Goal: Task Accomplishment & Management: Manage account settings

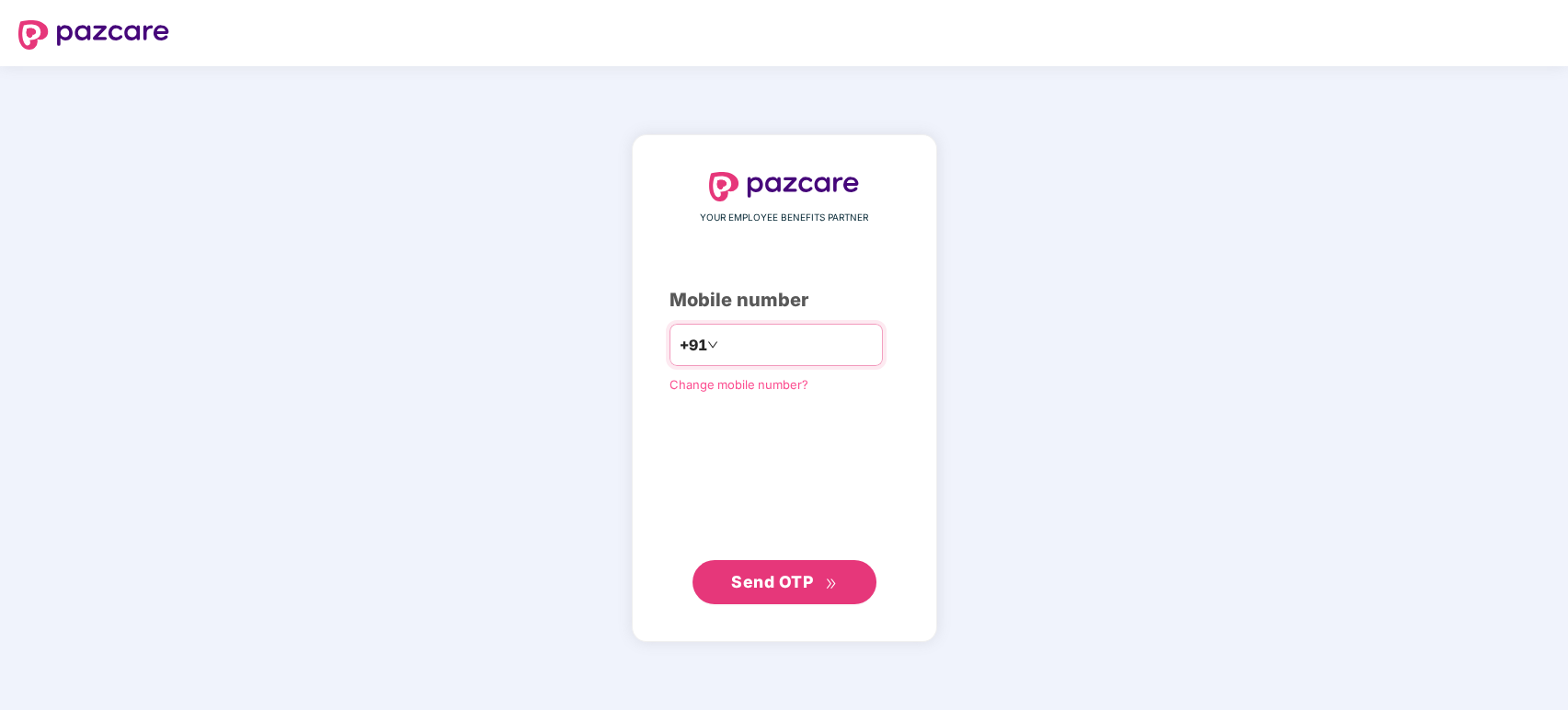
click at [722, 348] on input "number" at bounding box center [797, 345] width 151 height 30
type input "**********"
click at [798, 575] on span "Send OTP" at bounding box center [772, 581] width 82 height 19
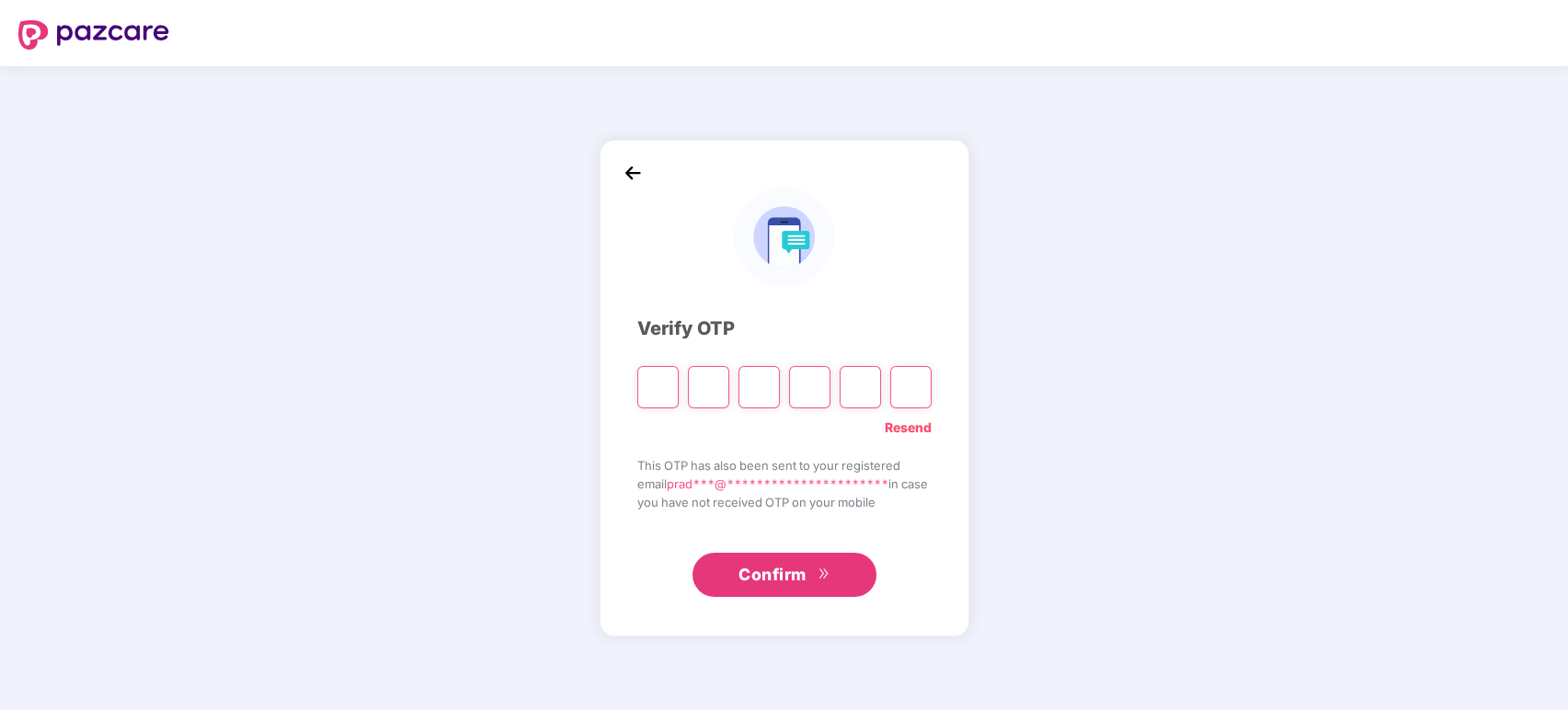
type input "*"
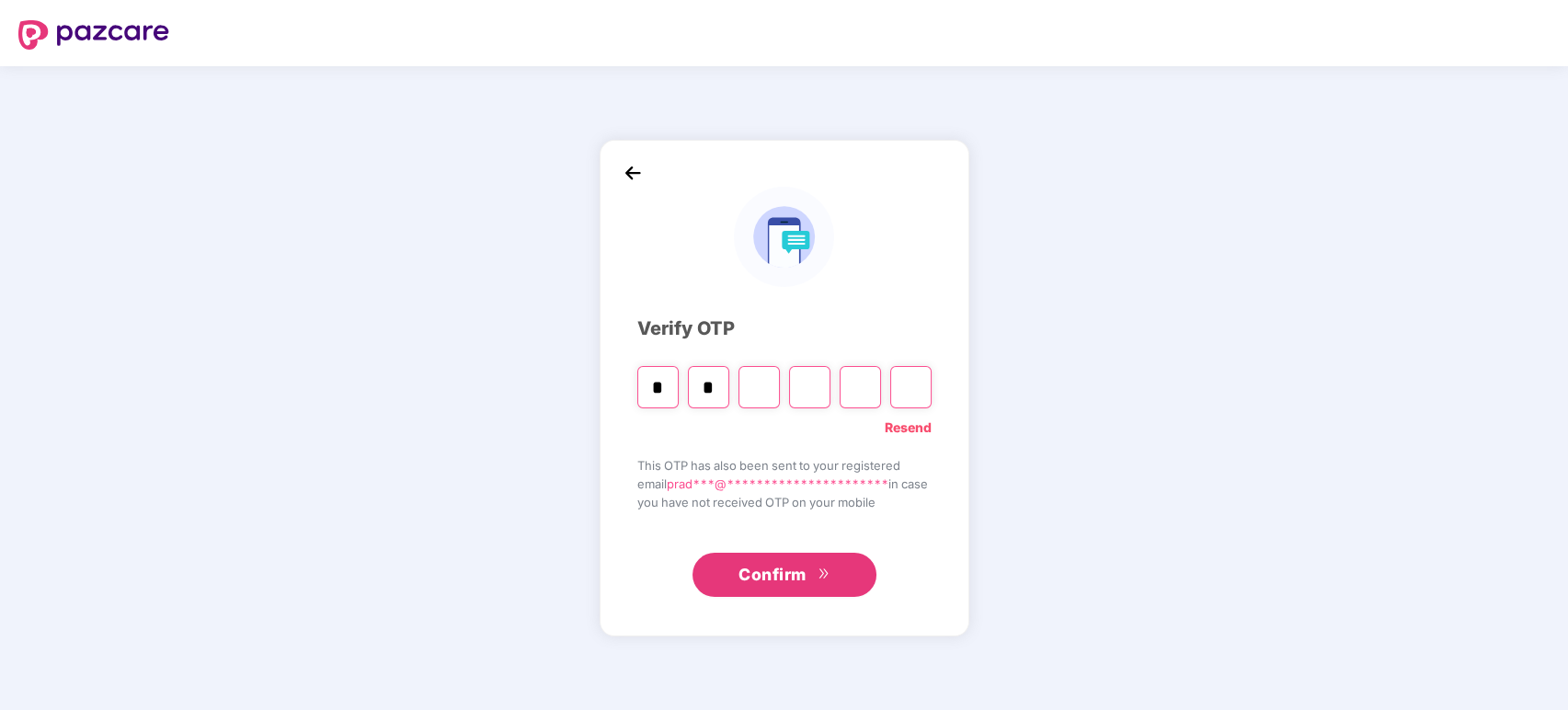
type input "*"
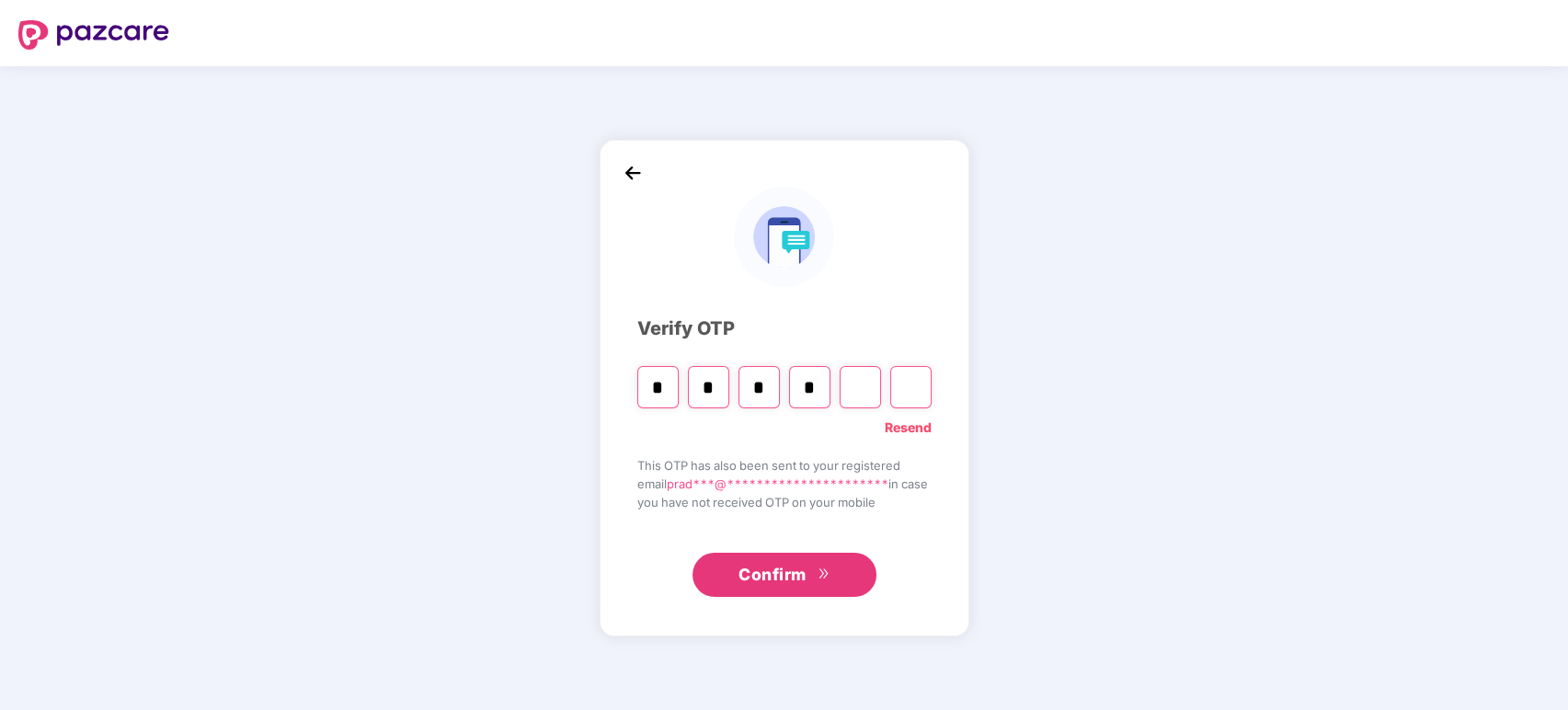
type input "*"
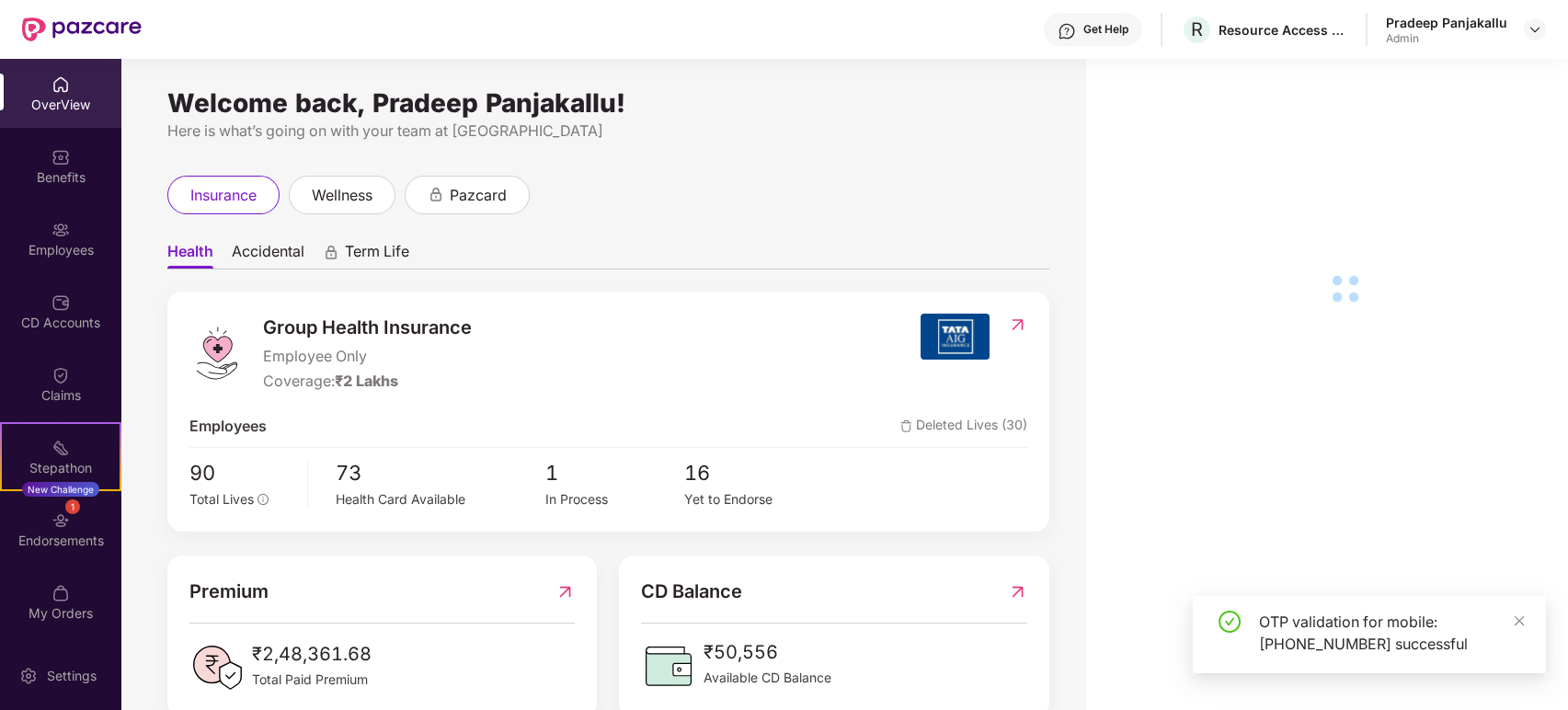
click at [82, 241] on div "Employees" at bounding box center [61, 250] width 121 height 18
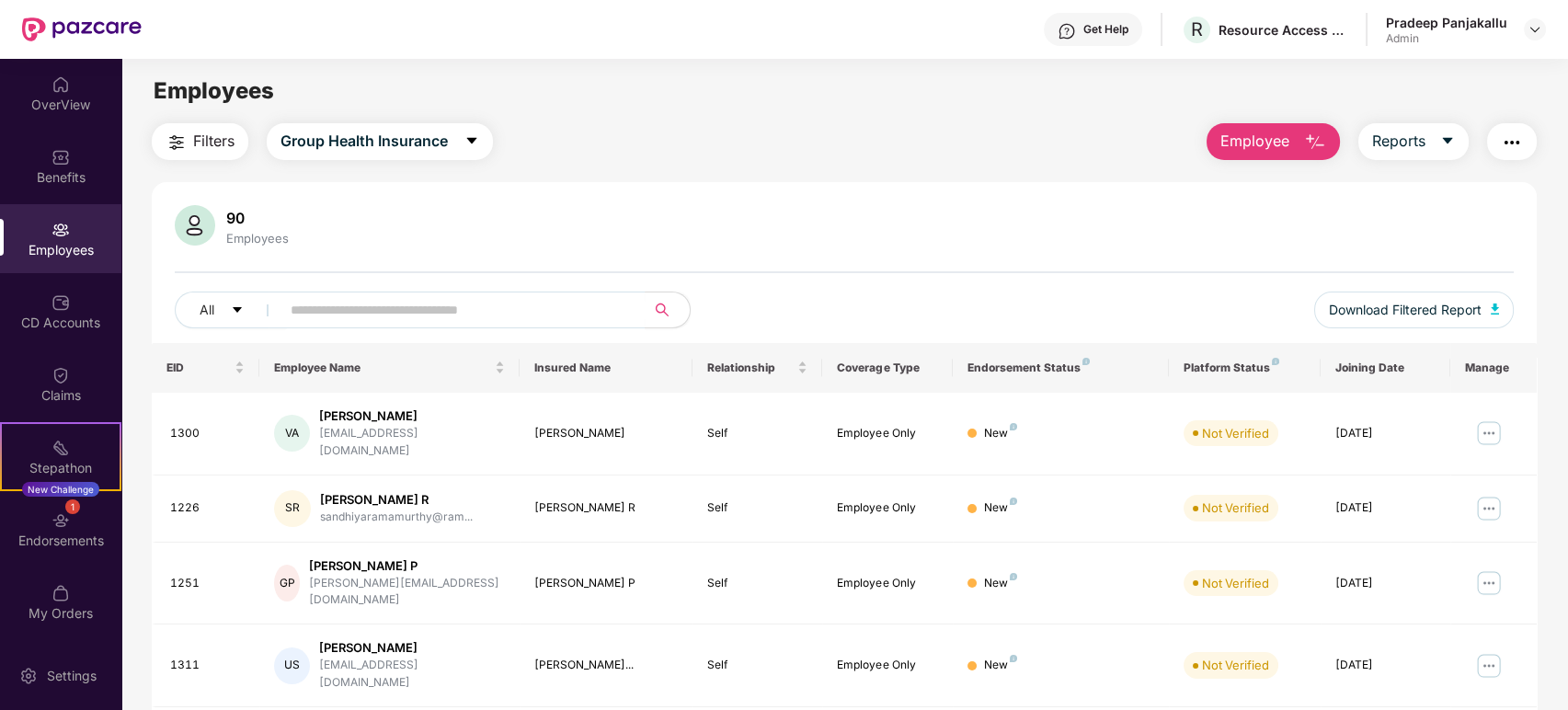
click at [1229, 140] on span "Employee" at bounding box center [1256, 142] width 69 height 23
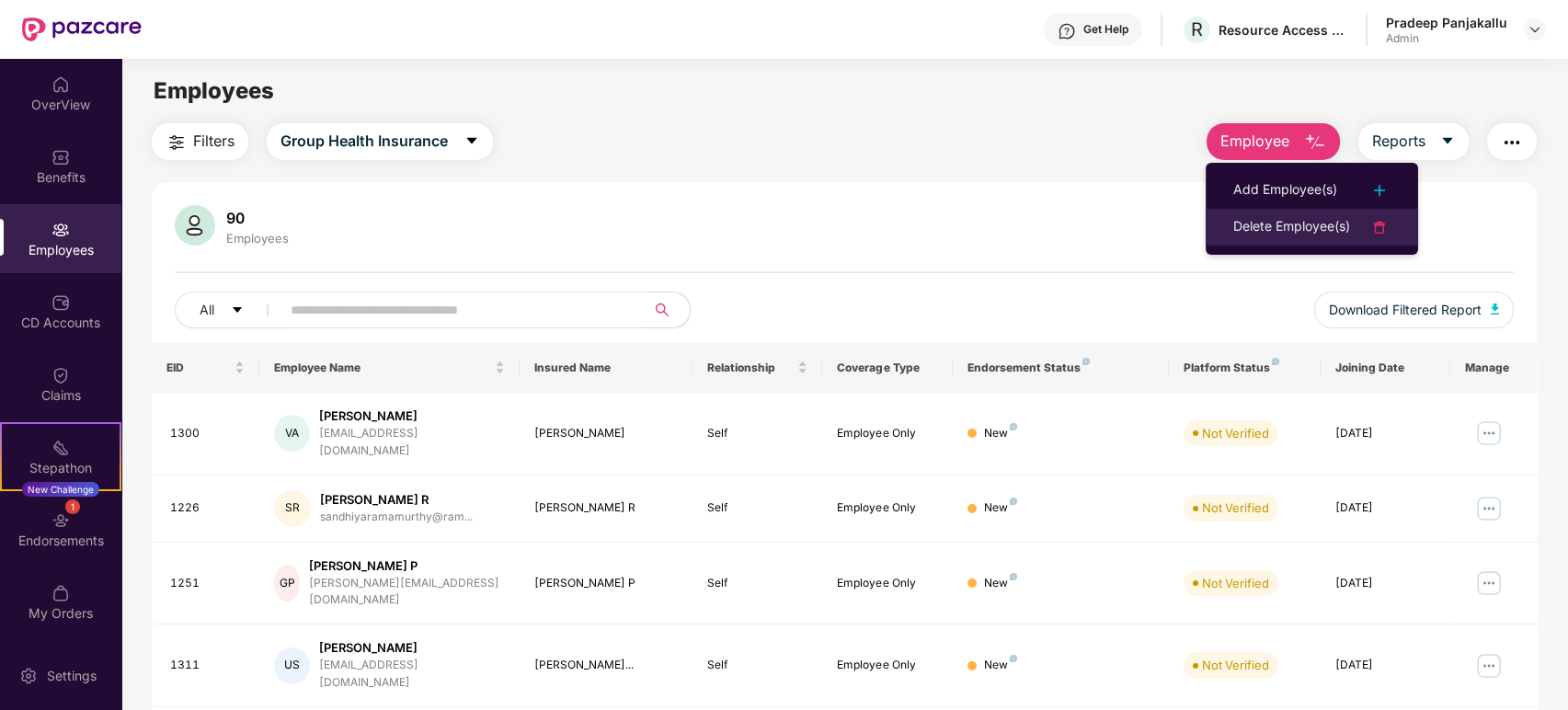
click at [1251, 229] on div "Delete Employee(s)" at bounding box center [1291, 226] width 117 height 22
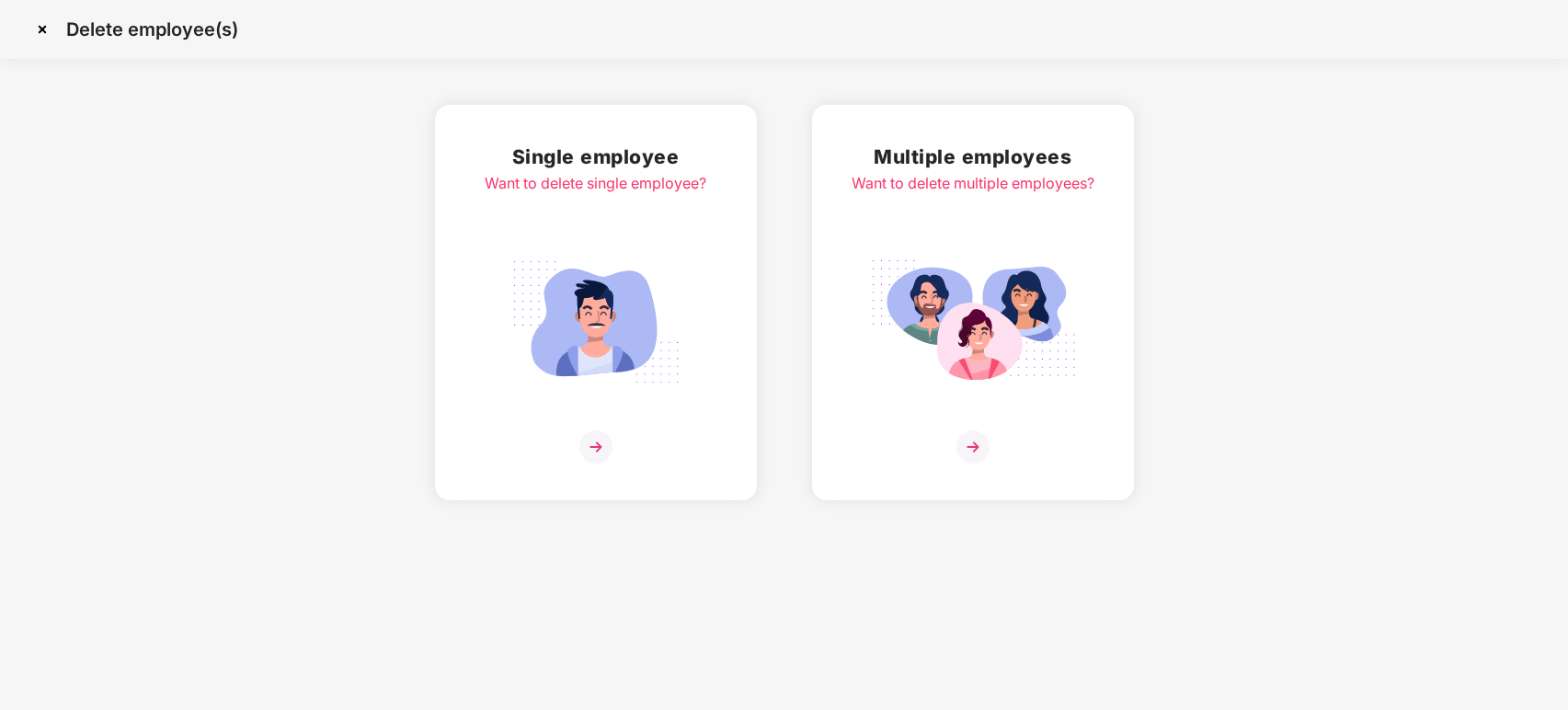
click at [598, 452] on img at bounding box center [596, 447] width 33 height 33
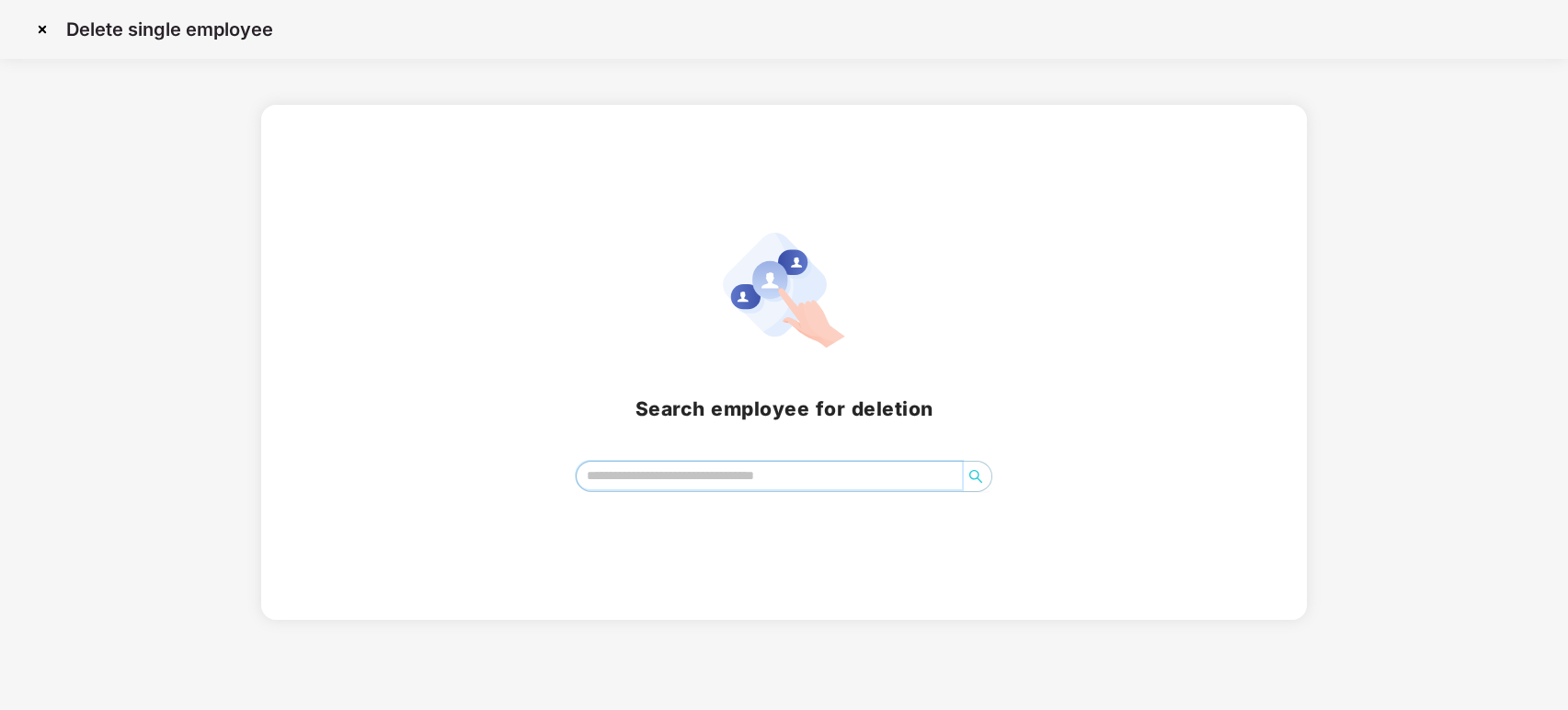
click at [655, 485] on input "search" at bounding box center [769, 475] width 386 height 28
type input "***"
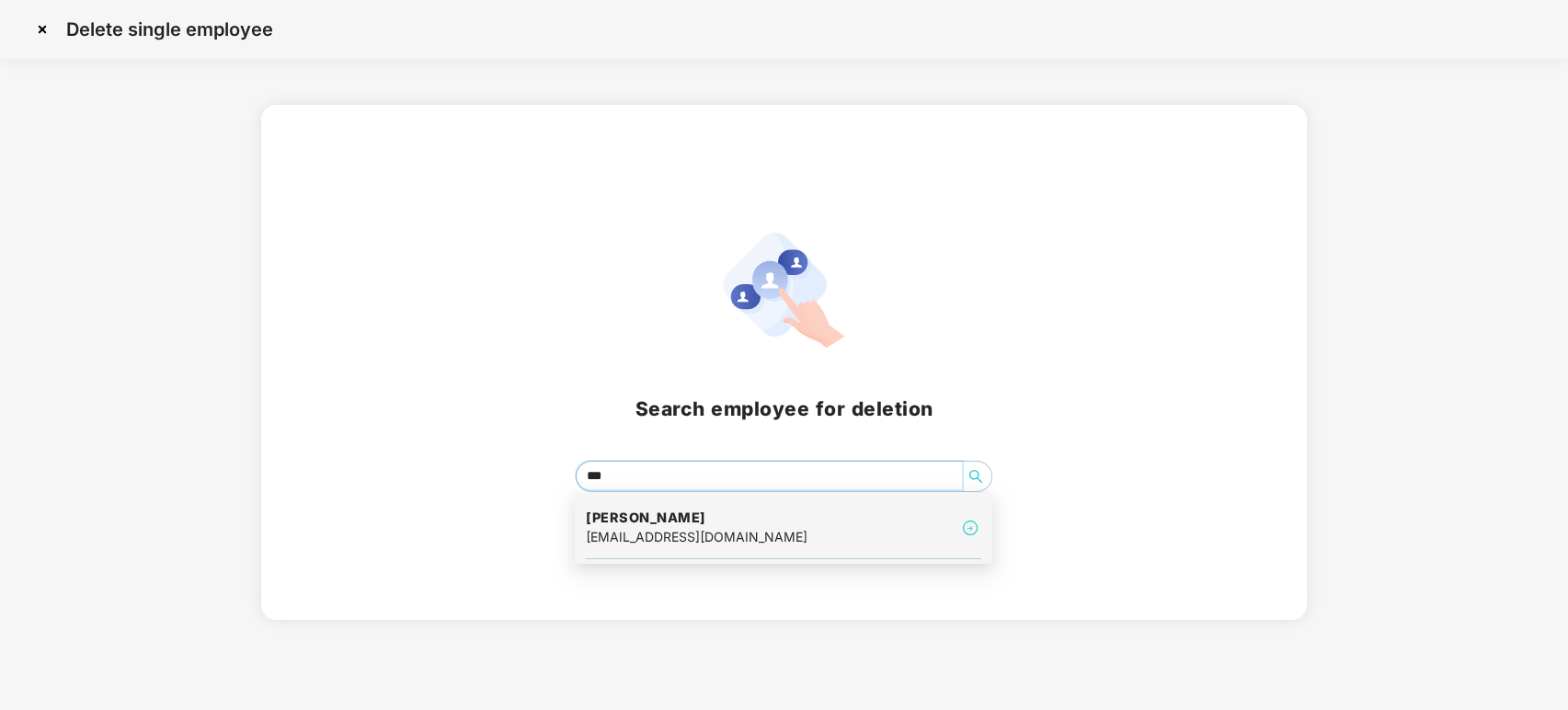
click at [653, 547] on div "[PERSON_NAME] [PERSON_NAME][EMAIL_ADDRESS][DOMAIN_NAME]" at bounding box center [784, 528] width 395 height 62
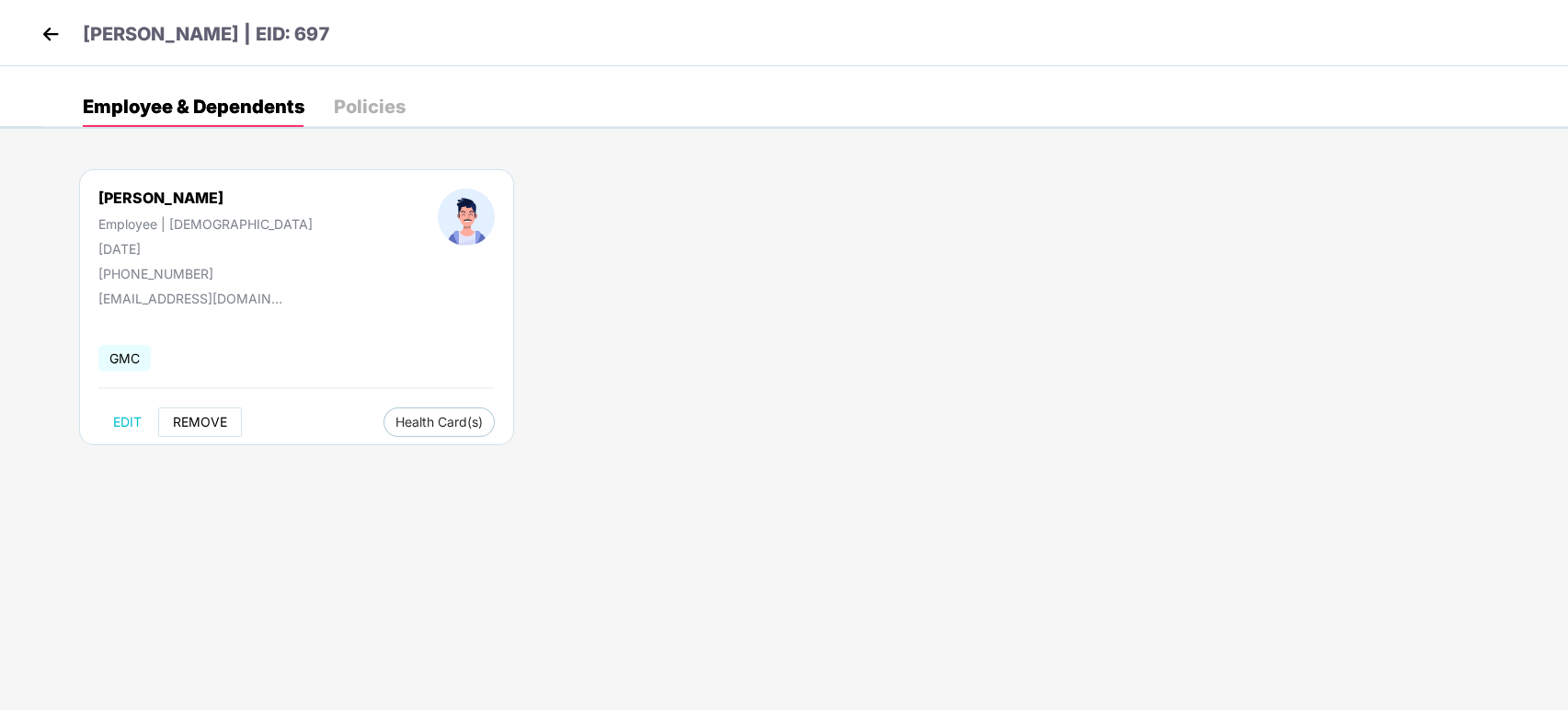
click at [184, 414] on span "REMOVE" at bounding box center [199, 421] width 54 height 14
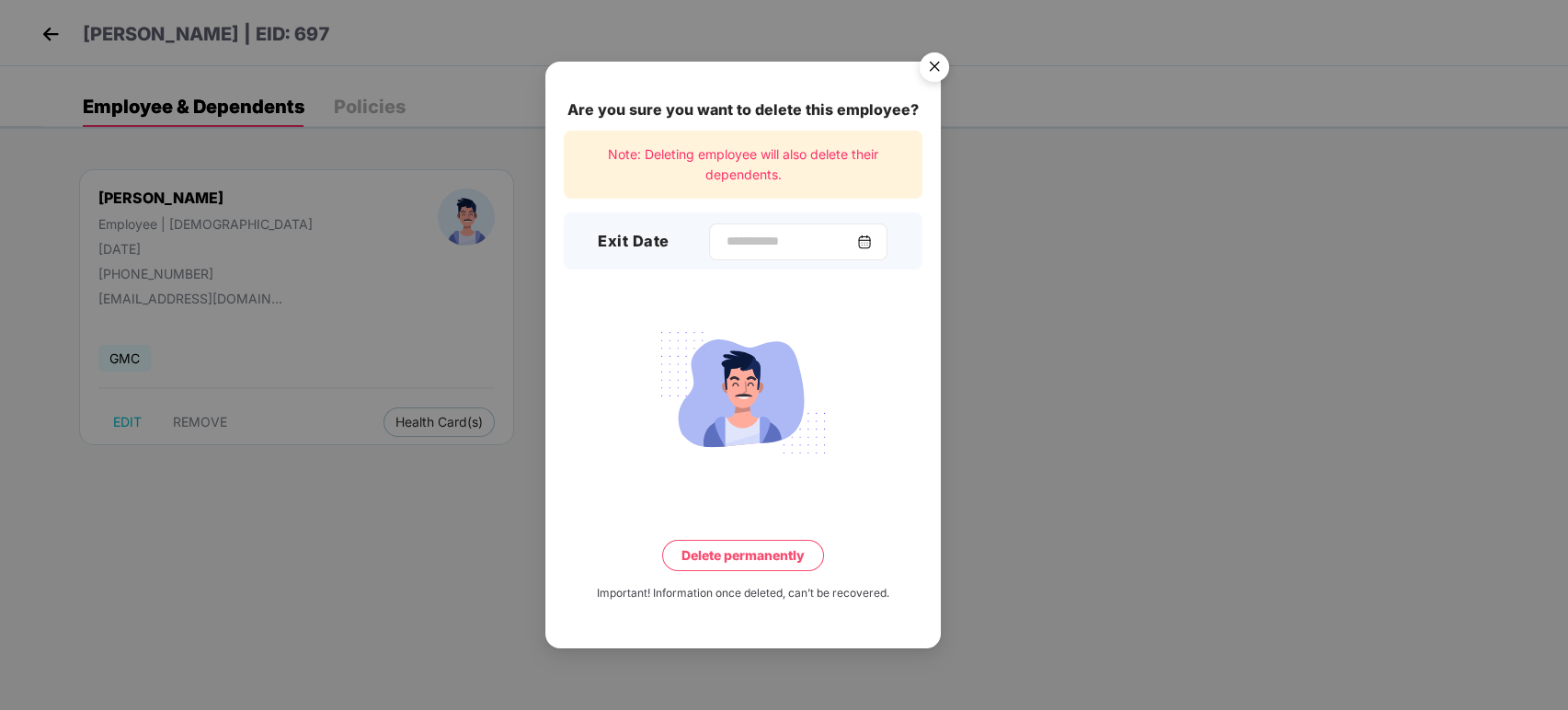
click at [869, 248] on img at bounding box center [864, 241] width 14 height 14
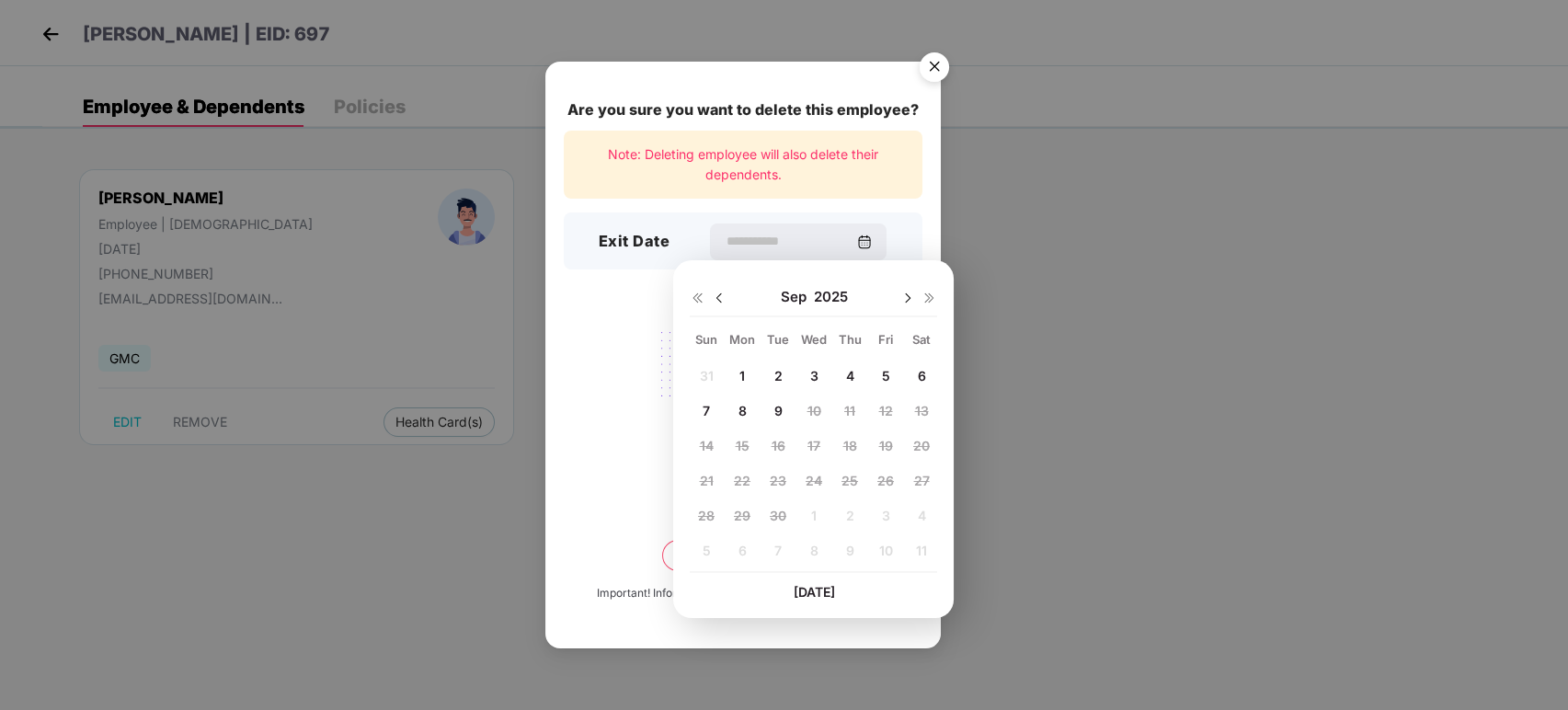
click at [723, 296] on img at bounding box center [719, 298] width 14 height 14
click at [913, 285] on div "[DATE]" at bounding box center [813, 297] width 248 height 37
click at [907, 300] on img at bounding box center [907, 298] width 14 height 14
click at [747, 446] on span "11" at bounding box center [742, 445] width 11 height 15
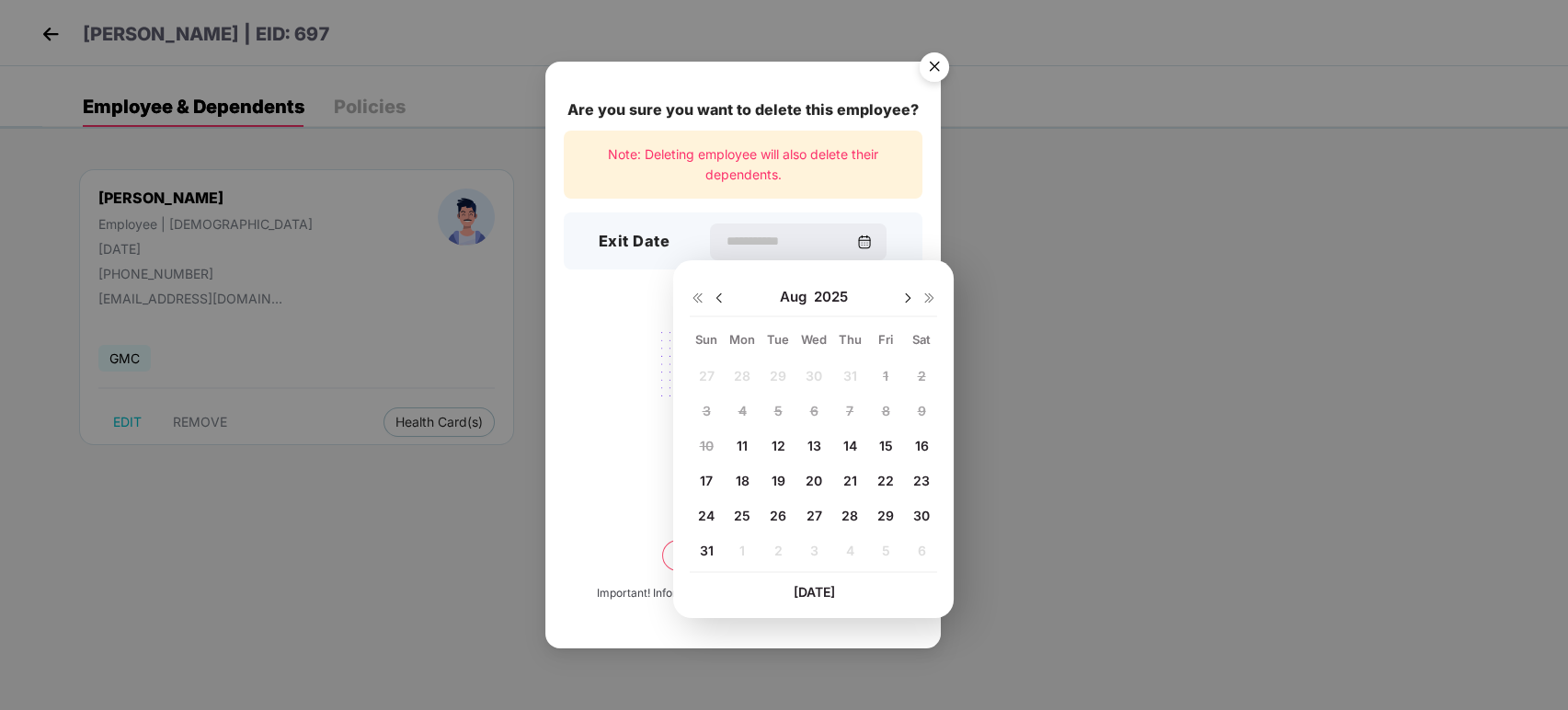
type input "**********"
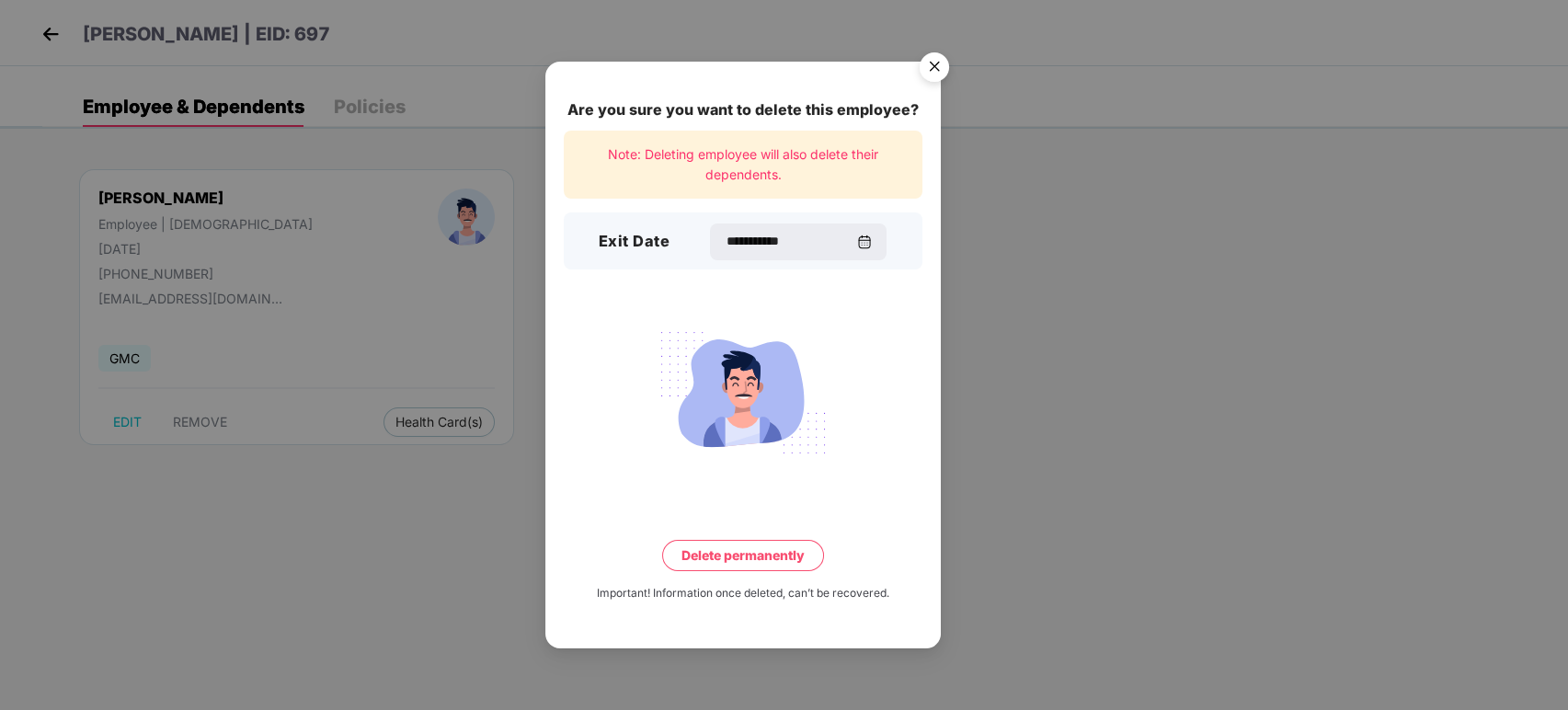
click at [723, 550] on button "Delete permanently" at bounding box center [743, 555] width 162 height 31
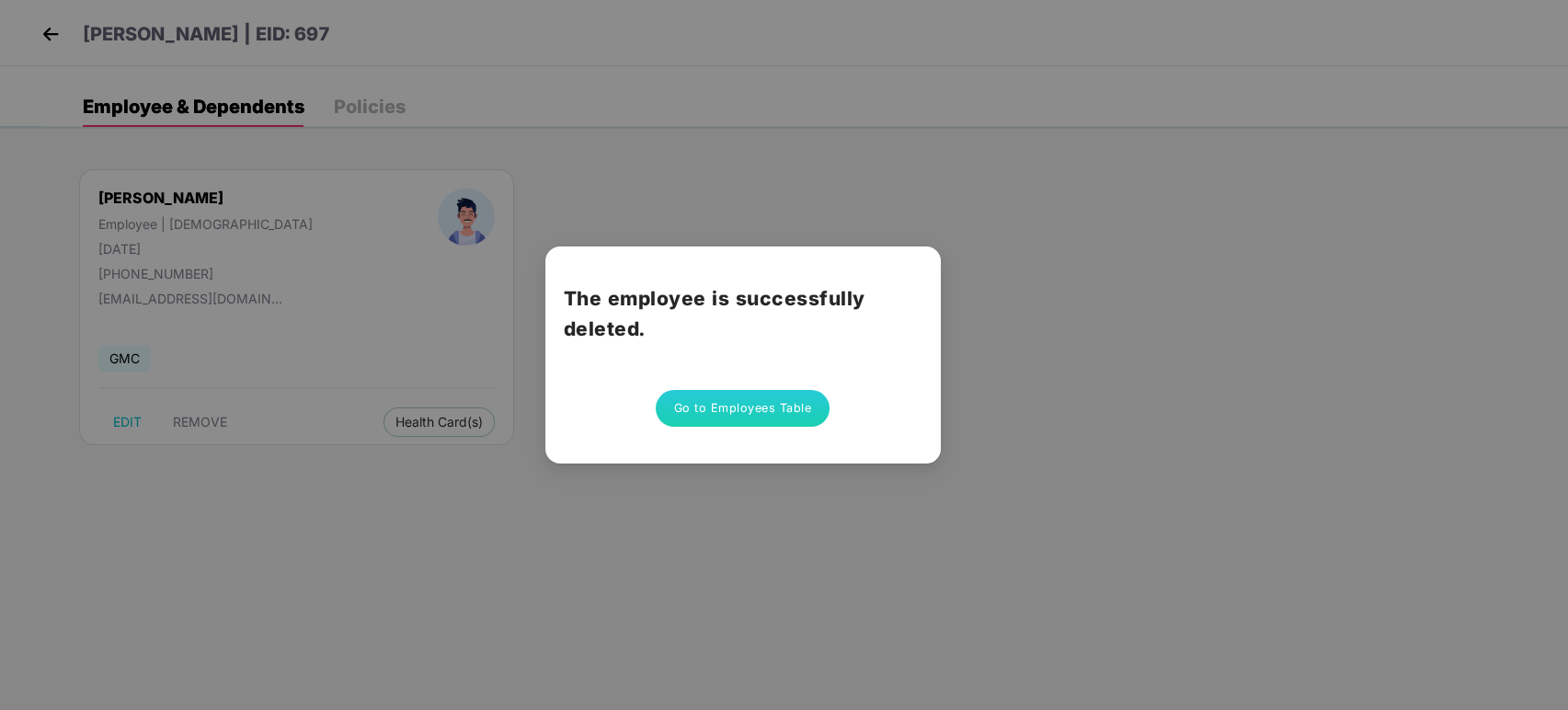
click at [718, 395] on button "Go to Employees Table" at bounding box center [743, 408] width 174 height 37
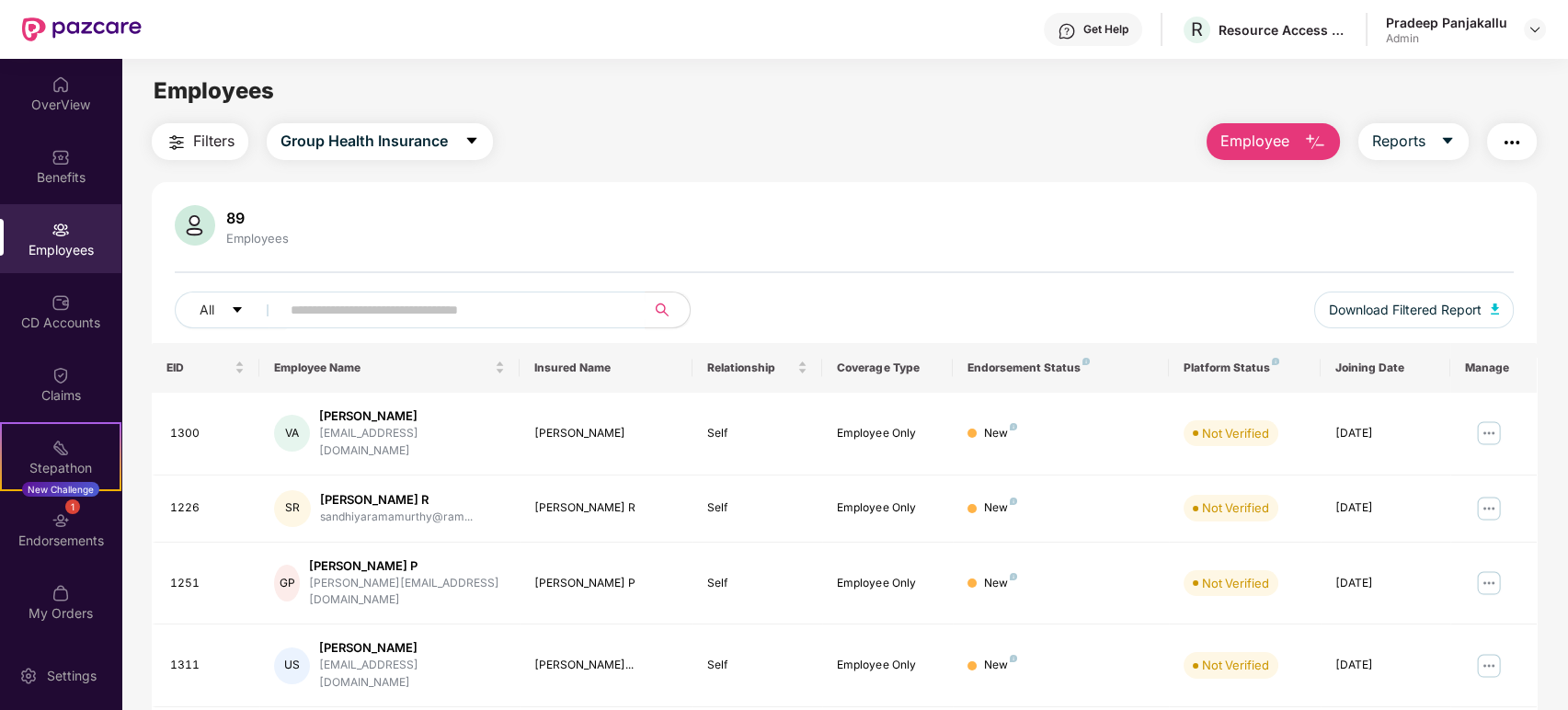
click at [1251, 137] on span "Employee" at bounding box center [1256, 142] width 69 height 23
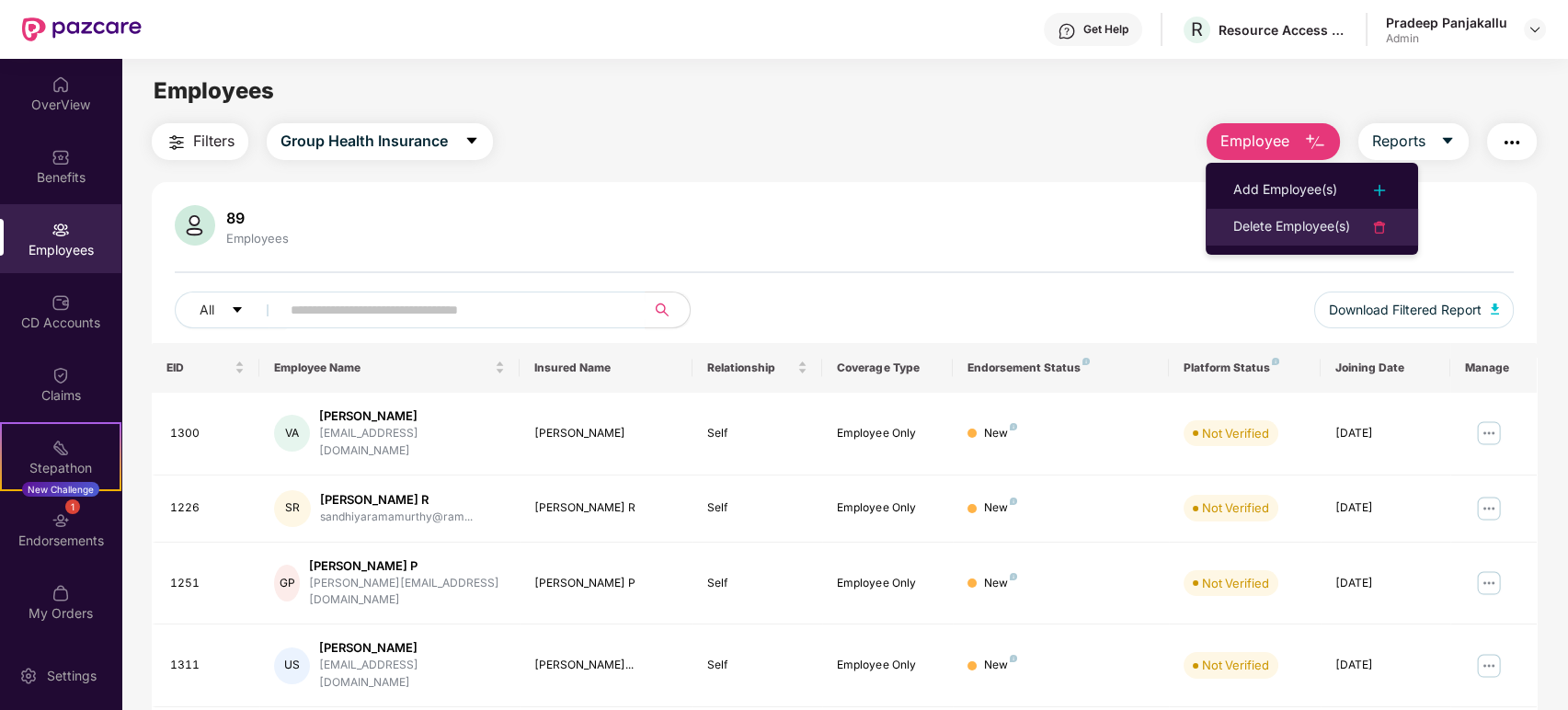
click at [1251, 228] on div "Delete Employee(s)" at bounding box center [1291, 226] width 117 height 22
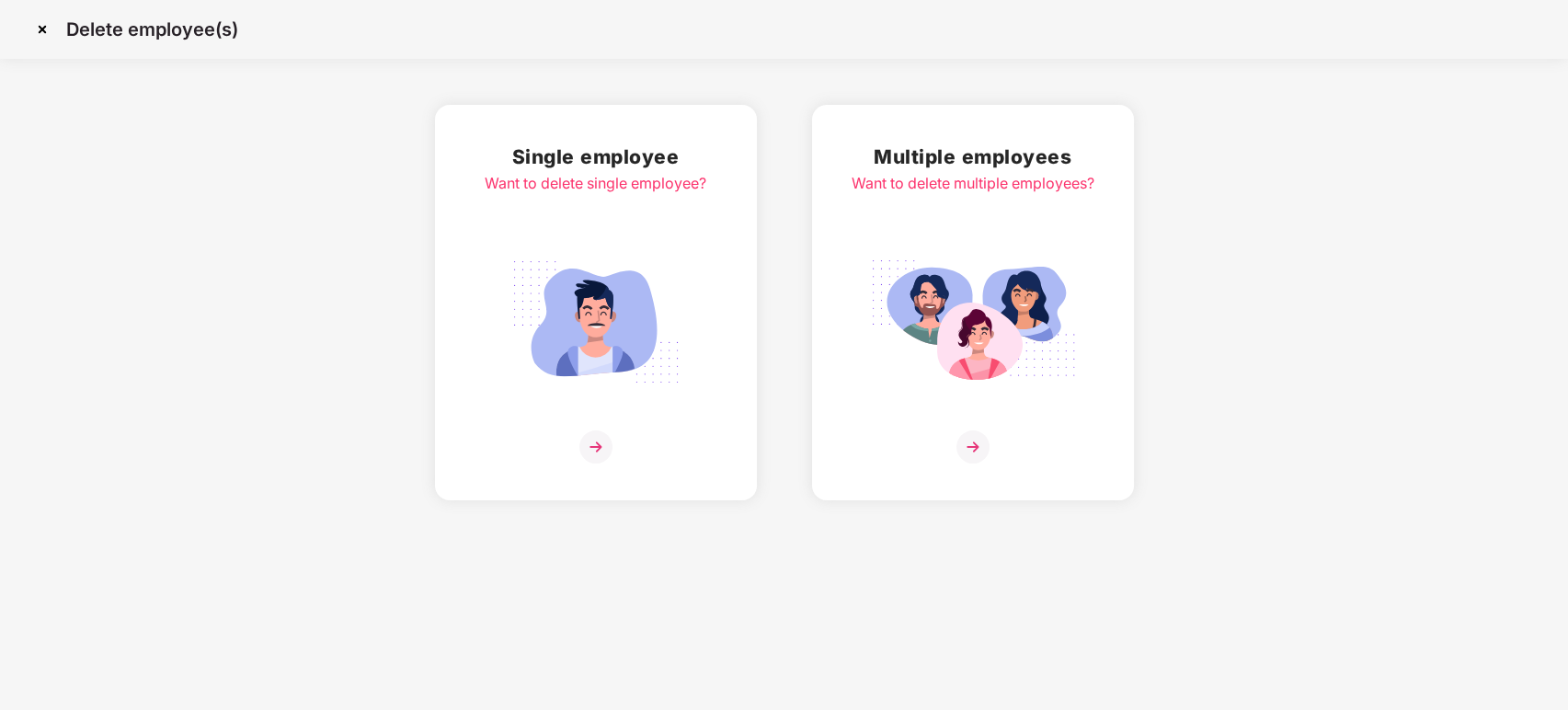
click at [603, 454] on img at bounding box center [596, 447] width 33 height 33
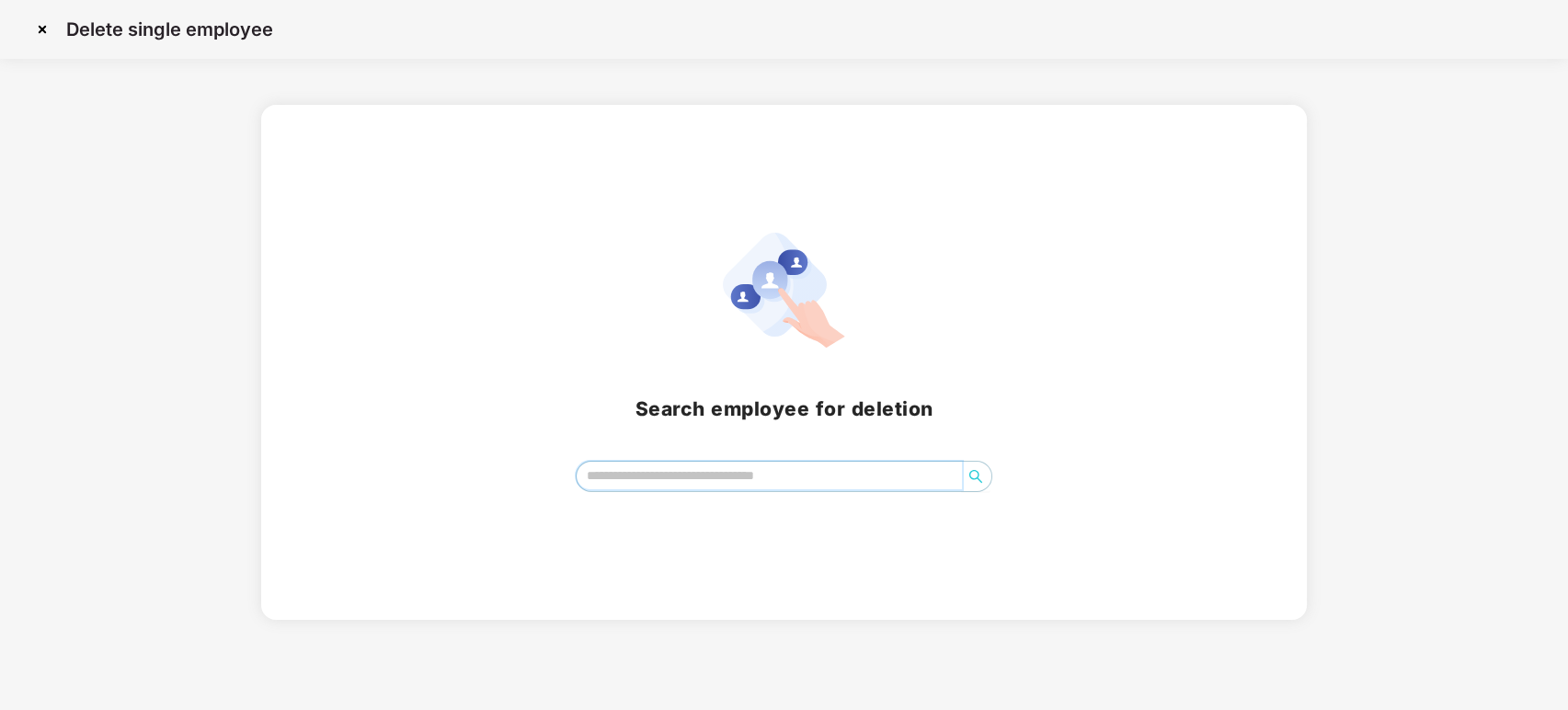
click at [652, 474] on input "search" at bounding box center [769, 475] width 386 height 28
click at [649, 476] on input "******" at bounding box center [769, 475] width 386 height 28
drag, startPoint x: 649, startPoint y: 476, endPoint x: 622, endPoint y: 481, distance: 27.5
click at [622, 481] on input "******" at bounding box center [769, 475] width 386 height 28
type input "***"
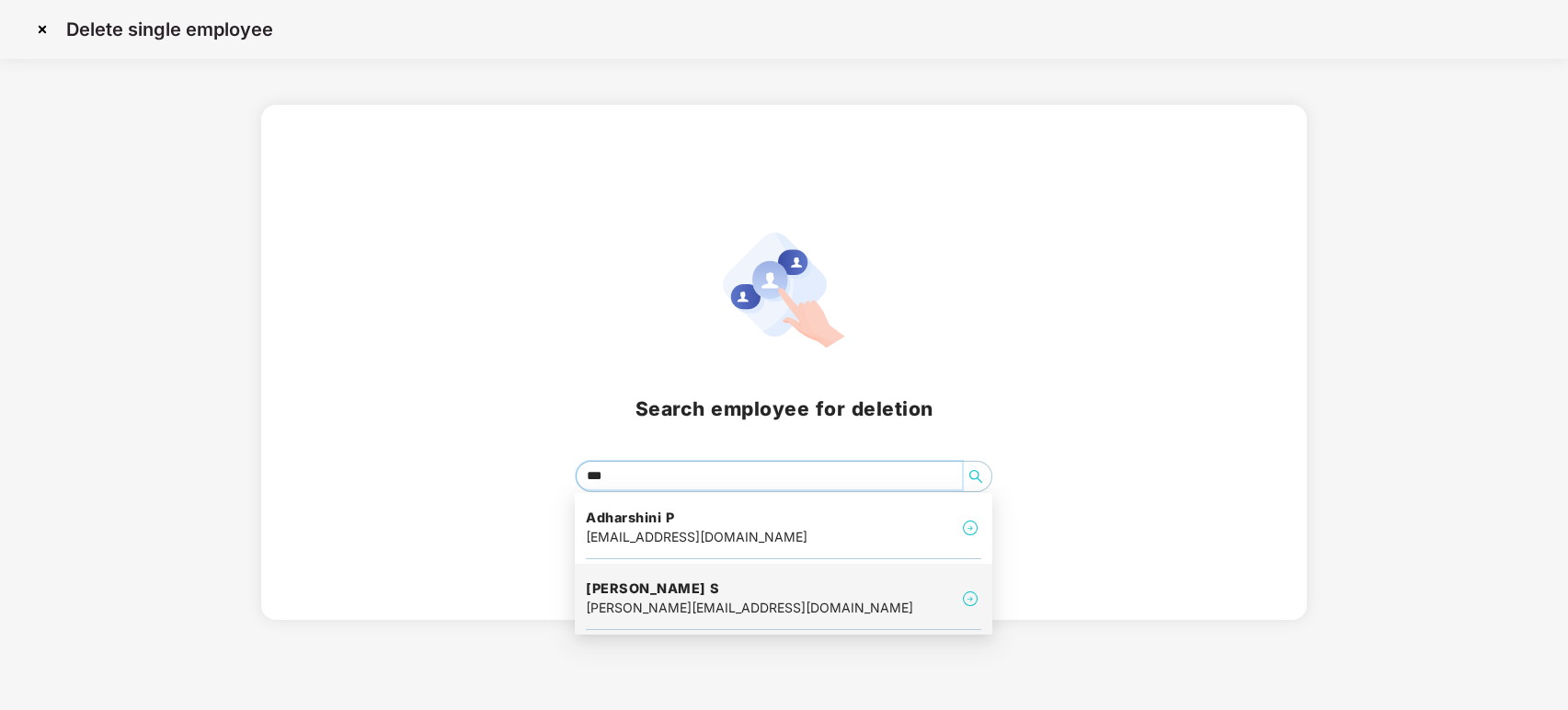
click at [651, 591] on h4 "[PERSON_NAME] S" at bounding box center [750, 588] width 328 height 18
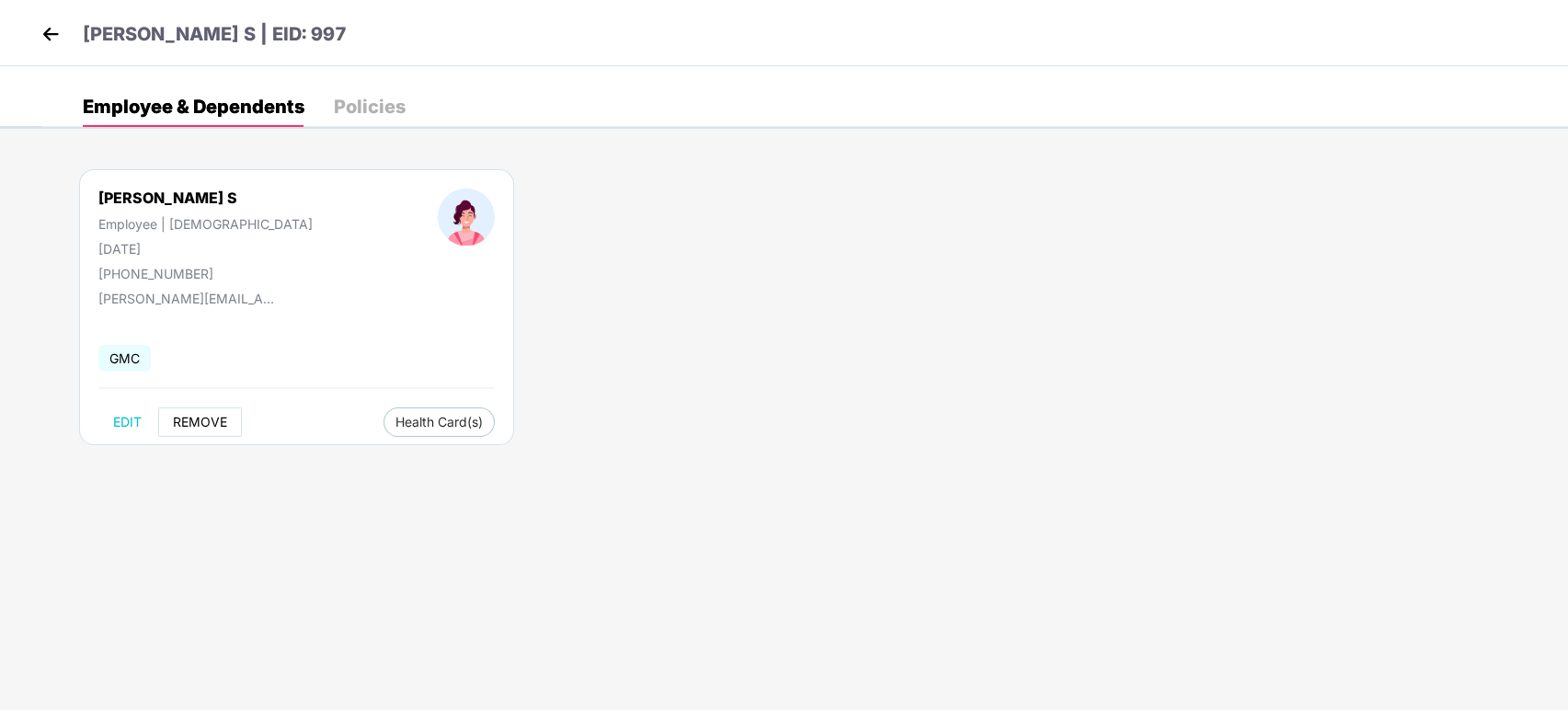
click at [222, 409] on button "REMOVE" at bounding box center [199, 422] width 84 height 30
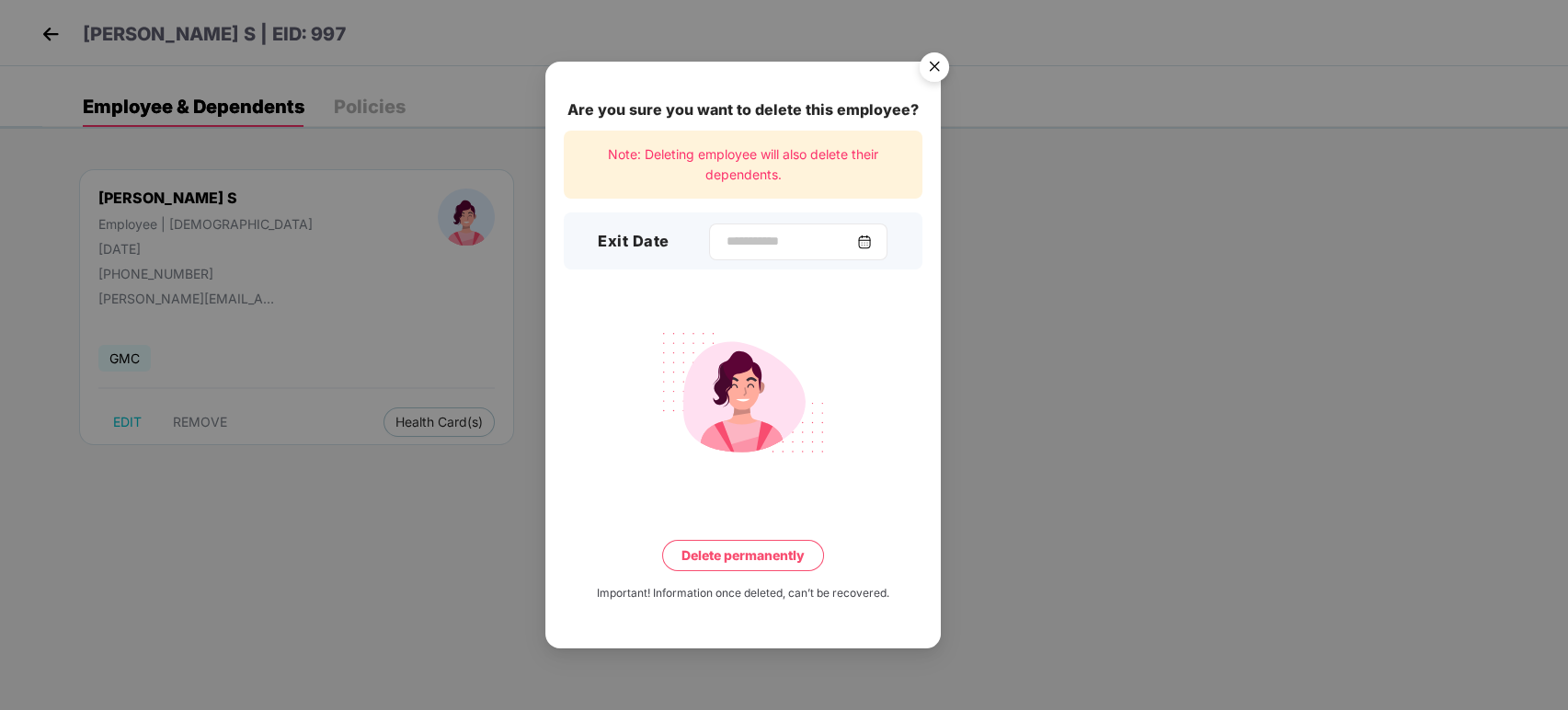
click at [872, 234] on img at bounding box center [864, 241] width 14 height 14
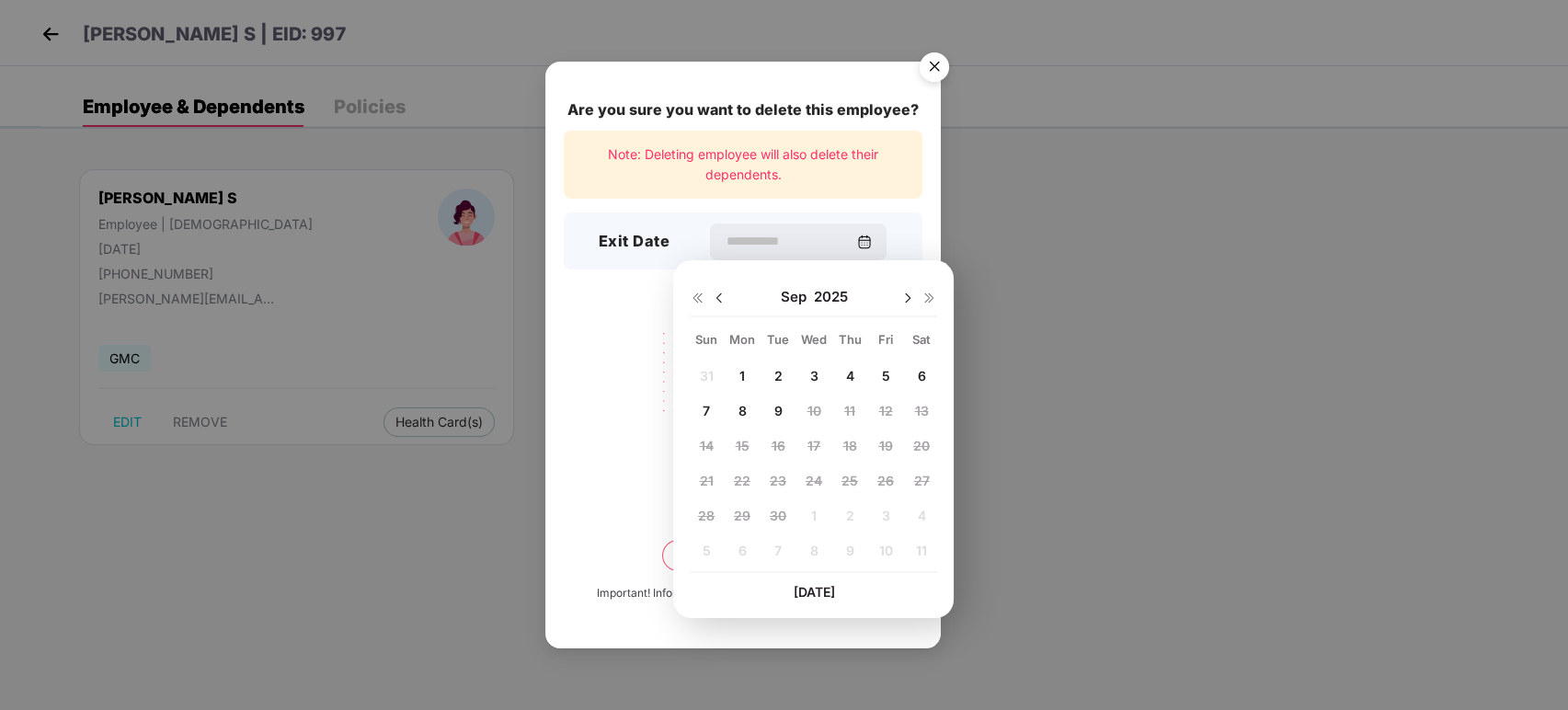
click at [719, 291] on img at bounding box center [719, 298] width 14 height 14
click at [744, 438] on span "11" at bounding box center [742, 445] width 11 height 15
type input "**********"
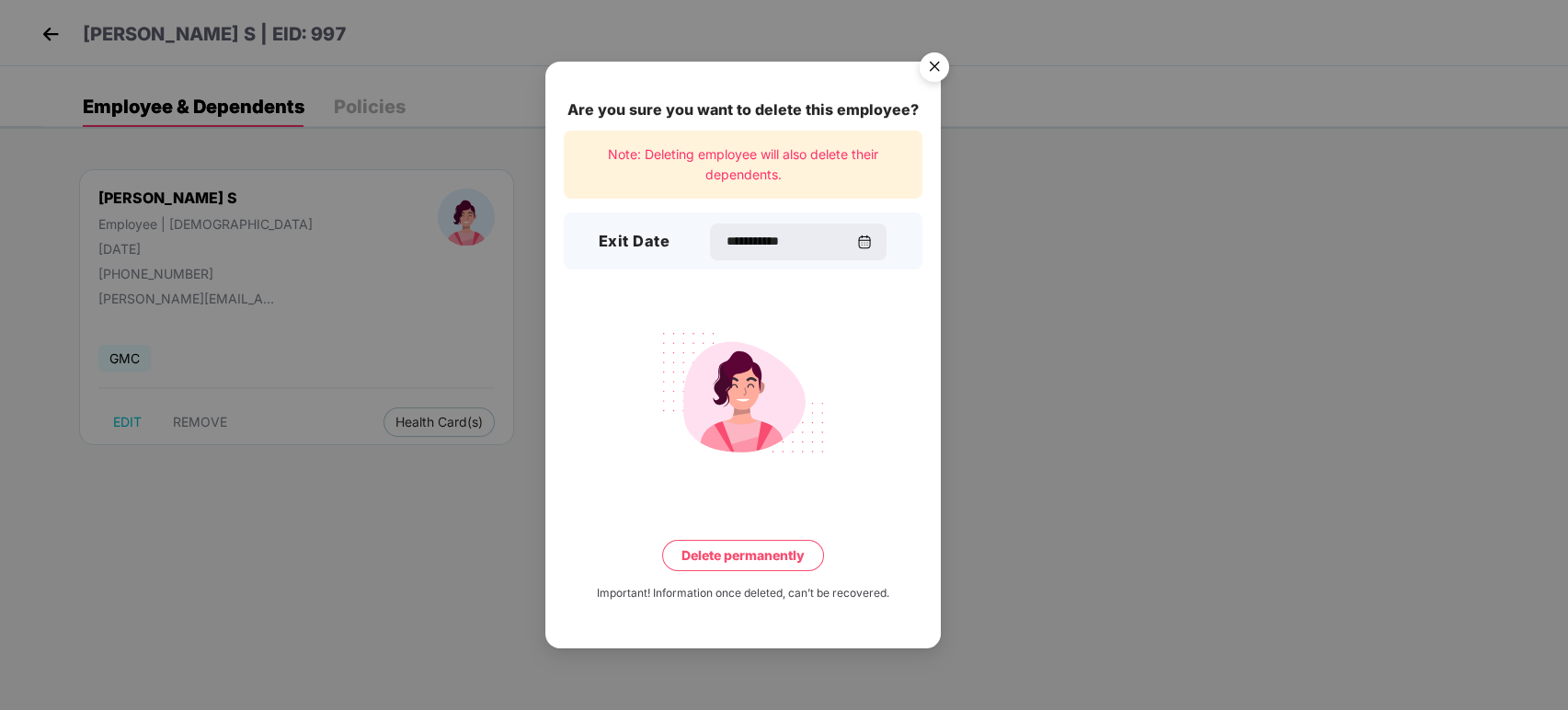
click at [738, 558] on button "Delete permanently" at bounding box center [743, 555] width 162 height 31
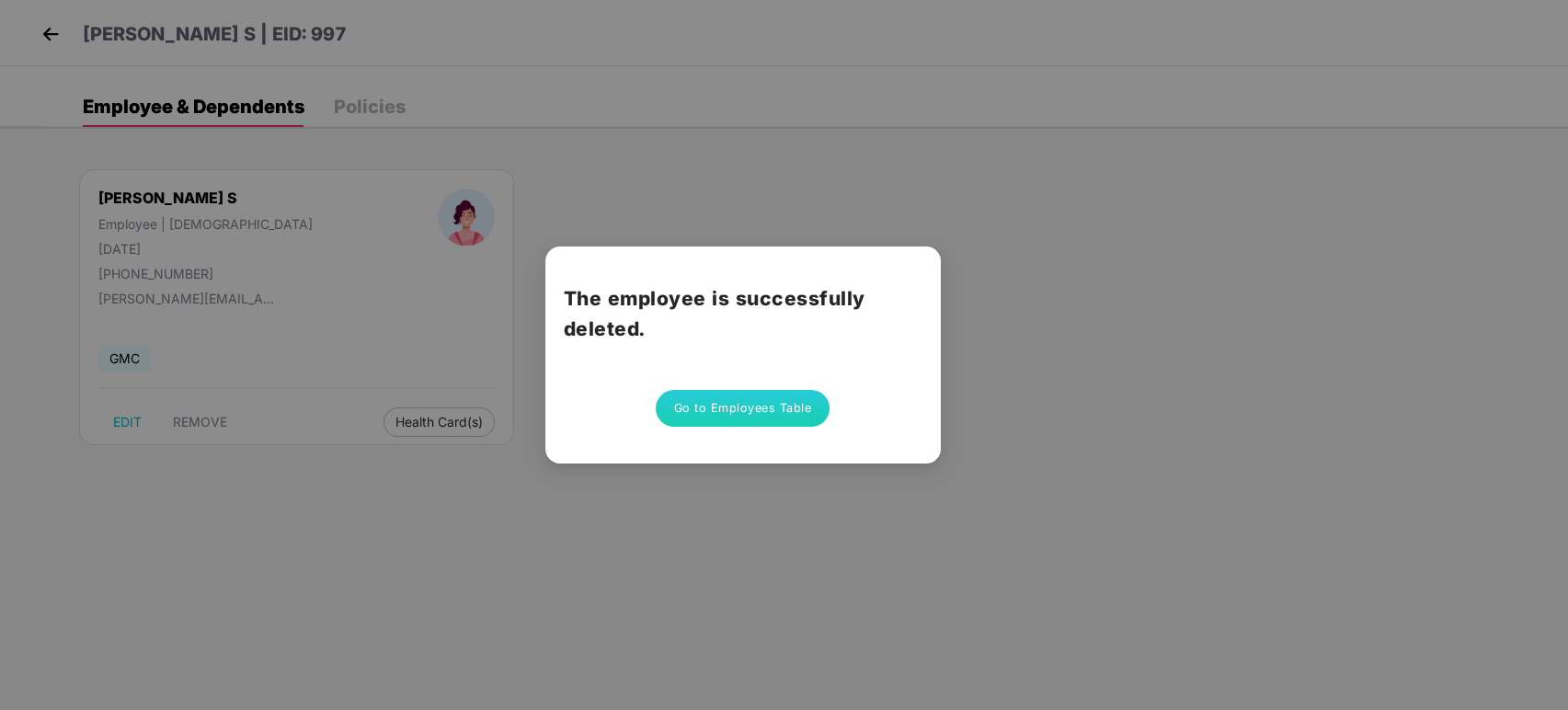
click at [753, 410] on button "Go to Employees Table" at bounding box center [743, 408] width 174 height 37
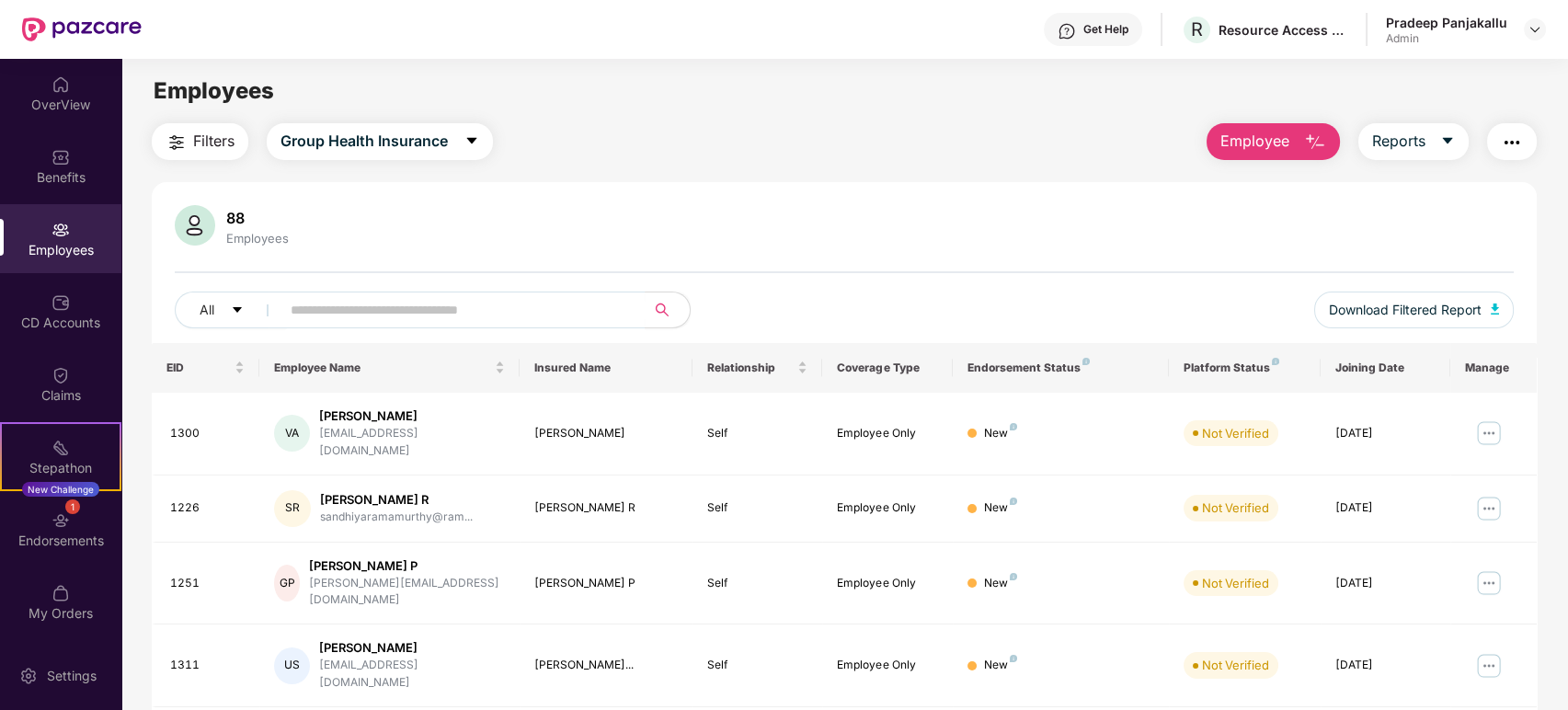
click at [1266, 135] on span "Employee" at bounding box center [1256, 142] width 69 height 23
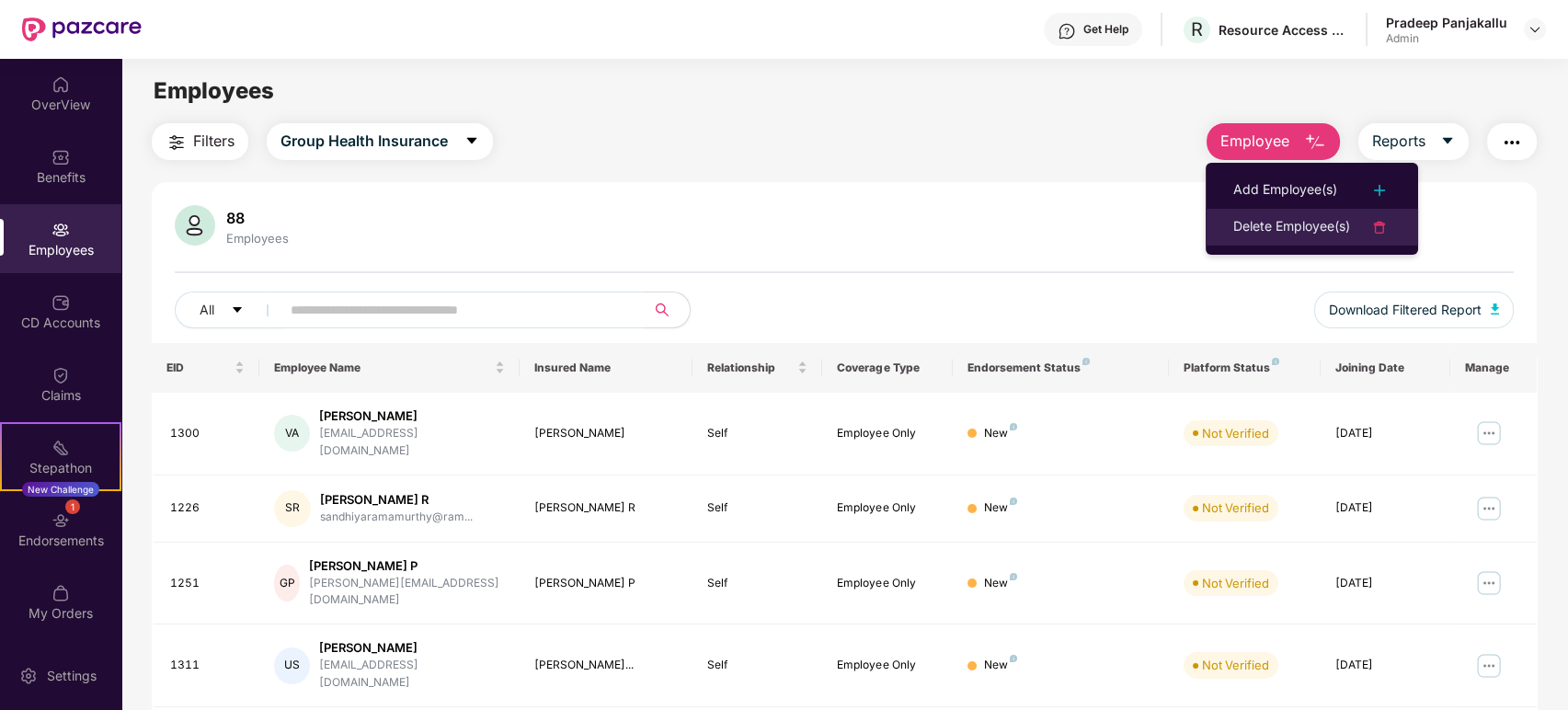
click at [1262, 229] on div "Delete Employee(s)" at bounding box center [1291, 226] width 117 height 22
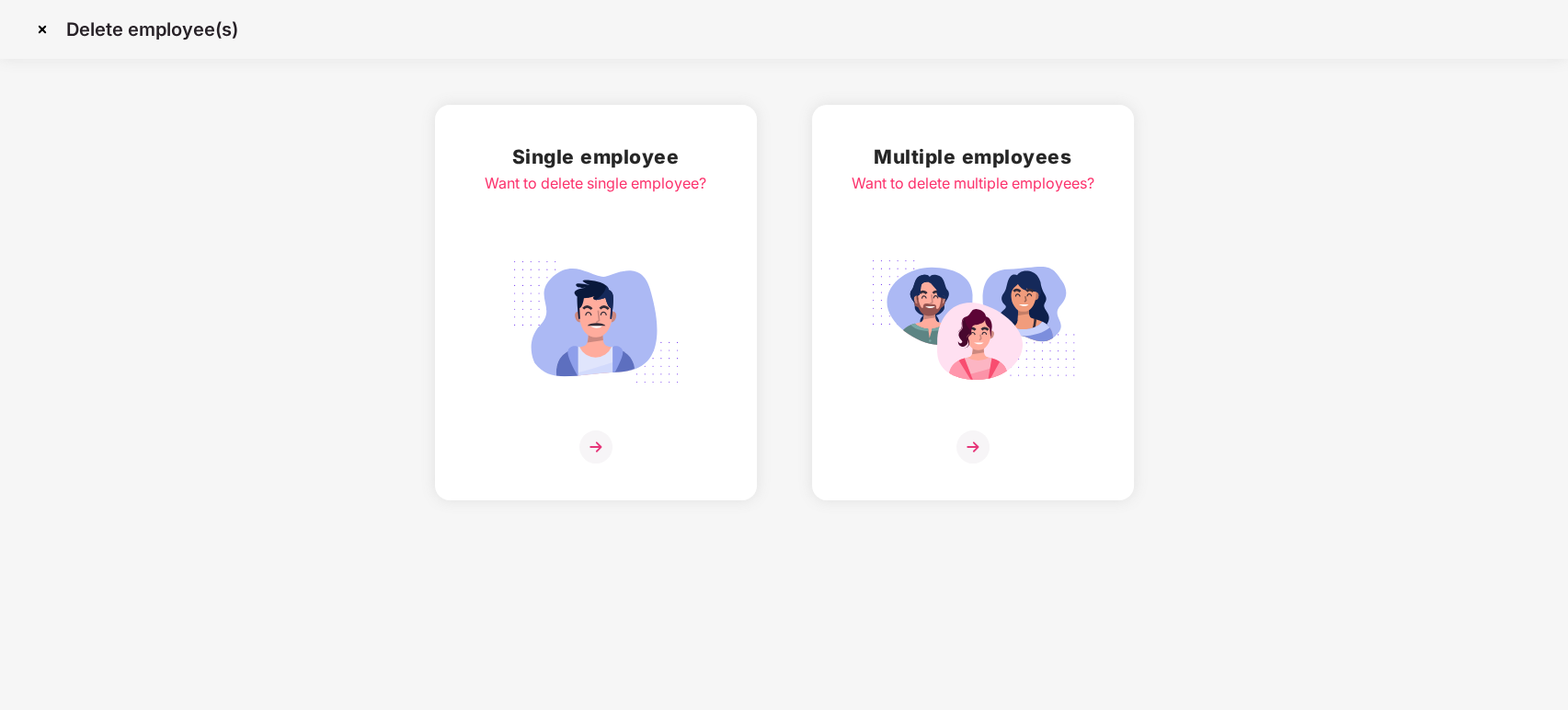
click at [594, 436] on img at bounding box center [596, 447] width 33 height 33
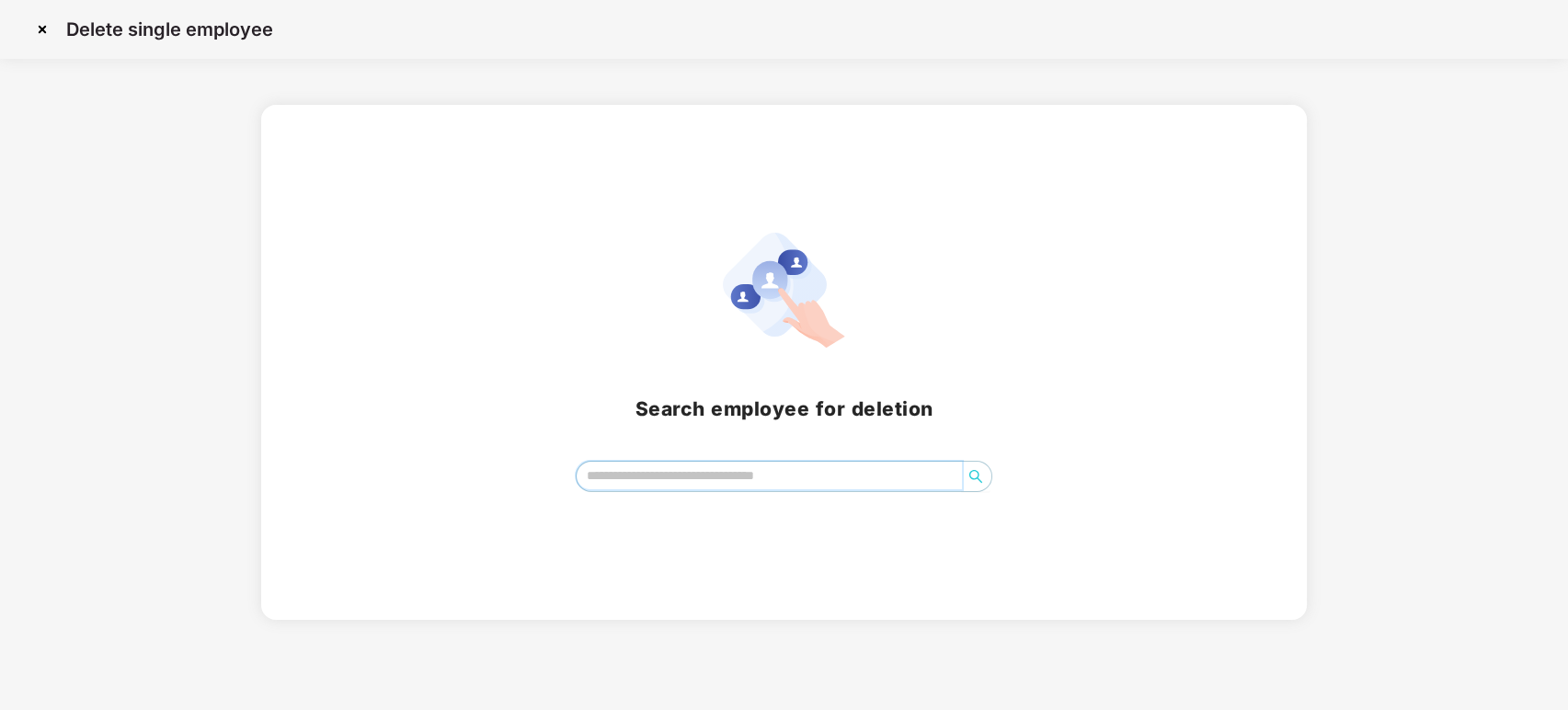
click at [753, 470] on input "search" at bounding box center [769, 475] width 386 height 28
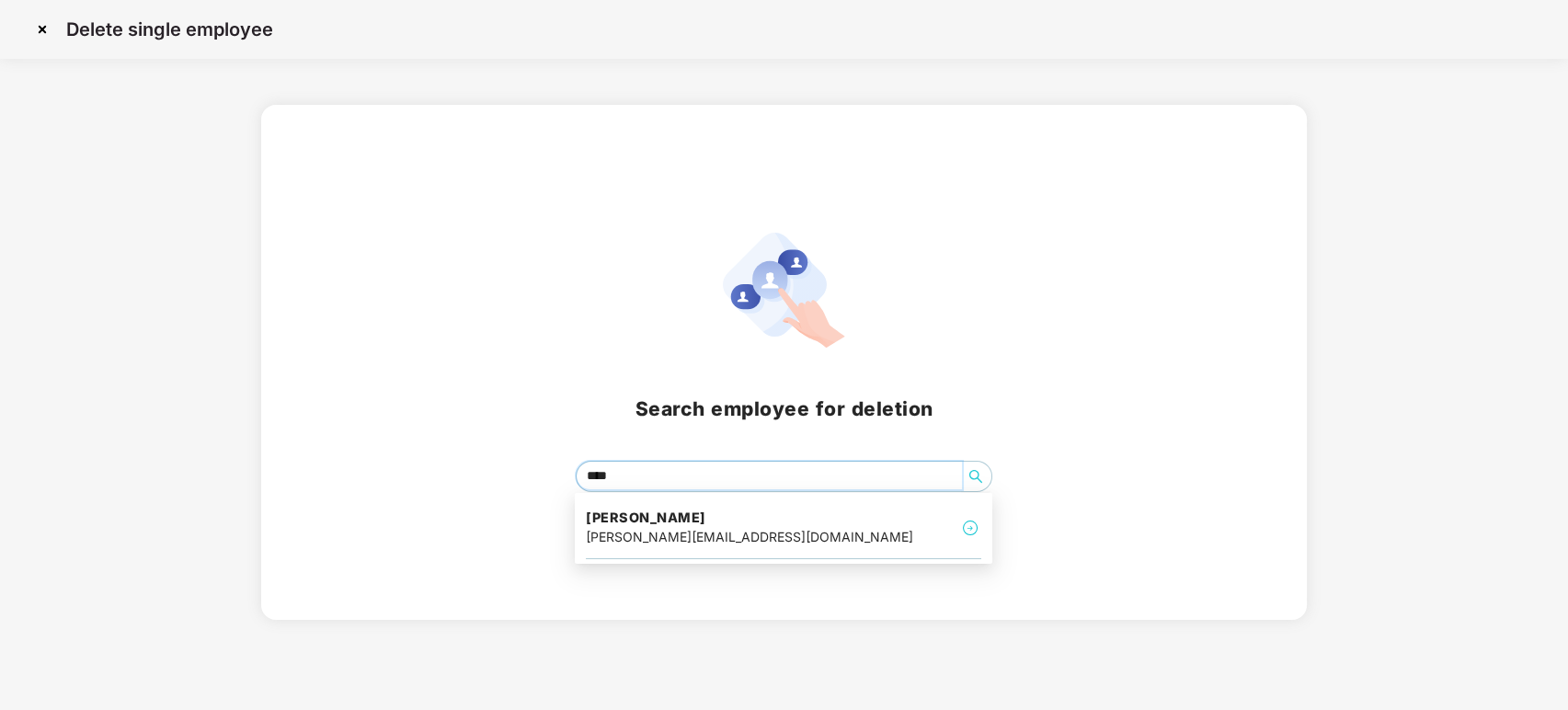
type input "*****"
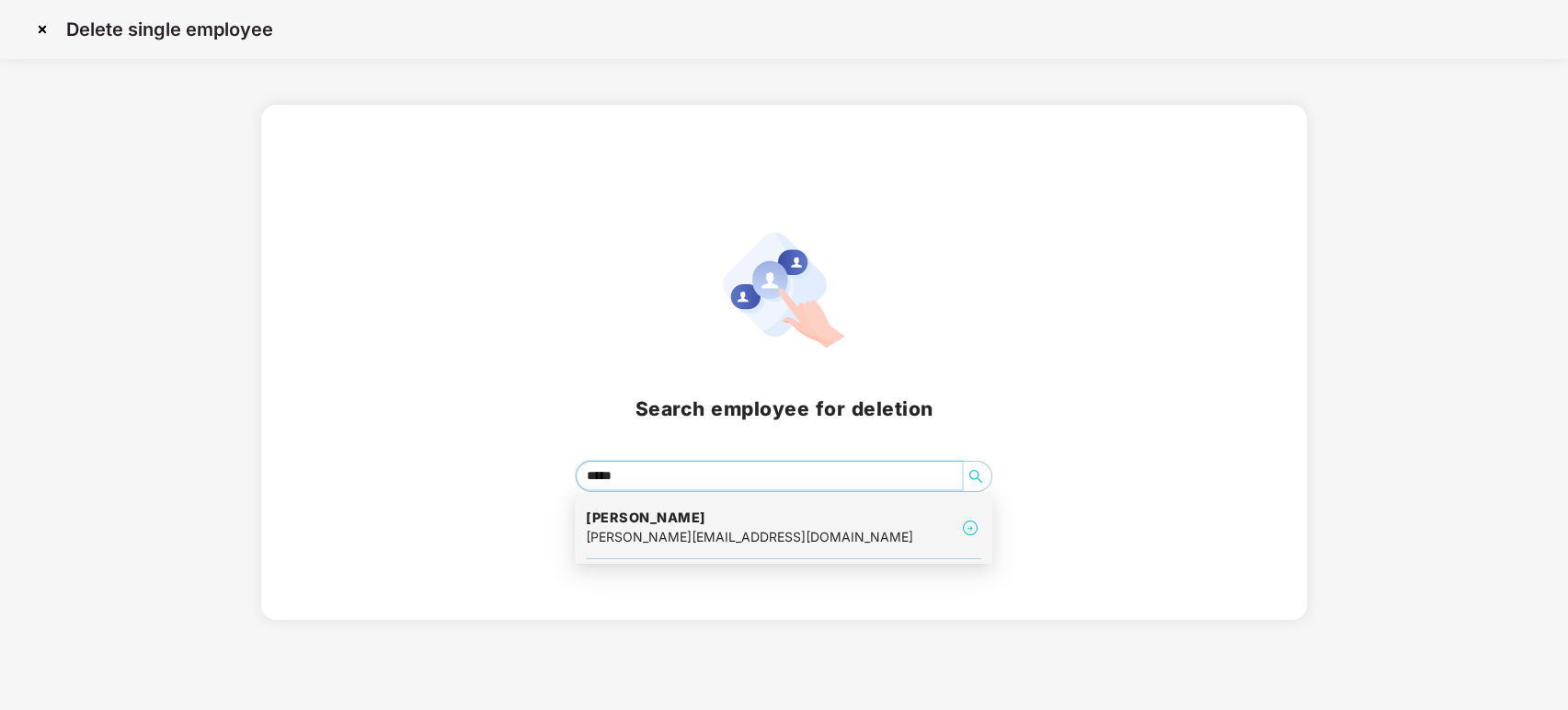
click at [729, 548] on div "[PERSON_NAME] [PERSON_NAME][EMAIL_ADDRESS][DOMAIN_NAME]" at bounding box center [784, 528] width 395 height 62
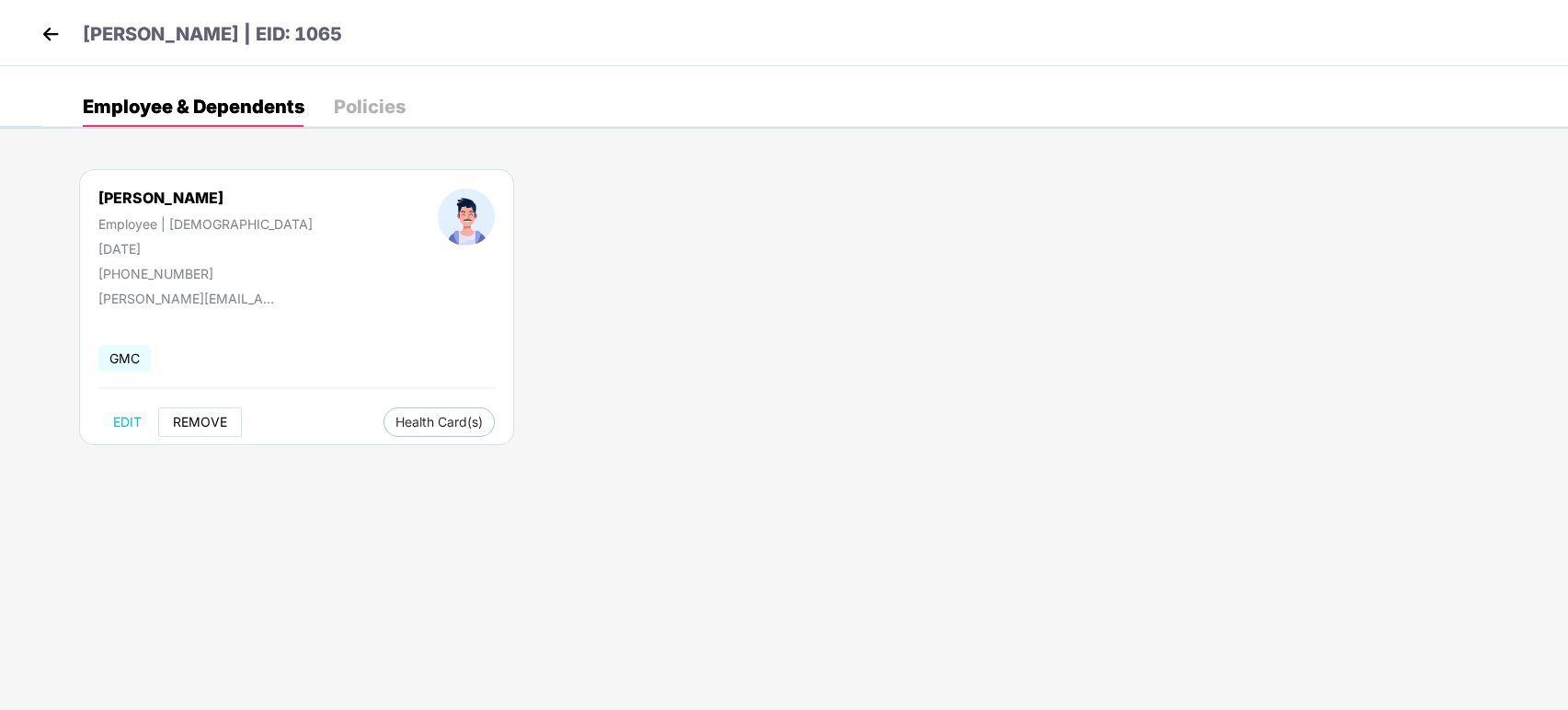
click at [164, 430] on button "REMOVE" at bounding box center [199, 422] width 84 height 30
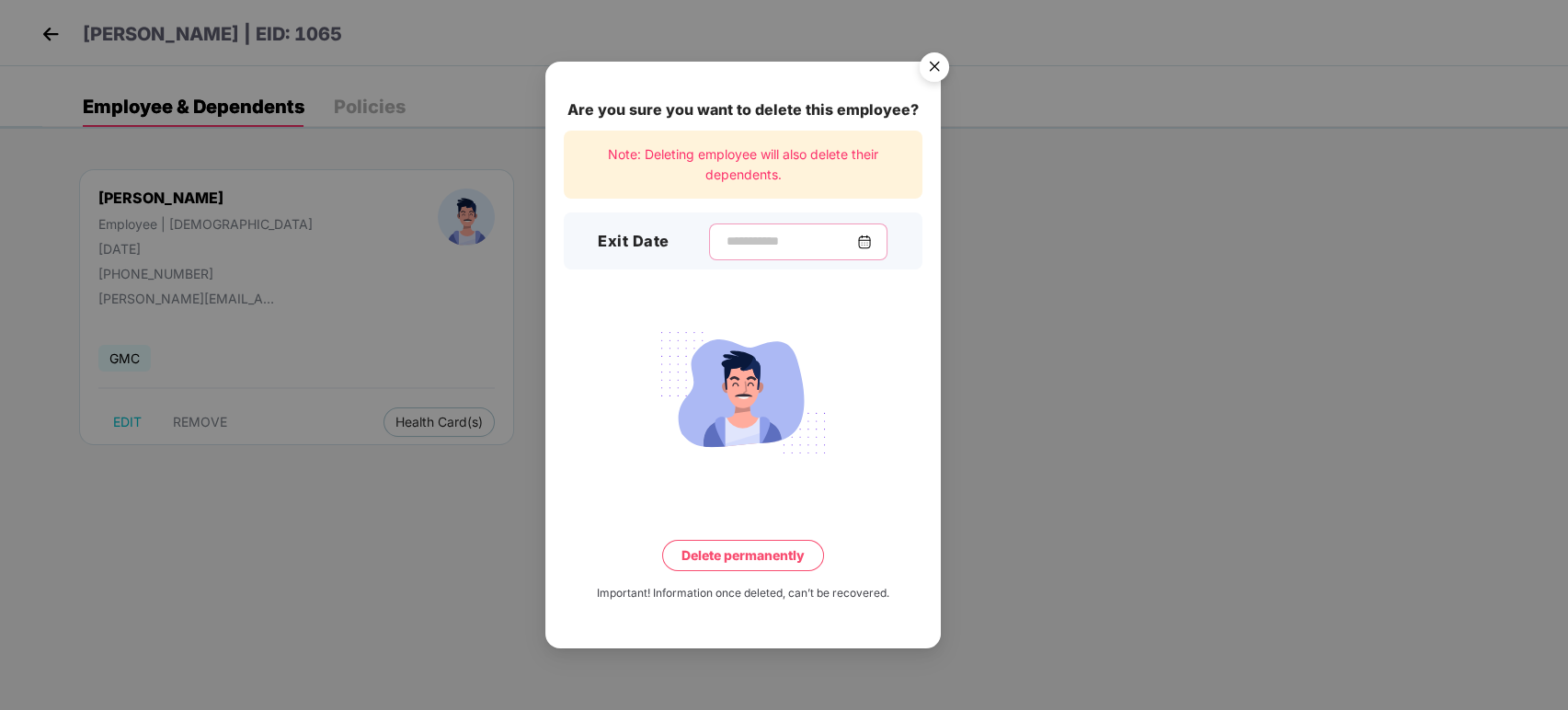
click at [857, 233] on input at bounding box center [790, 242] width 132 height 19
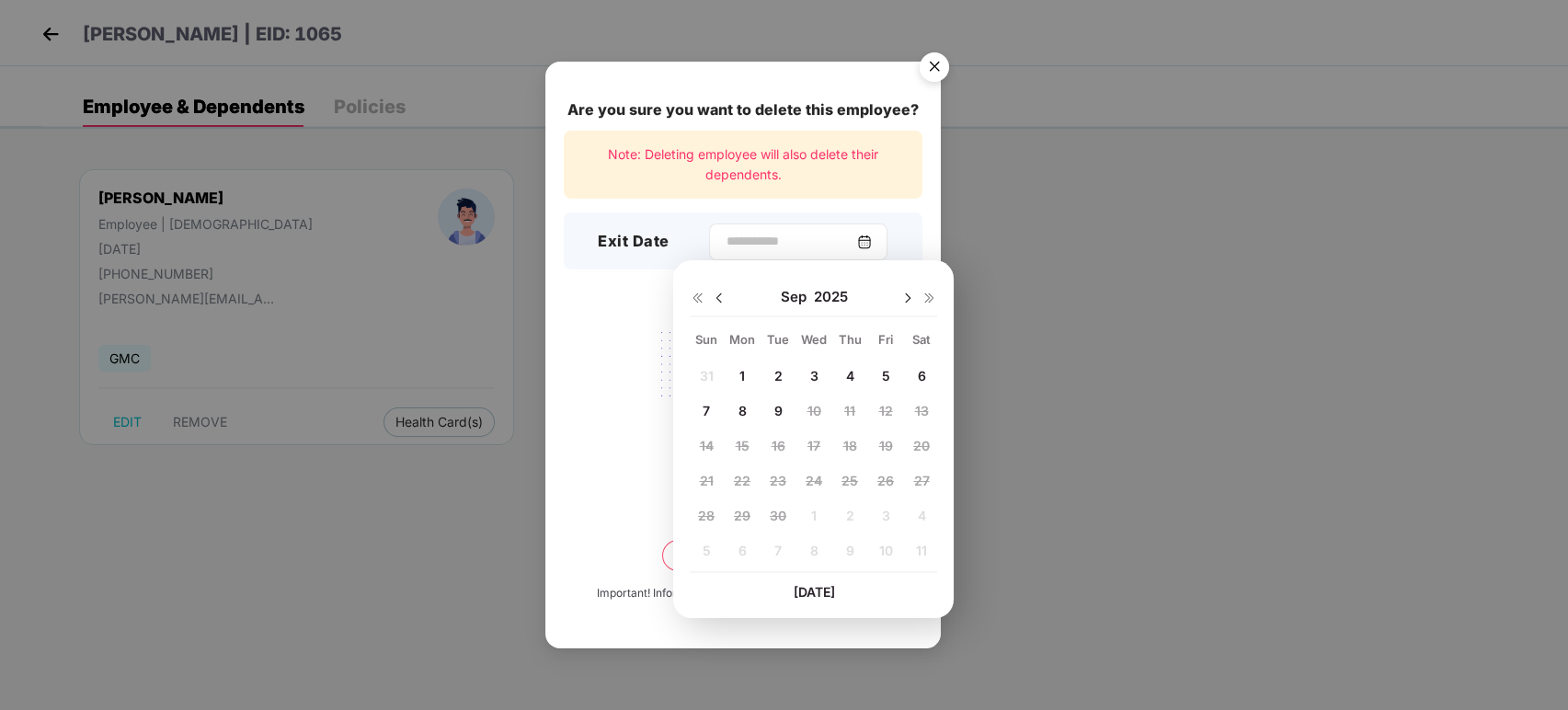
click at [872, 246] on img at bounding box center [864, 241] width 14 height 14
click at [722, 298] on img at bounding box center [719, 298] width 14 height 14
click at [914, 513] on span "30" at bounding box center [921, 515] width 16 height 15
type input "**********"
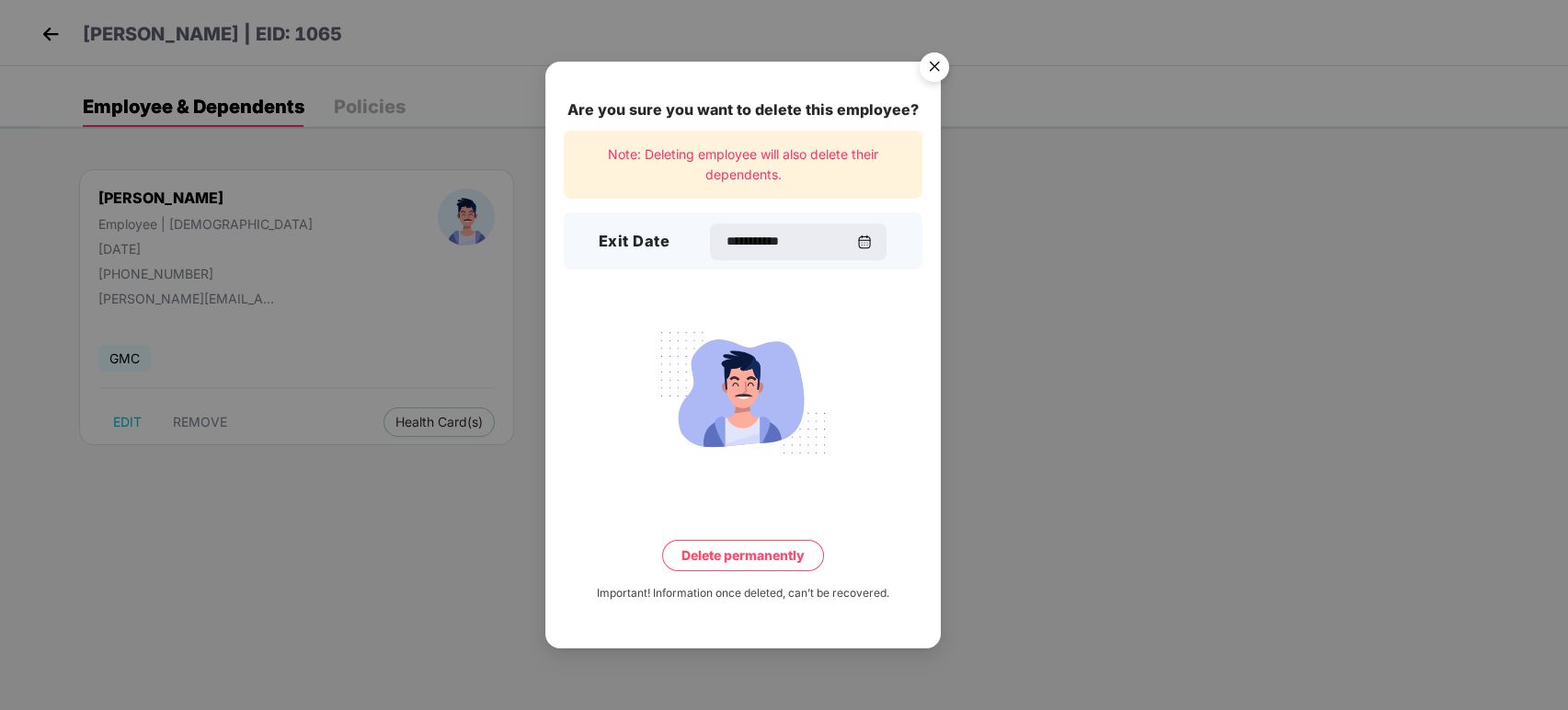
click at [730, 560] on button "Delete permanently" at bounding box center [743, 555] width 162 height 31
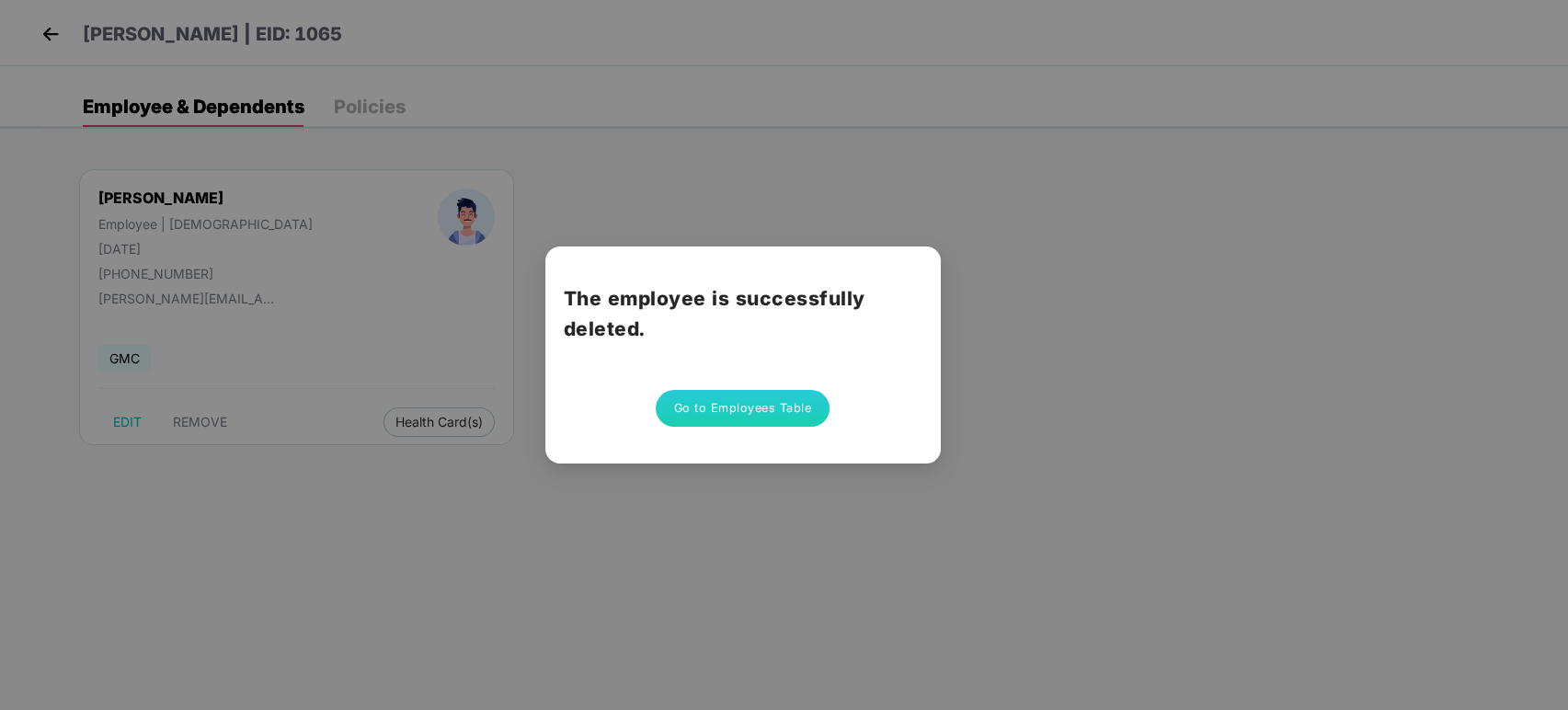
click at [752, 409] on button "Go to Employees Table" at bounding box center [743, 408] width 174 height 37
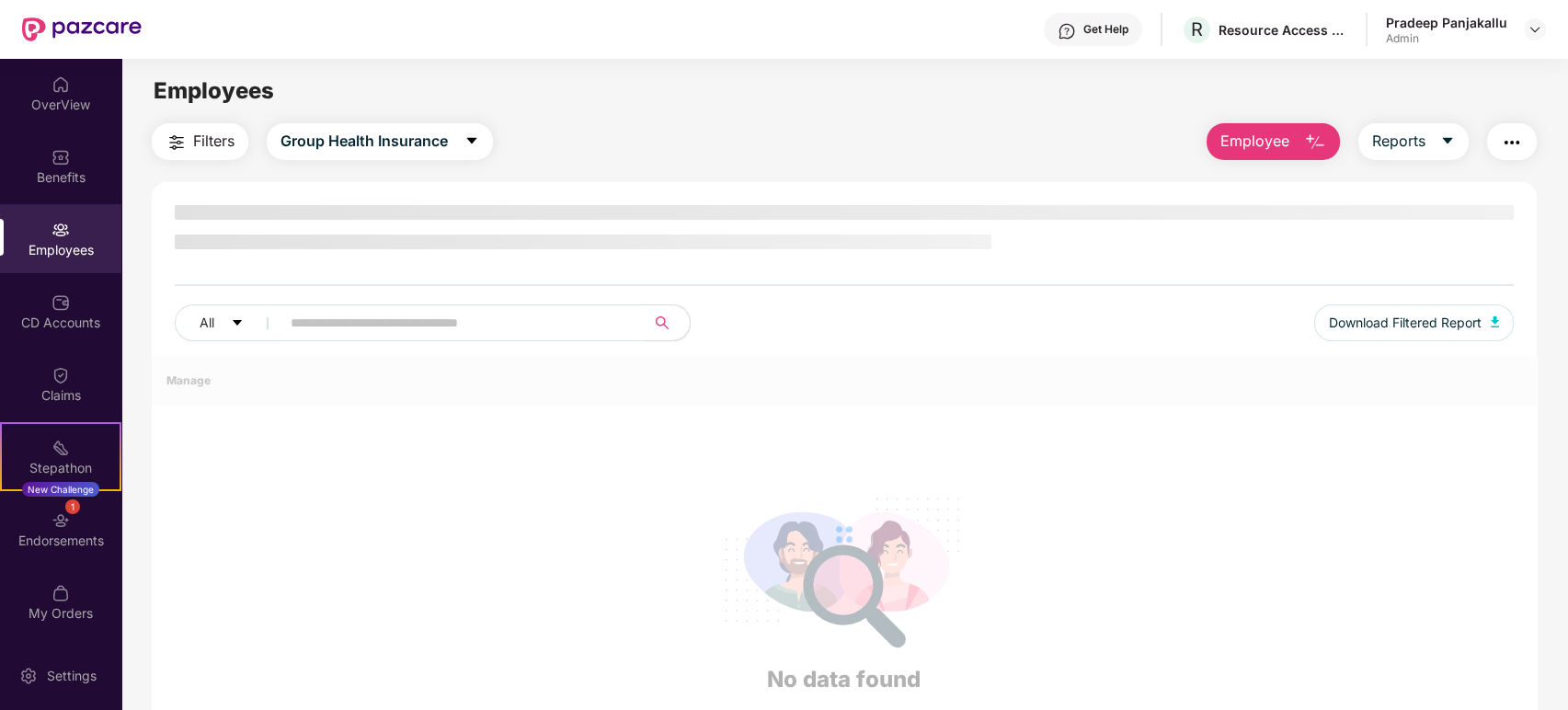
click at [1311, 144] on img "button" at bounding box center [1315, 142] width 22 height 22
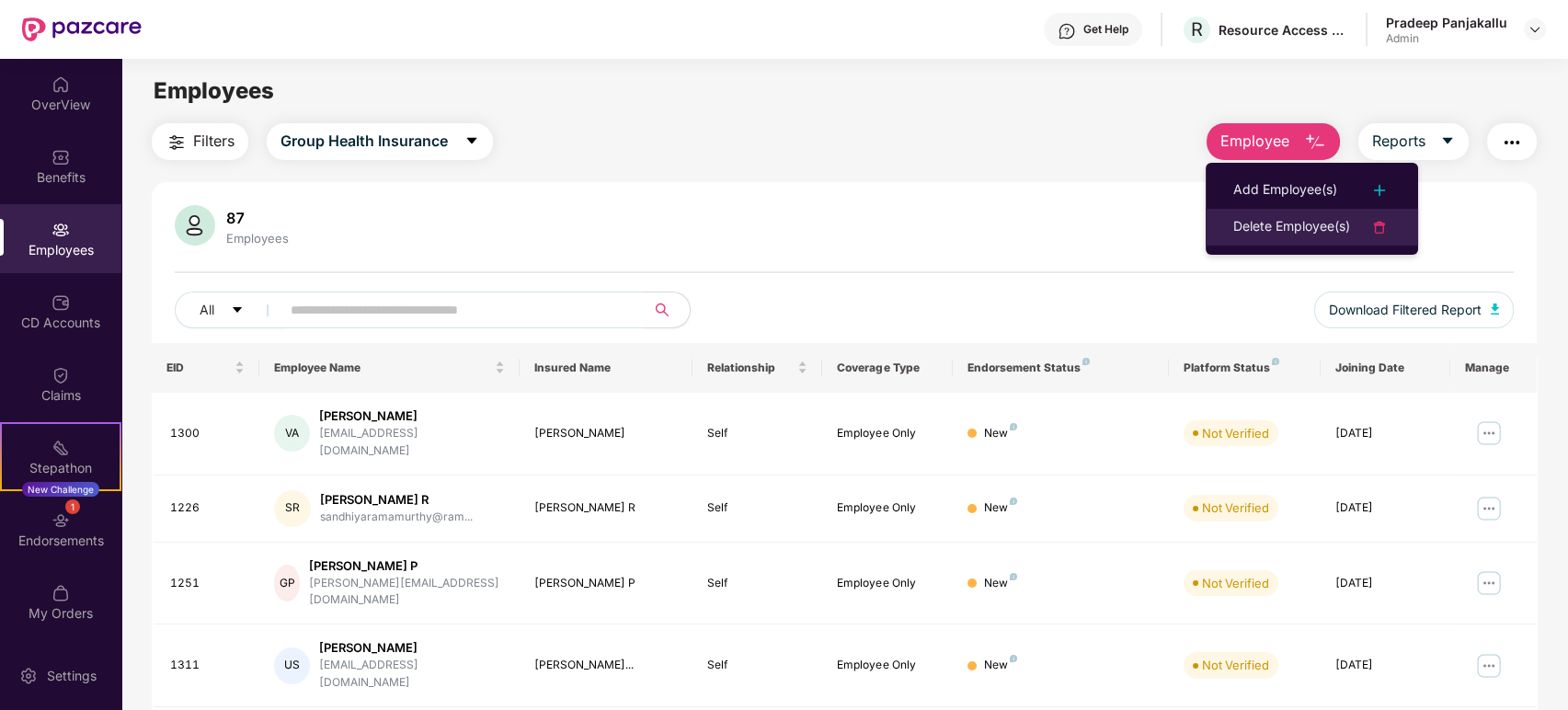
click at [1272, 235] on div "Delete Employee(s)" at bounding box center [1291, 226] width 117 height 22
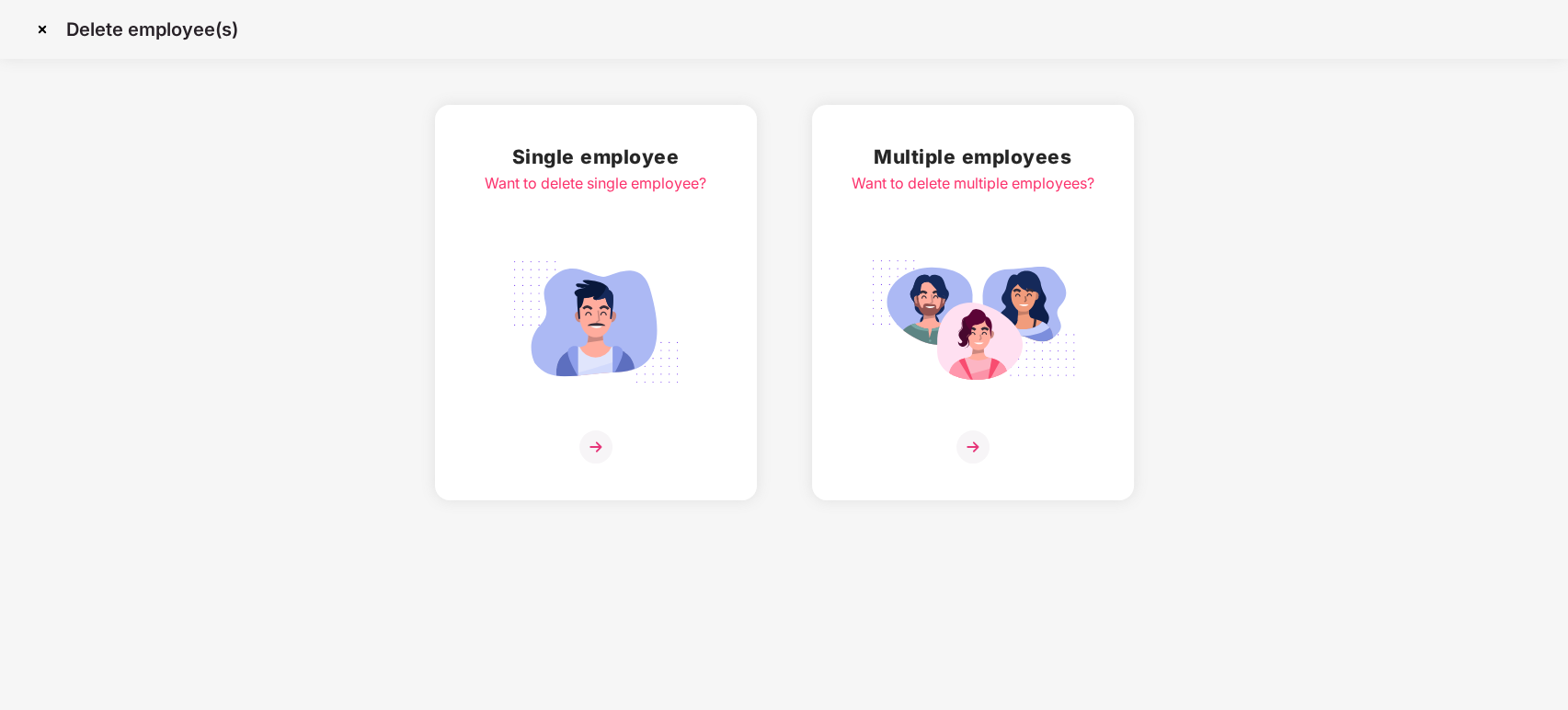
click at [600, 448] on img at bounding box center [596, 447] width 33 height 33
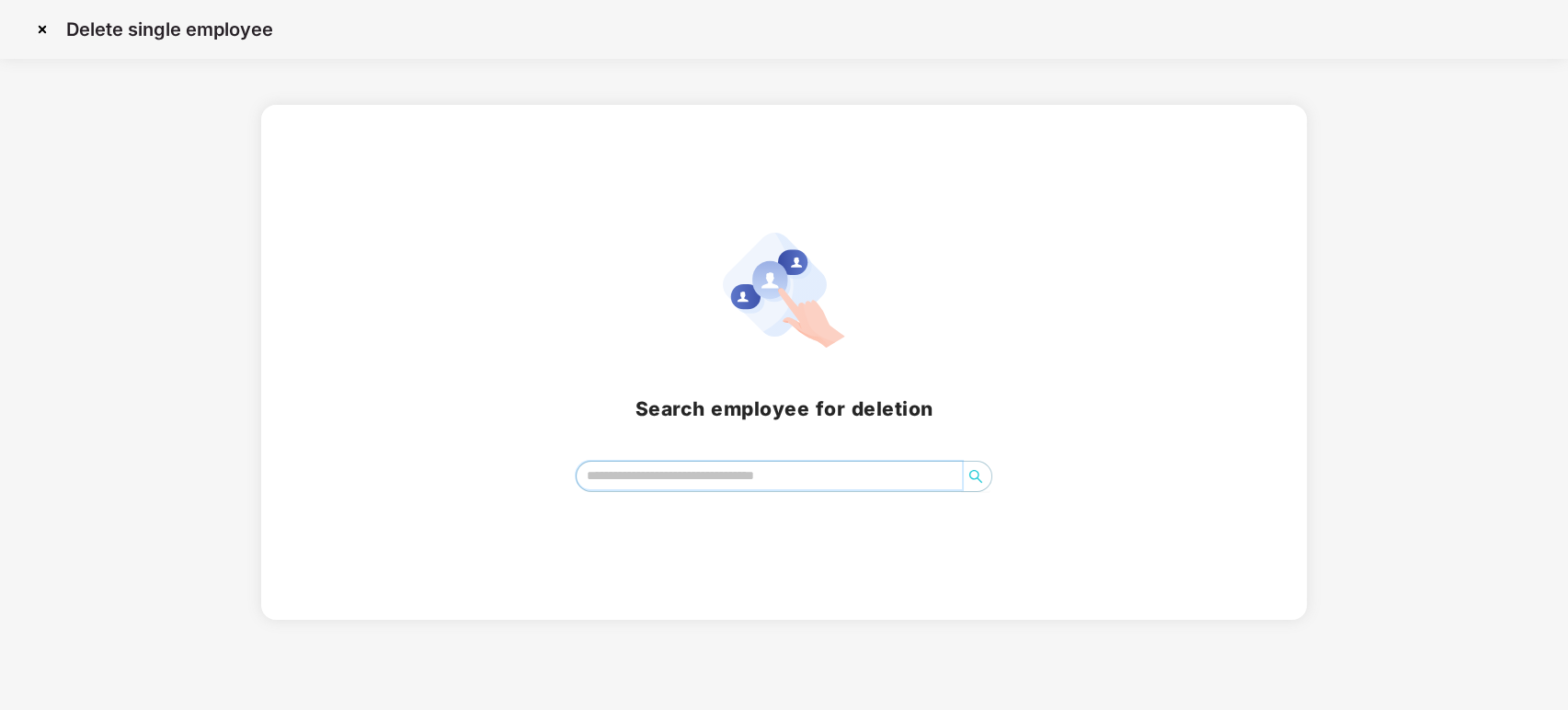
click at [664, 465] on input "search" at bounding box center [769, 475] width 386 height 28
type input "*"
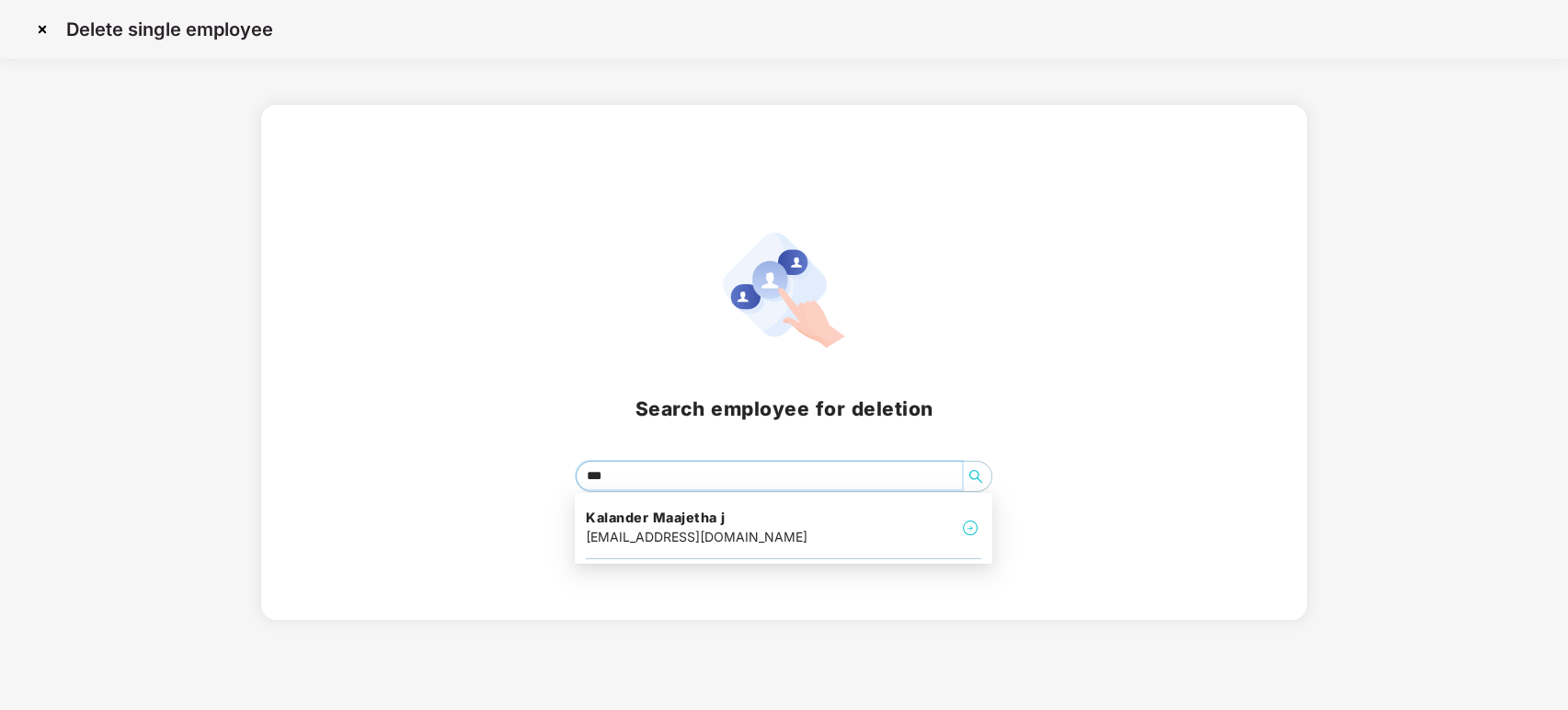
type input "****"
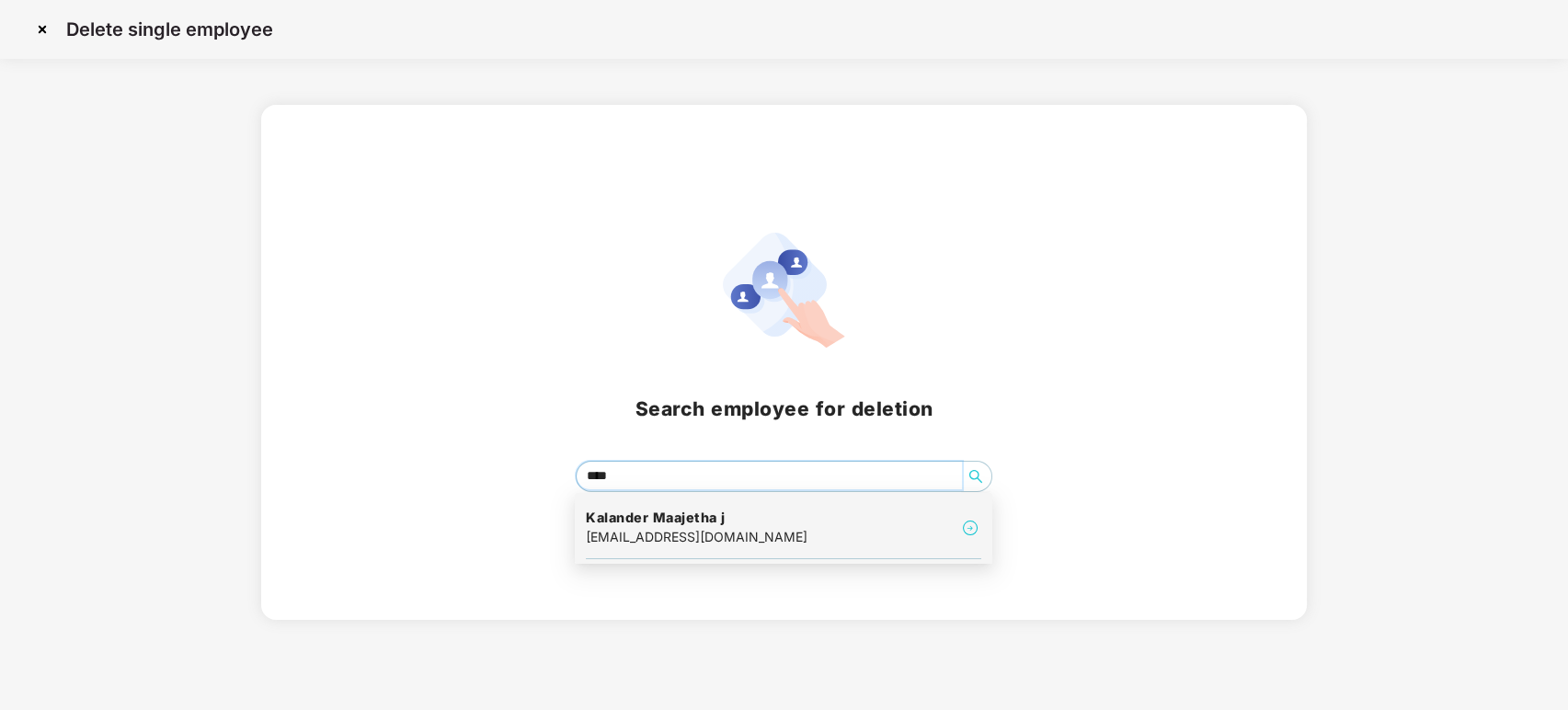
click at [675, 537] on div "[EMAIL_ADDRESS][DOMAIN_NAME]" at bounding box center [697, 537] width 222 height 20
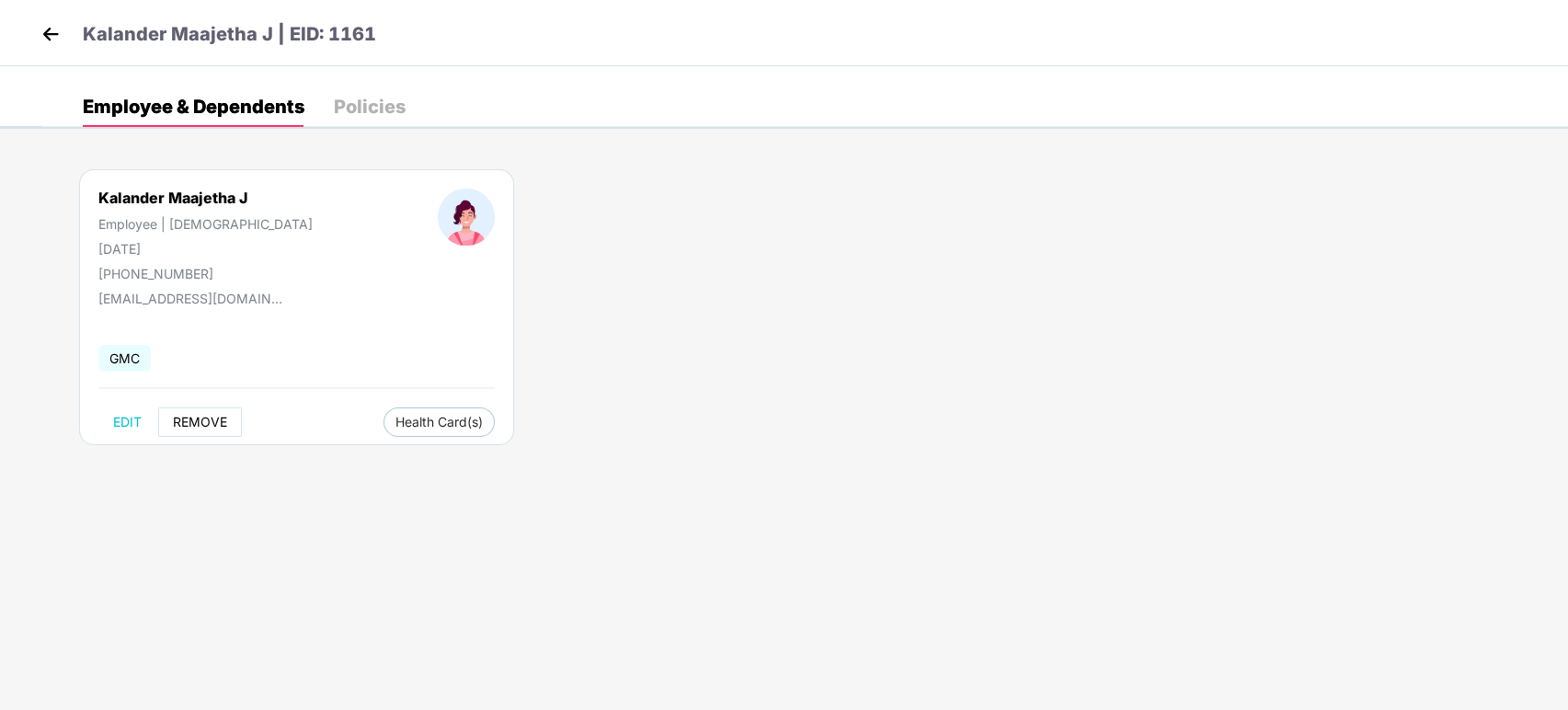
click at [199, 422] on span "REMOVE" at bounding box center [199, 421] width 54 height 14
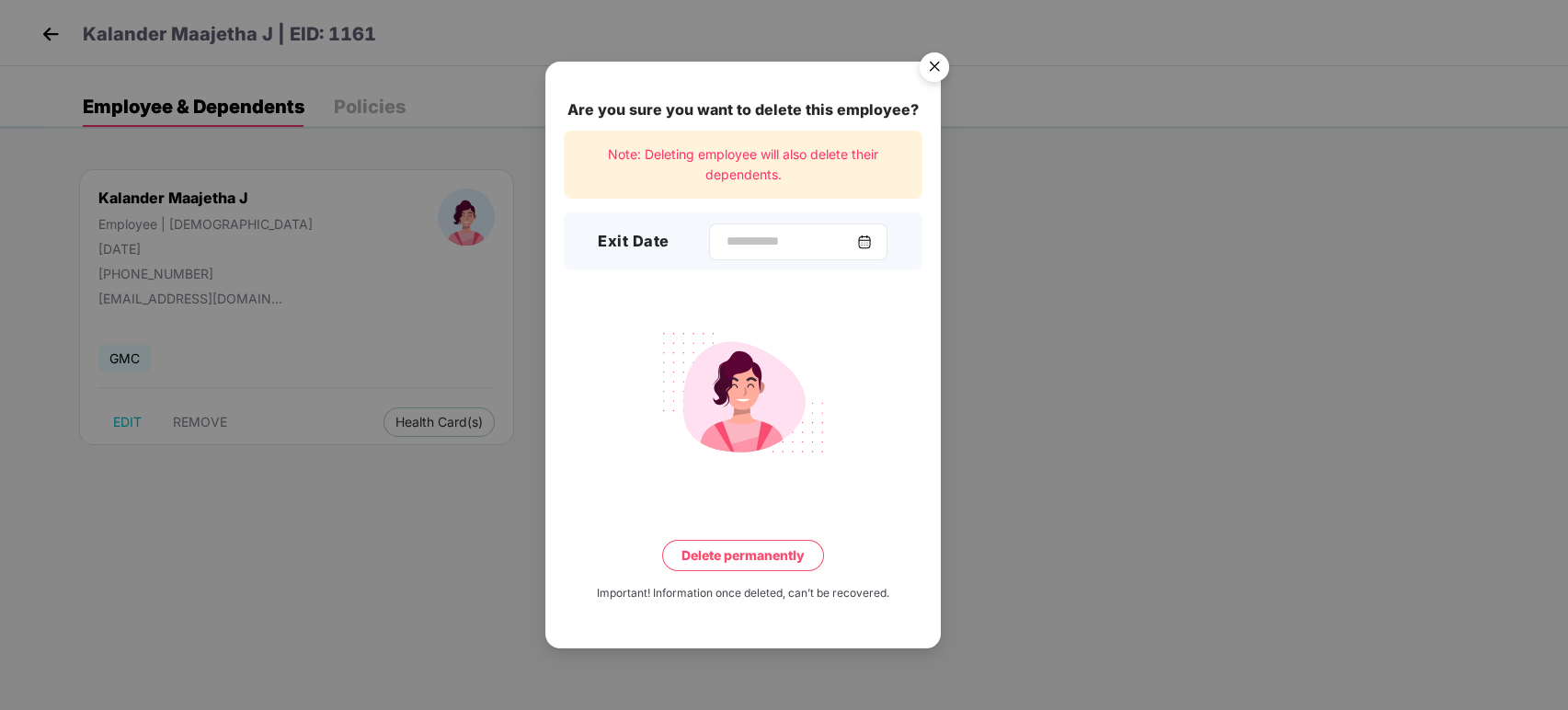
click at [872, 235] on img at bounding box center [864, 241] width 14 height 14
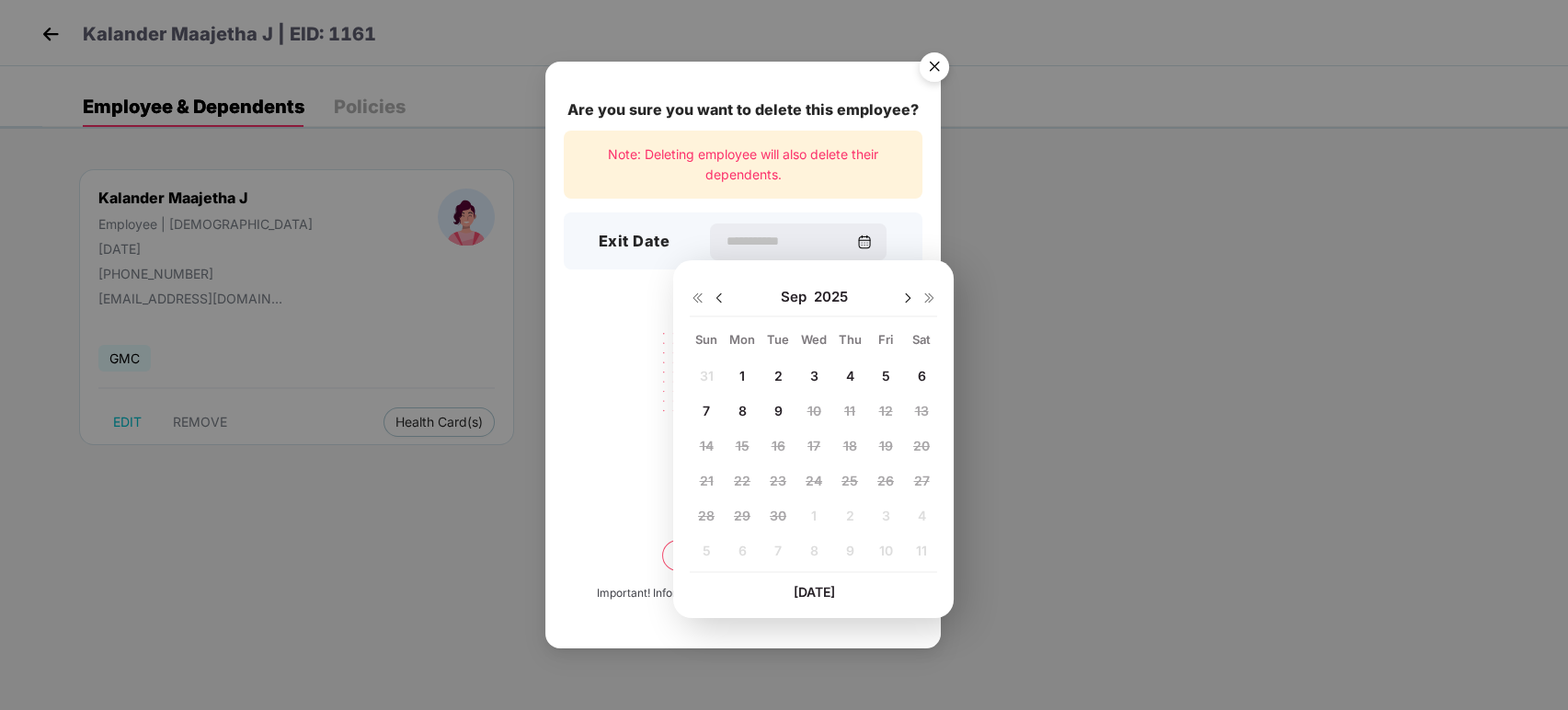
click at [724, 289] on div at bounding box center [708, 297] width 37 height 16
click at [722, 292] on img at bounding box center [719, 298] width 14 height 14
click at [859, 446] on div "14" at bounding box center [850, 445] width 28 height 28
type input "**********"
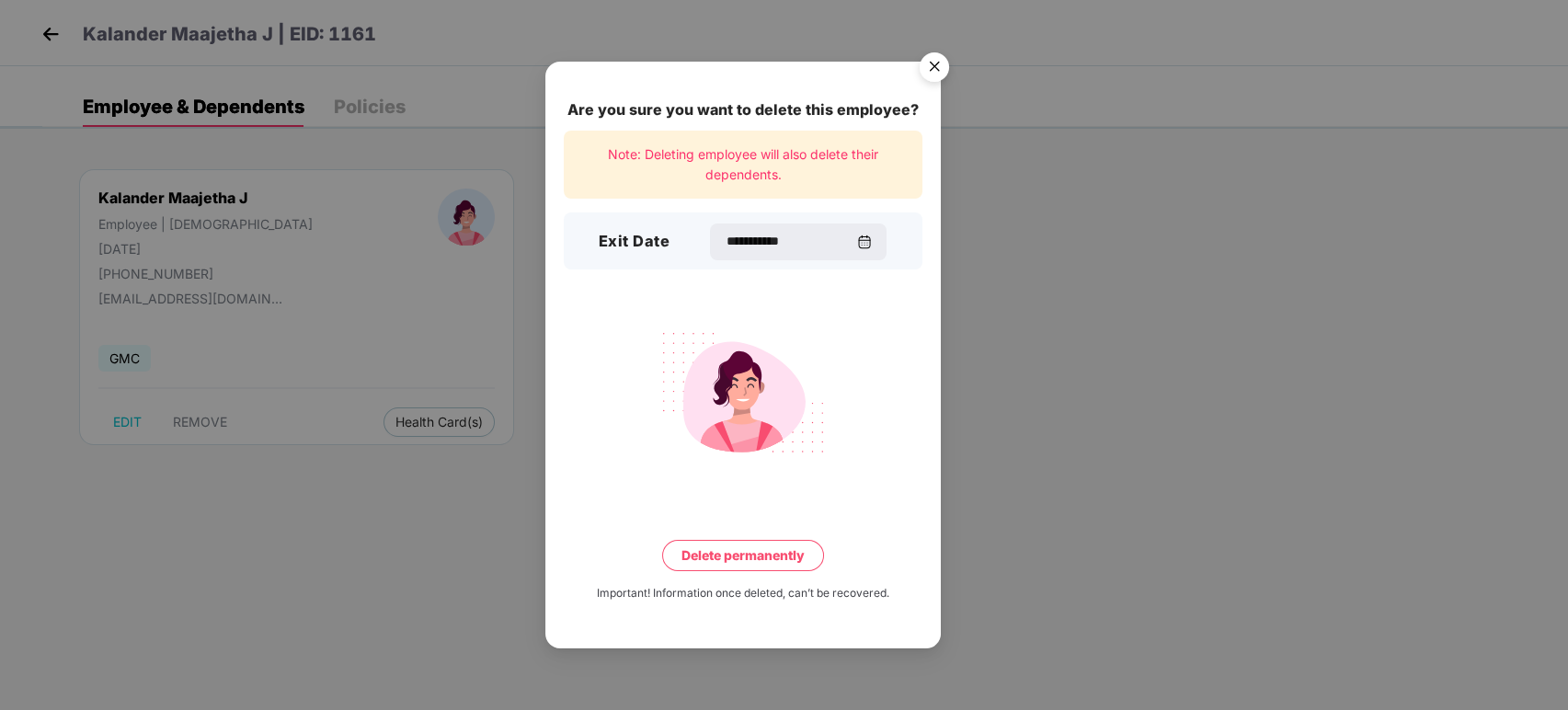
click at [1111, 359] on div "**********" at bounding box center [784, 355] width 1568 height 710
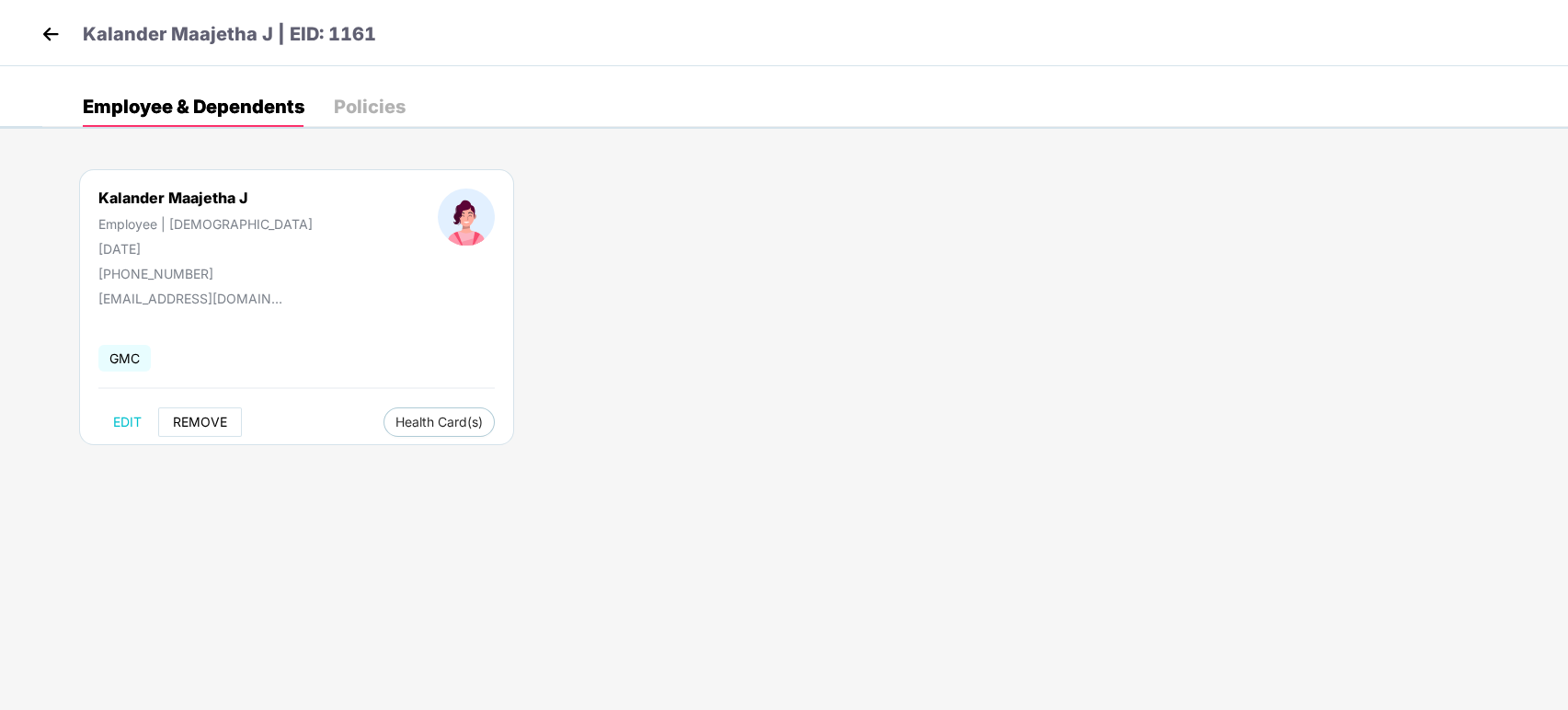
click at [179, 430] on span "REMOVE" at bounding box center [199, 421] width 54 height 14
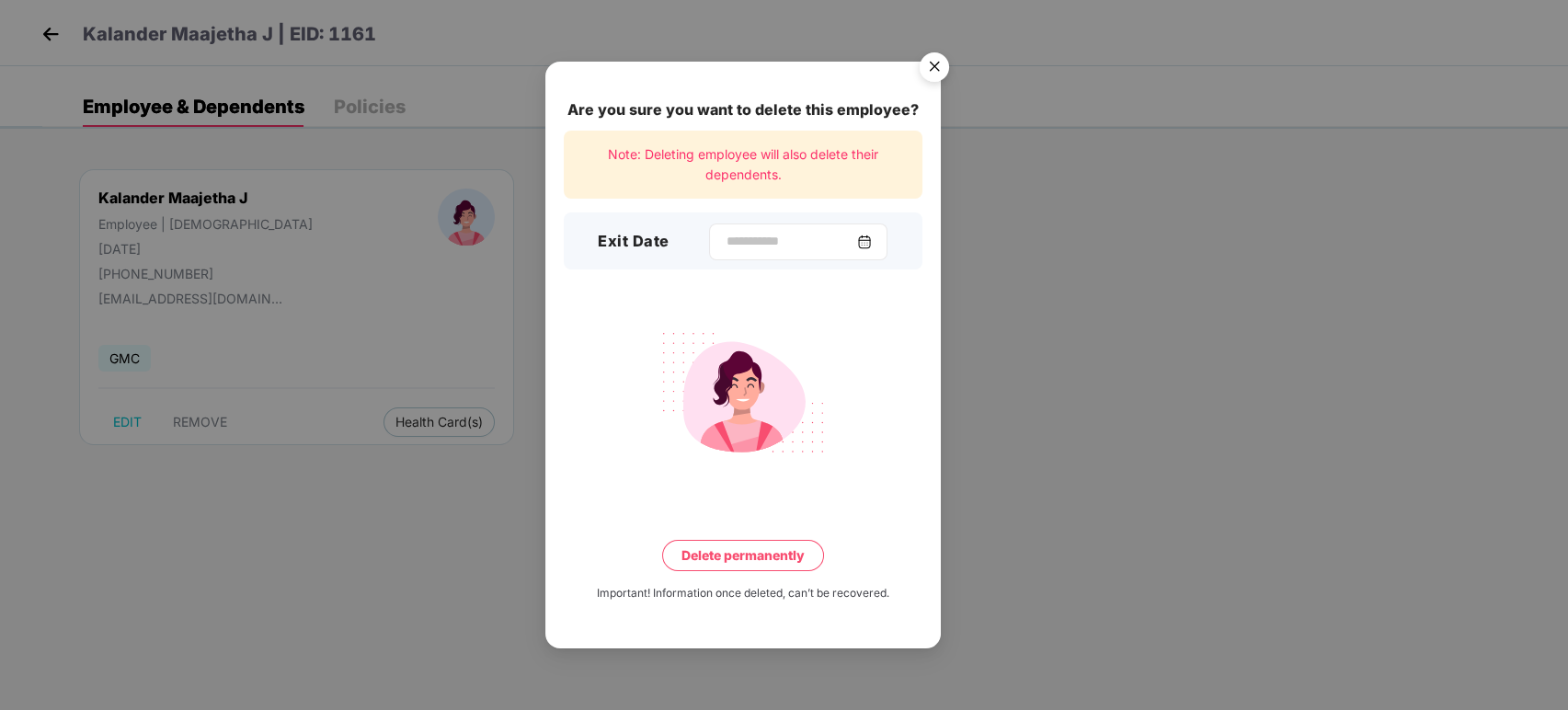
click at [872, 245] on img at bounding box center [864, 241] width 14 height 14
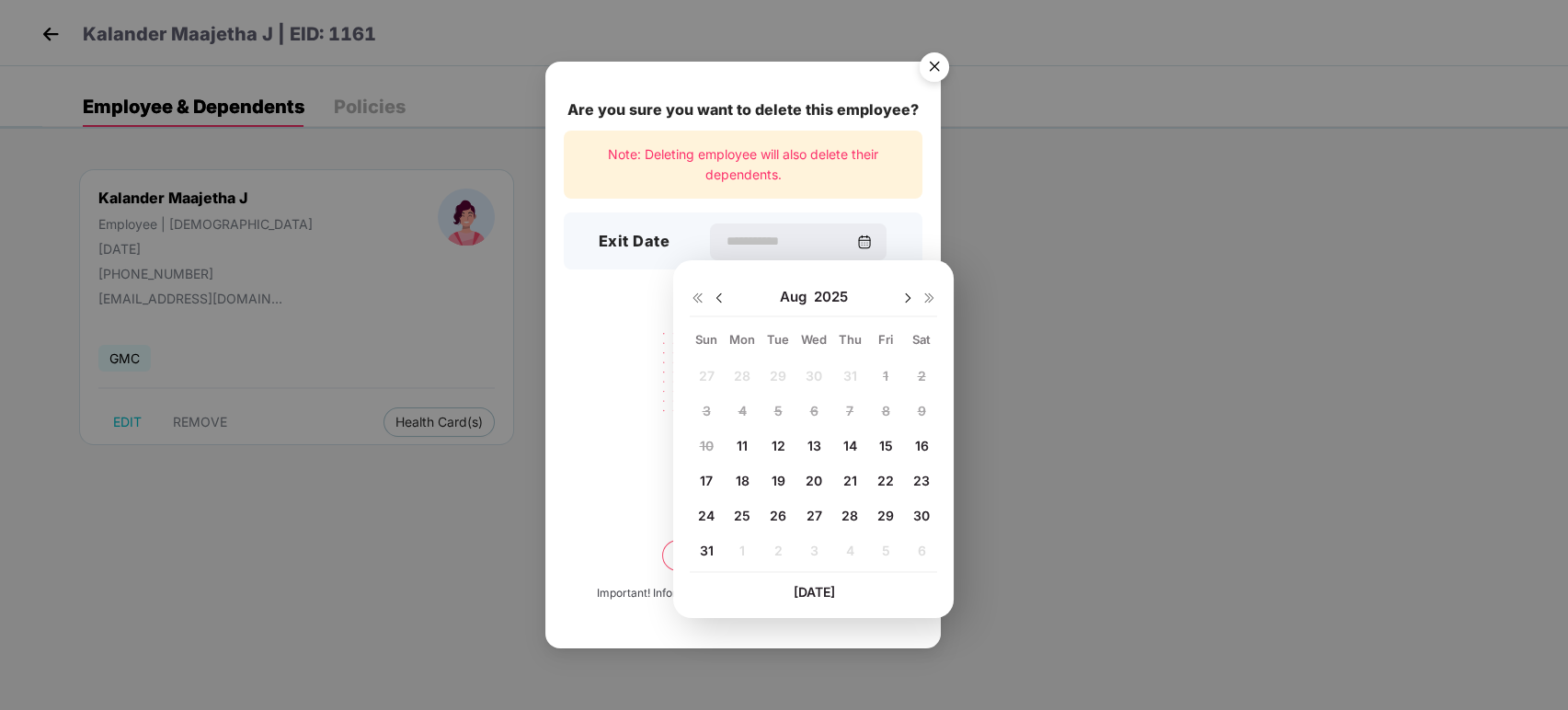
click at [717, 295] on img at bounding box center [719, 298] width 14 height 14
click at [903, 298] on img at bounding box center [907, 298] width 14 height 14
click at [857, 451] on span "14" at bounding box center [849, 445] width 13 height 15
type input "**********"
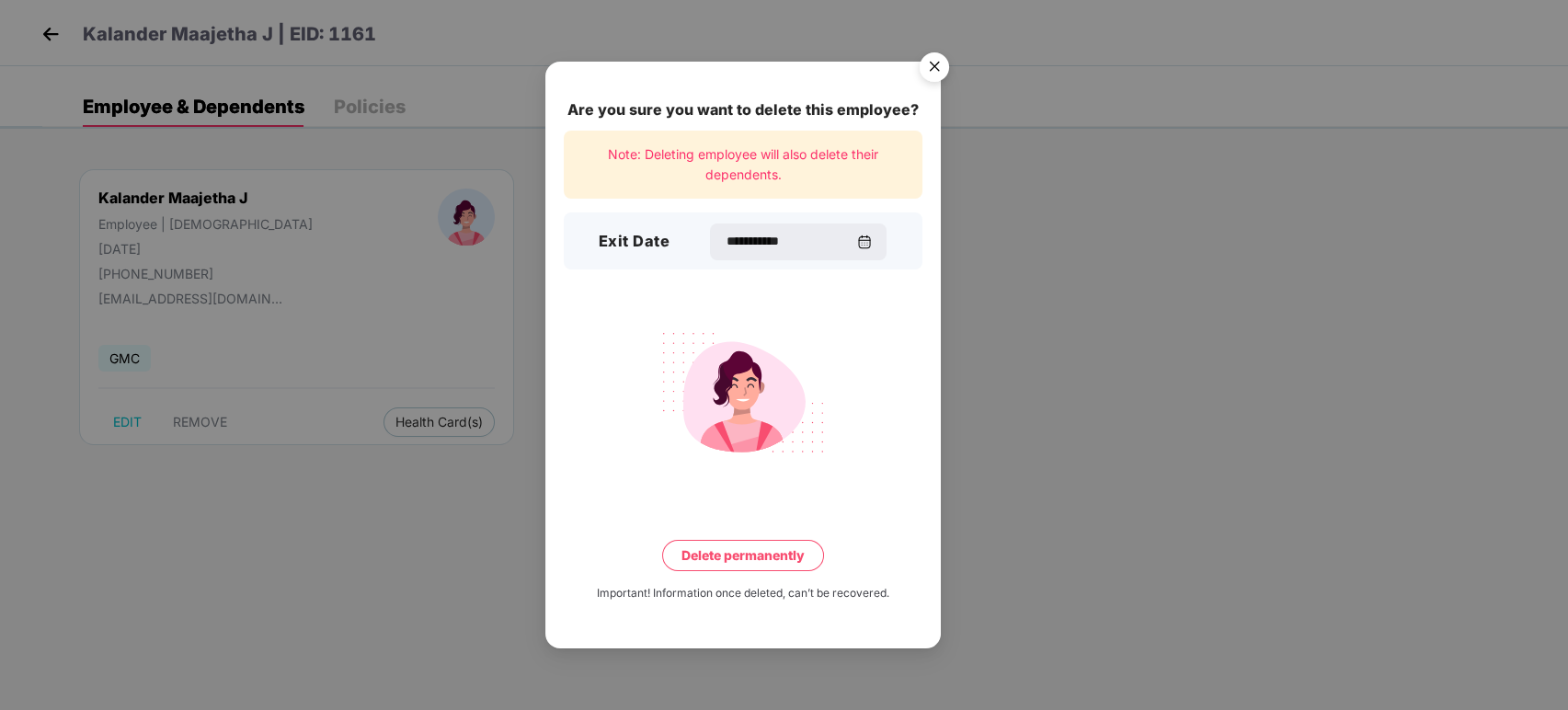
click at [704, 563] on button "Delete permanently" at bounding box center [743, 555] width 162 height 31
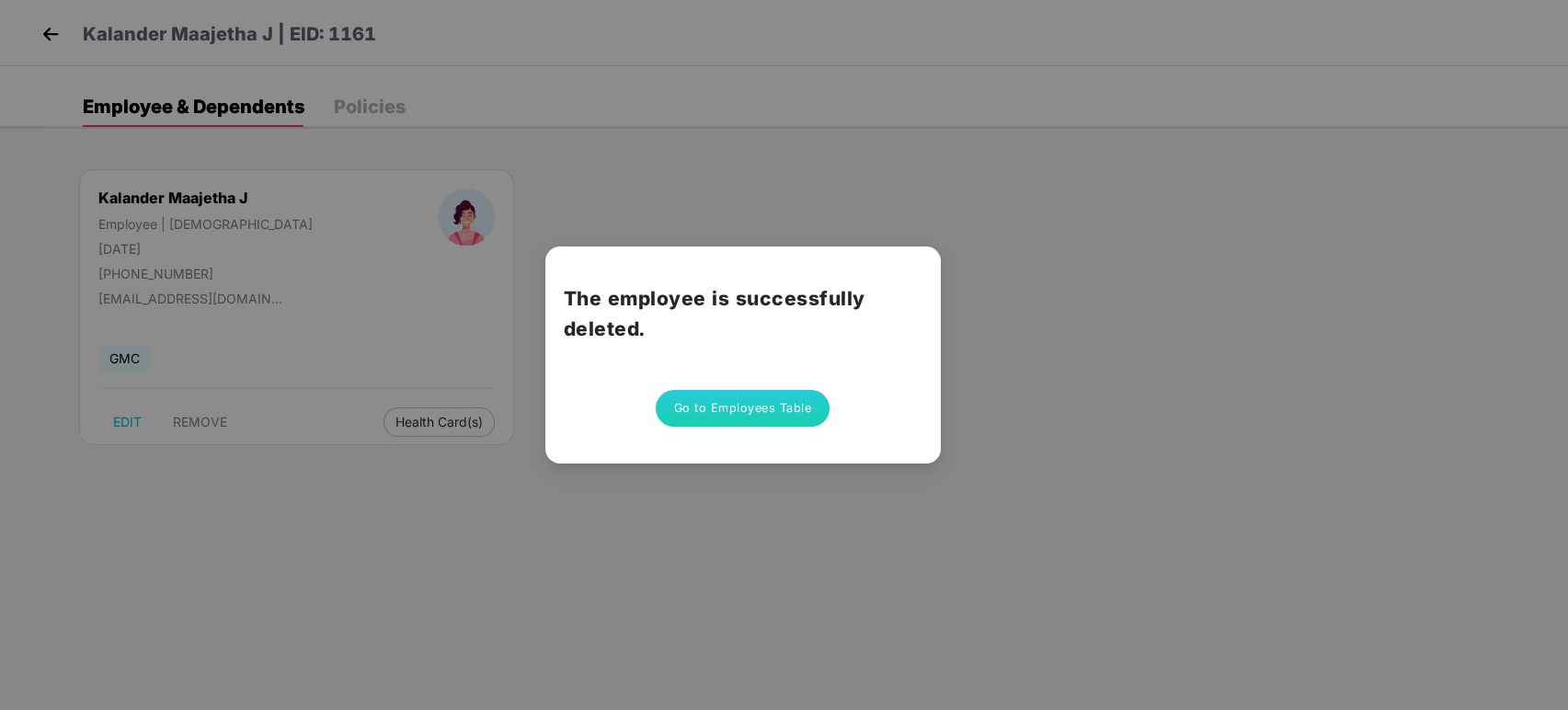
click at [890, 359] on div "The employee is successfully deleted. Go to Employees Table" at bounding box center [743, 355] width 395 height 217
click at [727, 416] on button "Go to Employees Table" at bounding box center [743, 408] width 174 height 37
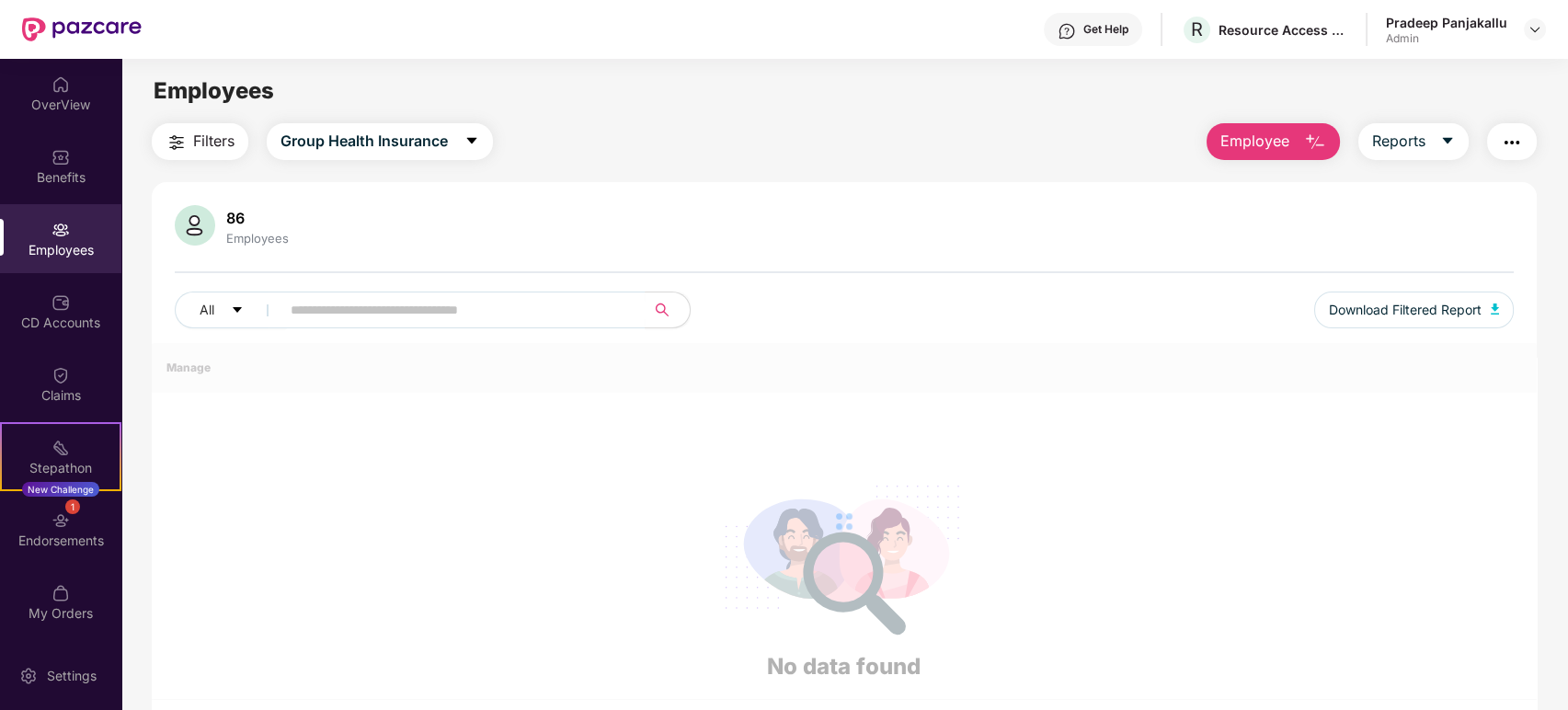
click at [1287, 150] on span "Employee" at bounding box center [1256, 142] width 69 height 23
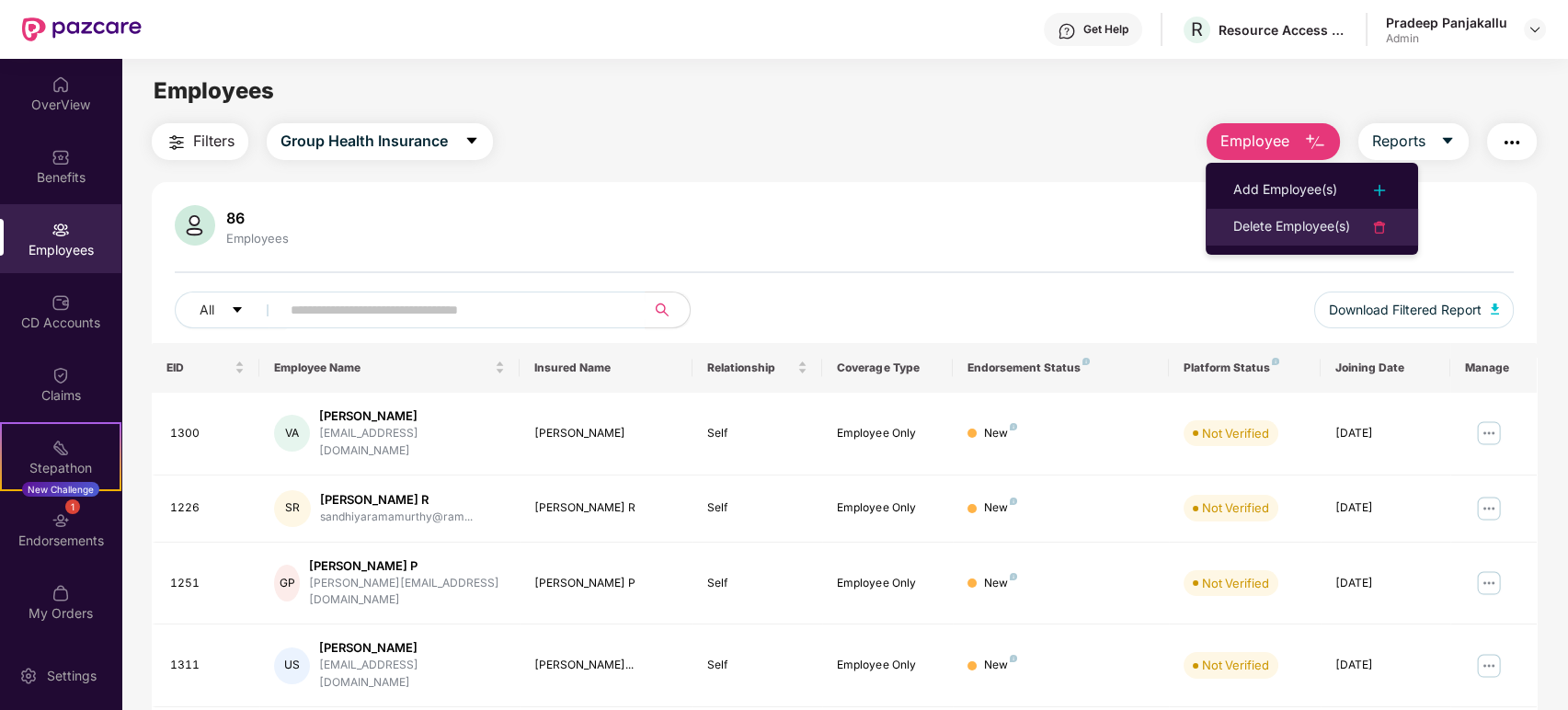
click at [1270, 232] on div "Delete Employee(s)" at bounding box center [1291, 226] width 117 height 22
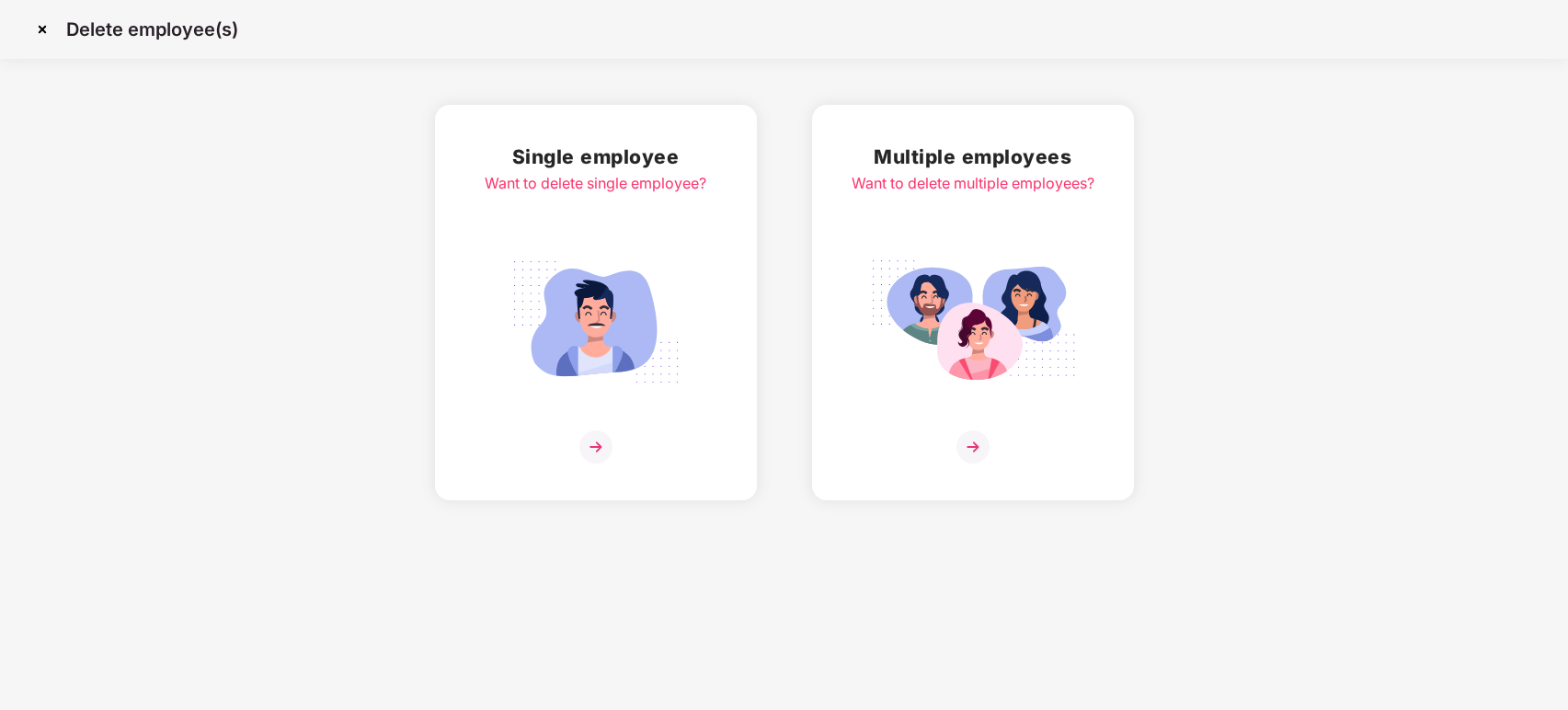
click at [589, 436] on img at bounding box center [596, 447] width 33 height 33
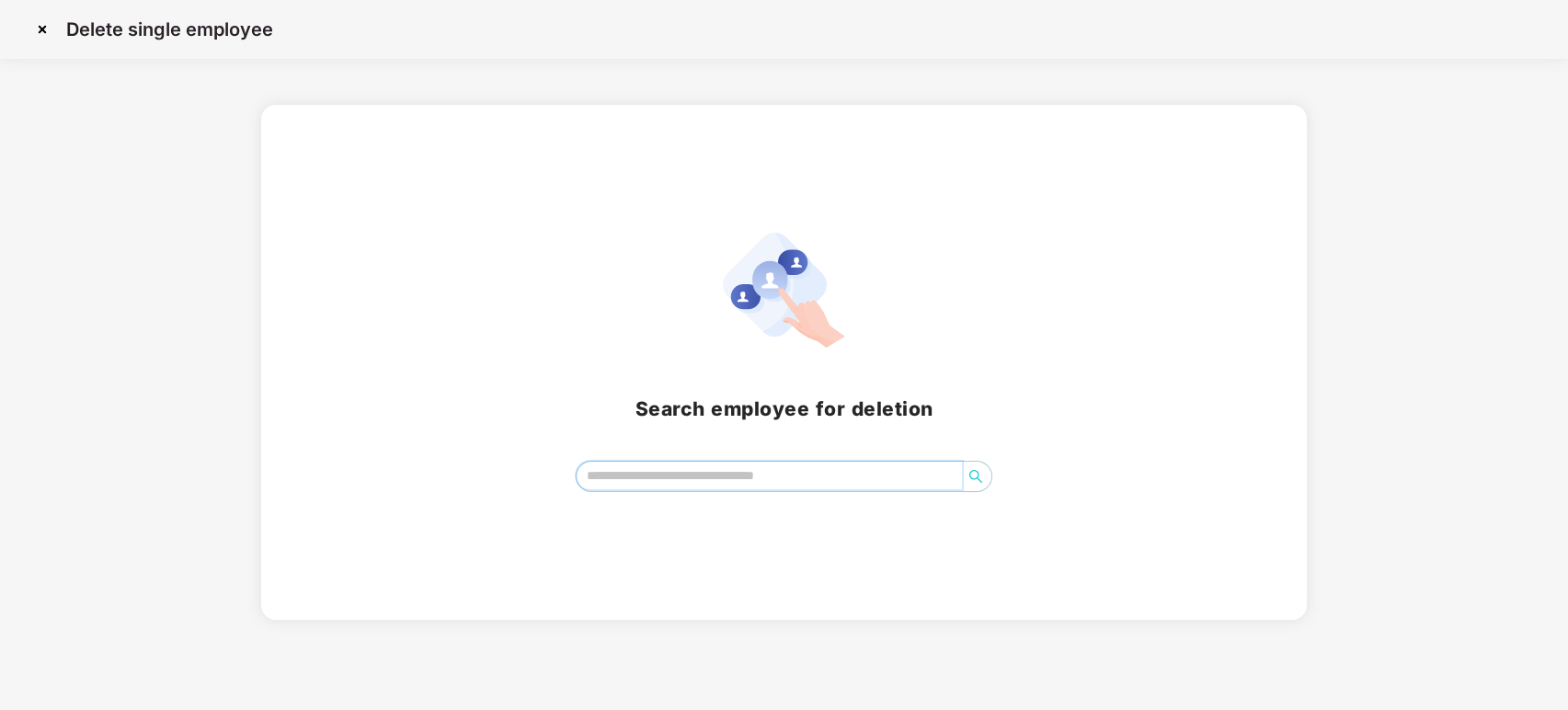
click at [648, 469] on input "search" at bounding box center [769, 475] width 386 height 28
type input "*"
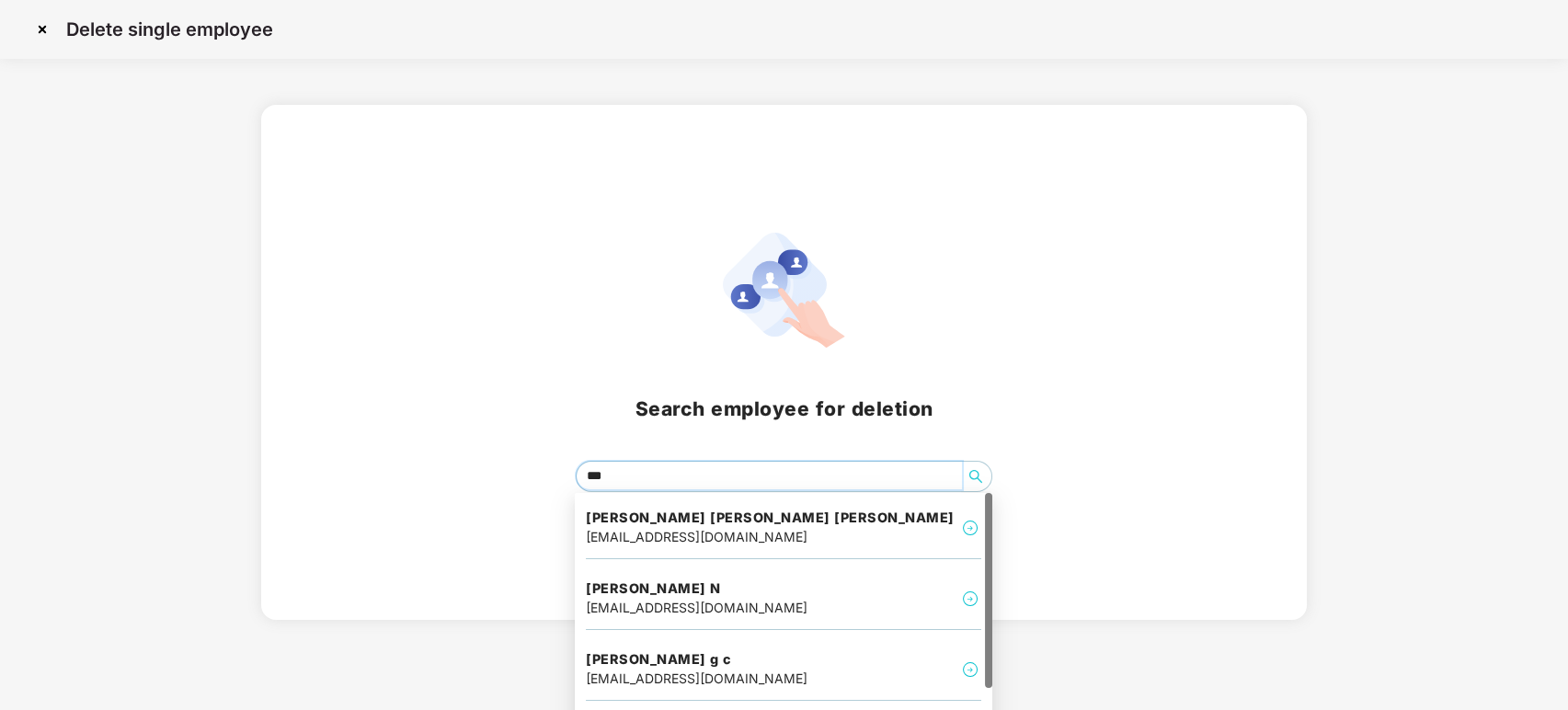
type input "****"
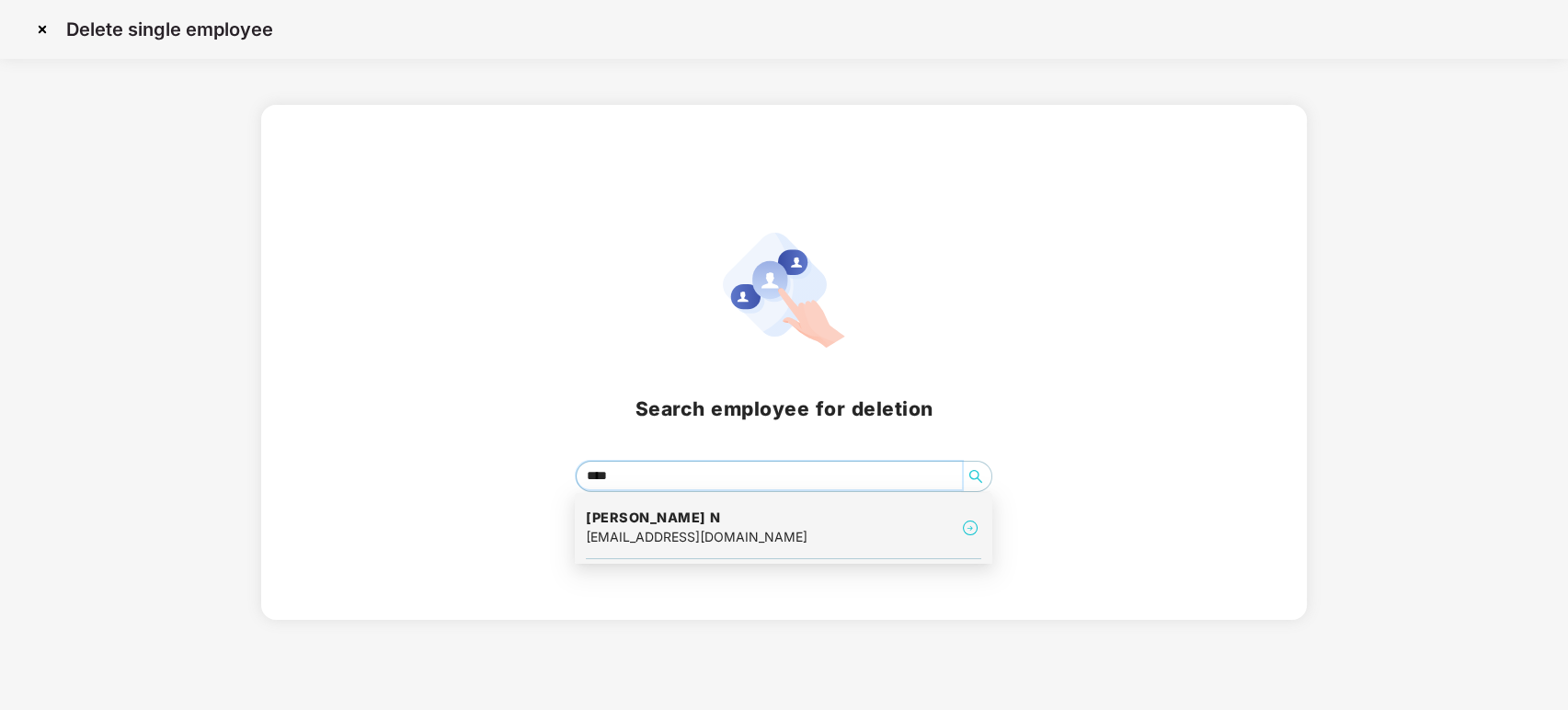
click at [645, 537] on div "[EMAIL_ADDRESS][DOMAIN_NAME]" at bounding box center [697, 537] width 222 height 20
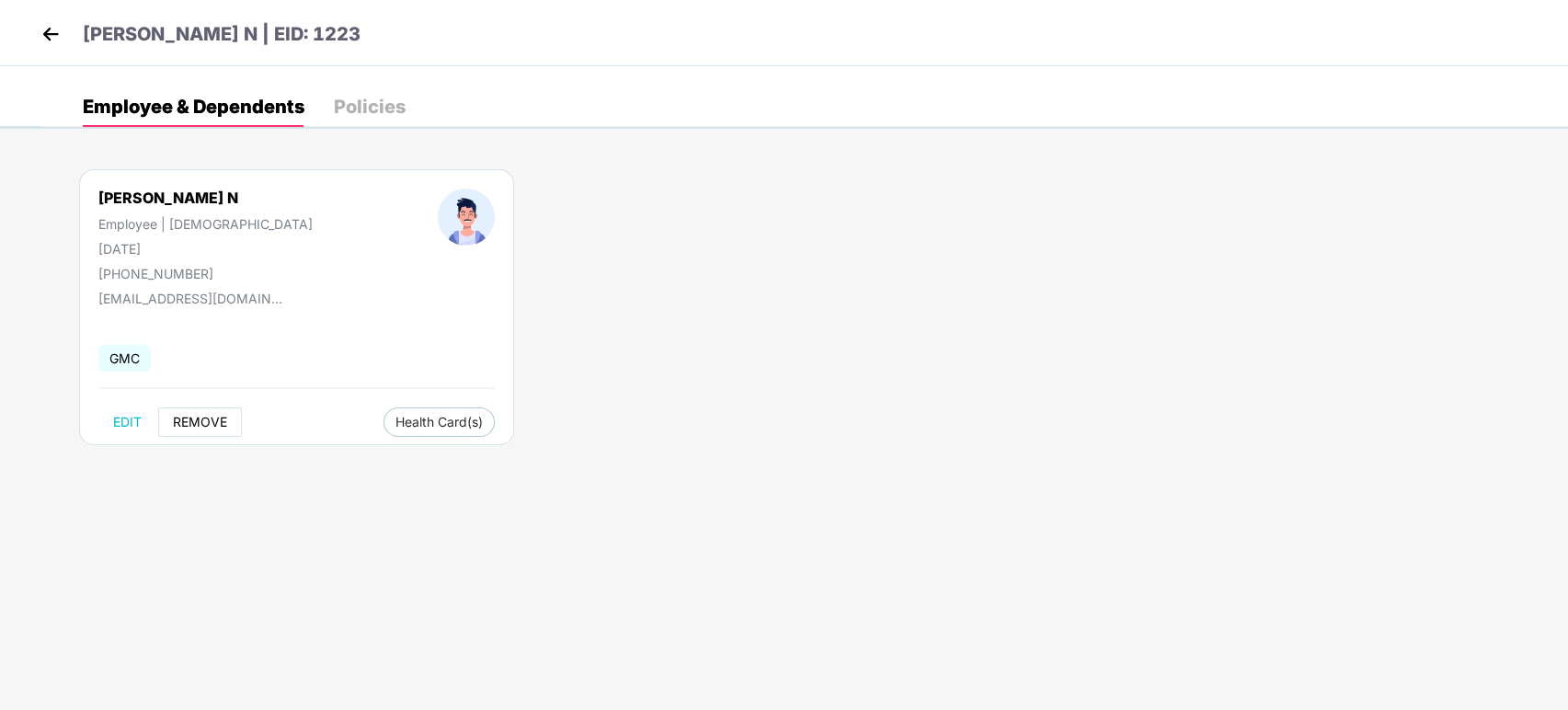
click at [230, 431] on button "REMOVE" at bounding box center [199, 422] width 84 height 30
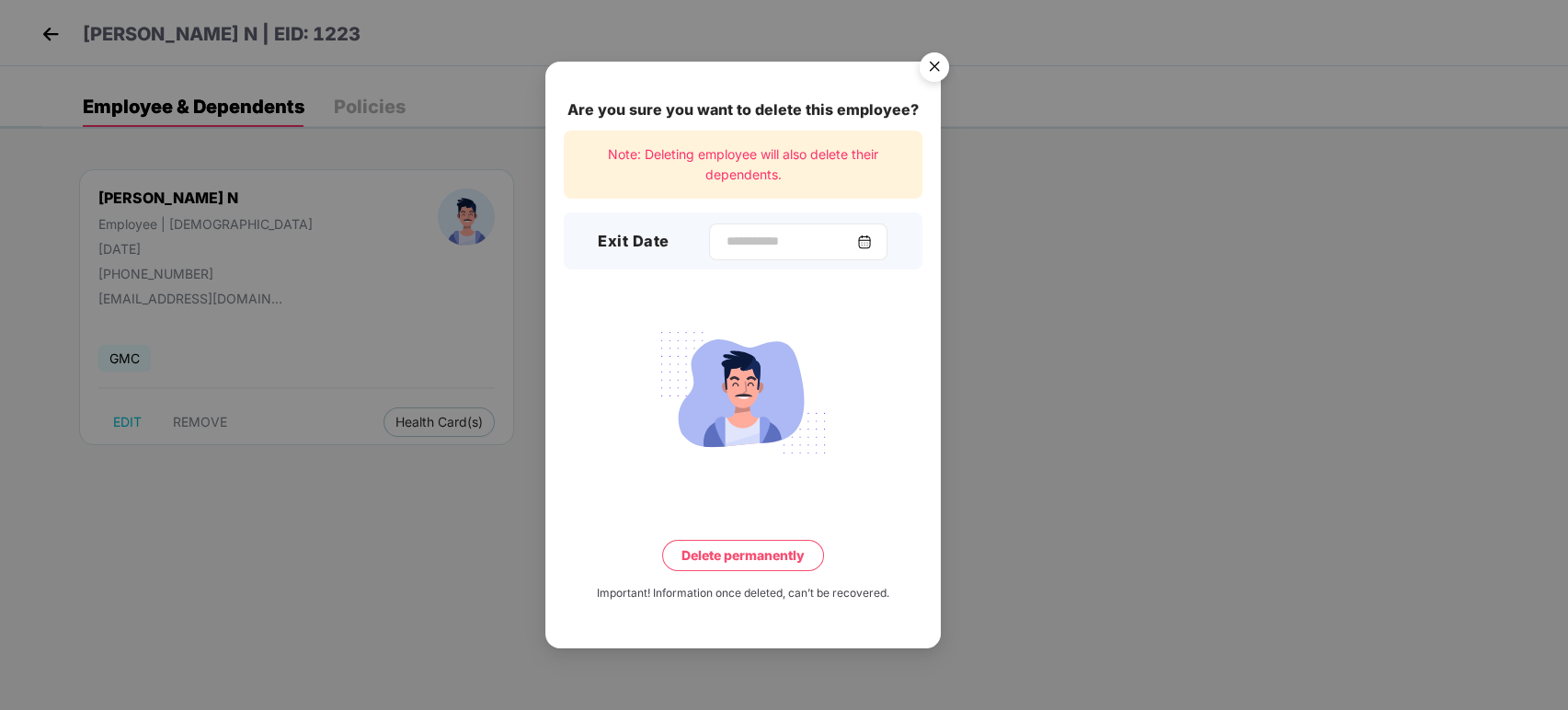
click at [872, 234] on img at bounding box center [864, 241] width 14 height 14
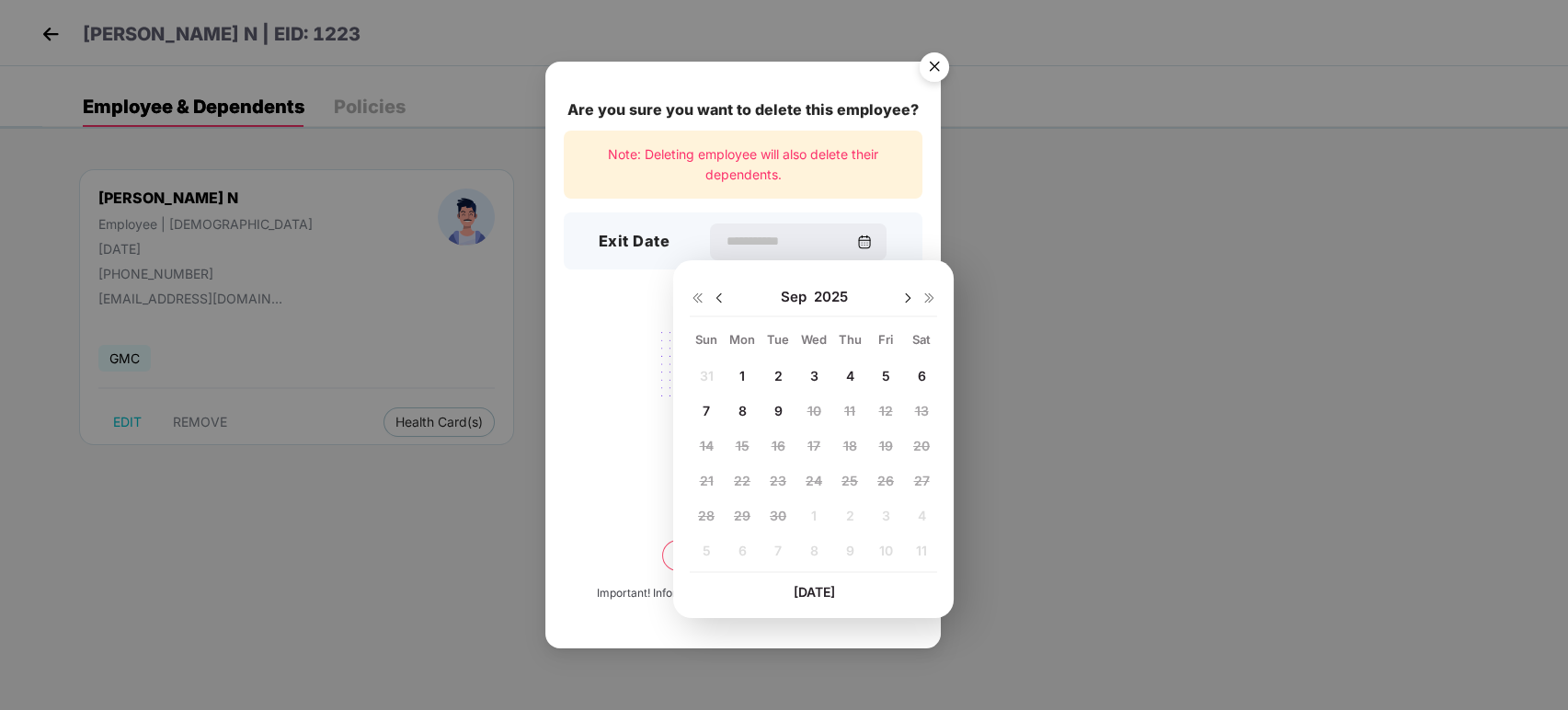
click at [712, 287] on div "[DATE]" at bounding box center [813, 297] width 248 height 37
click at [720, 309] on div "[DATE]" at bounding box center [813, 297] width 248 height 37
click at [720, 296] on img at bounding box center [719, 298] width 14 height 14
click at [743, 449] on span "11" at bounding box center [742, 445] width 11 height 15
type input "**********"
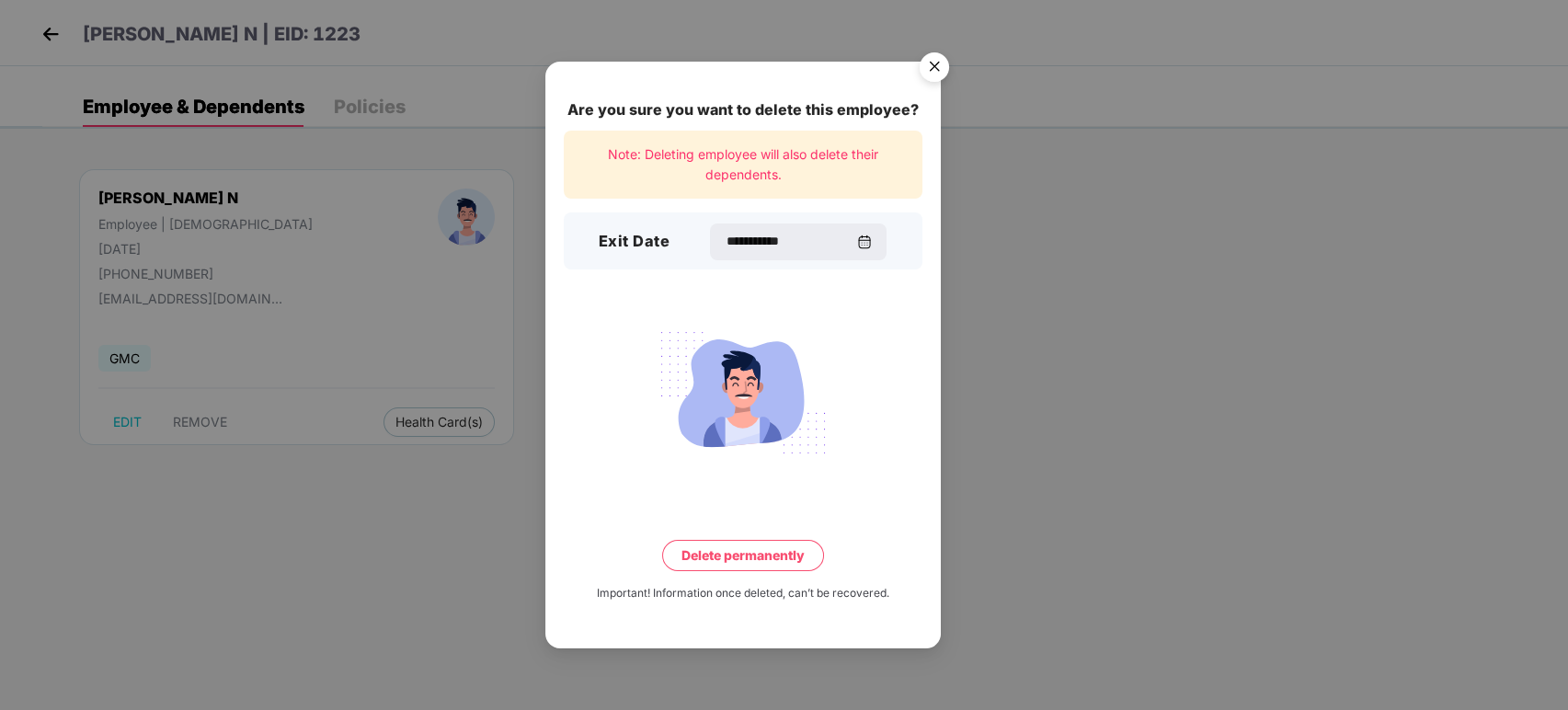
click at [712, 581] on div "**********" at bounding box center [743, 355] width 395 height 587
click at [722, 565] on button "Delete permanently" at bounding box center [743, 555] width 162 height 31
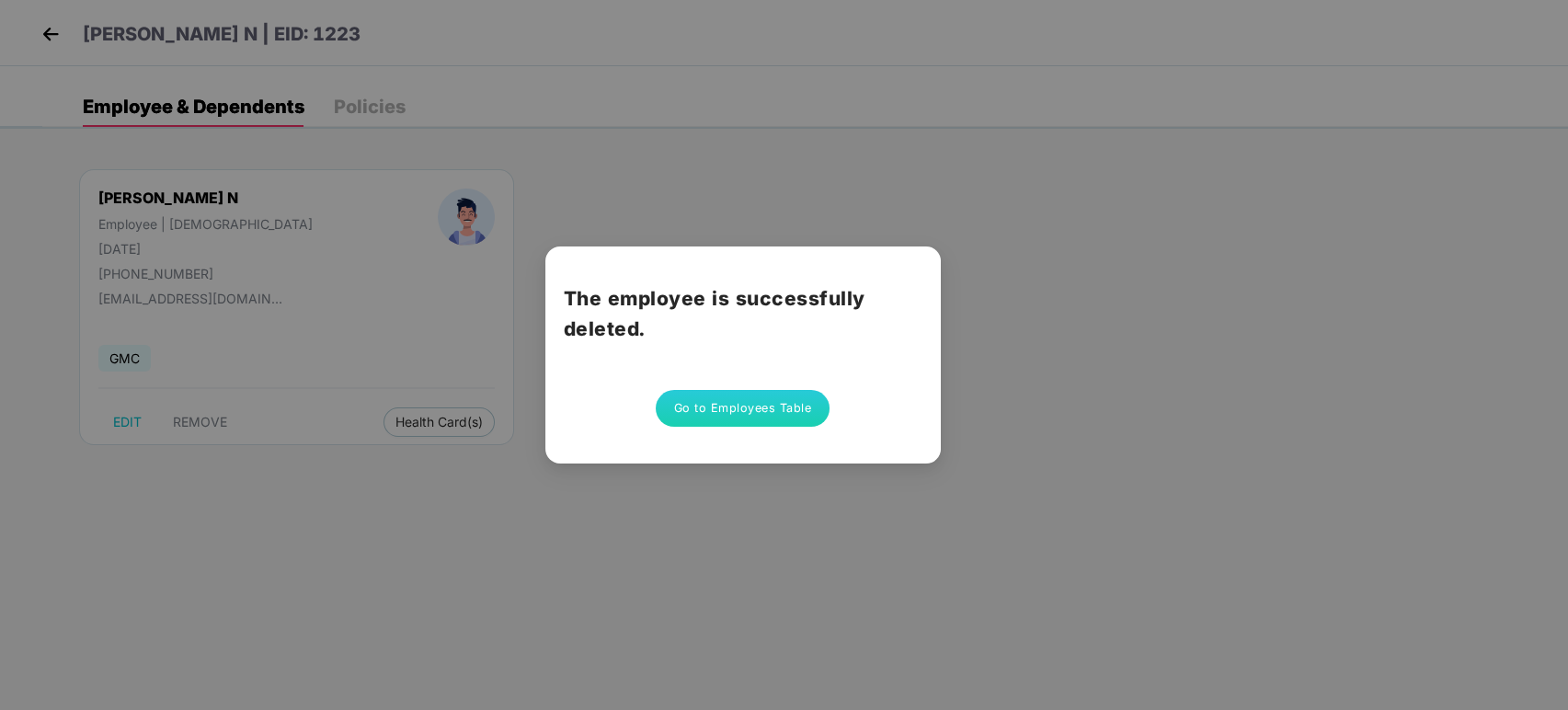
click at [725, 412] on button "Go to Employees Table" at bounding box center [743, 408] width 174 height 37
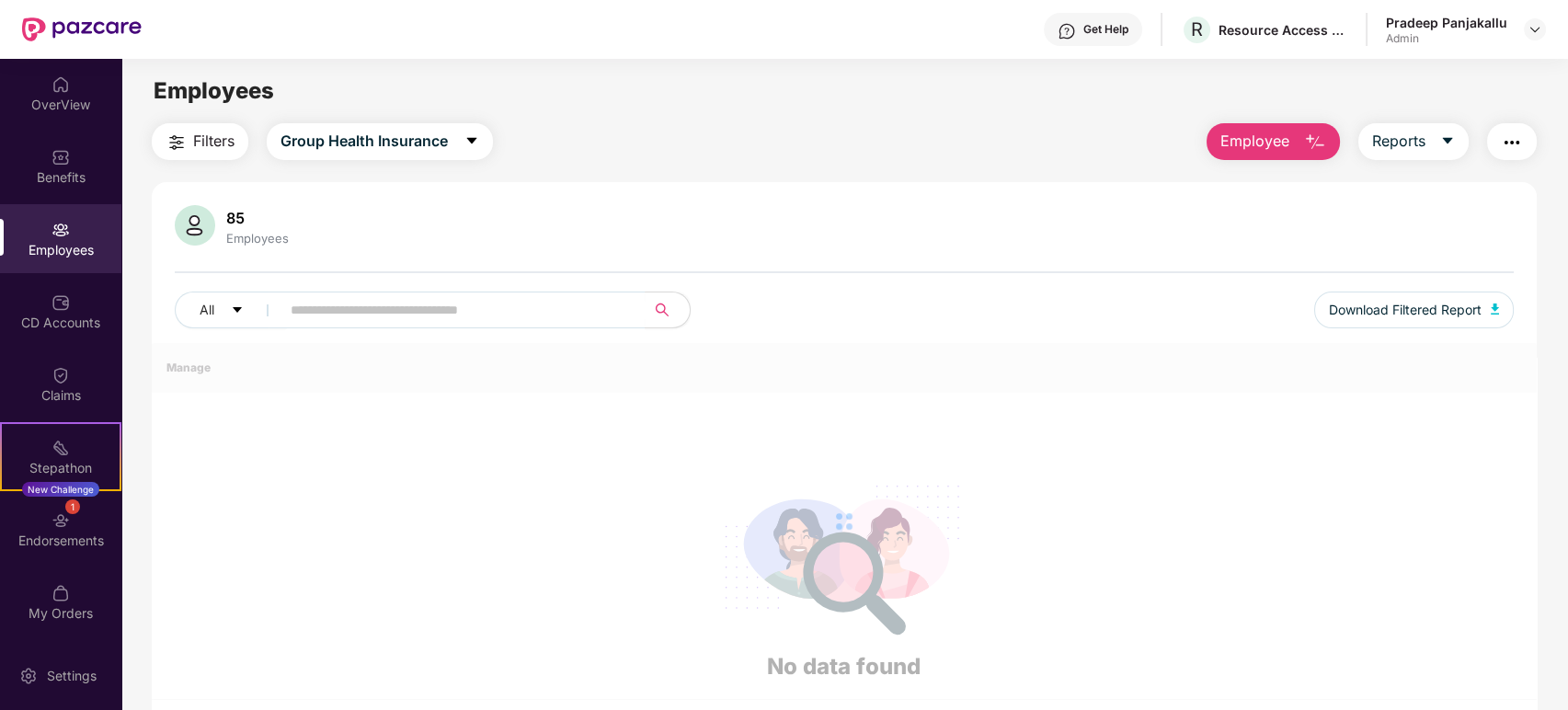
click at [1271, 152] on span "Employee" at bounding box center [1256, 142] width 69 height 23
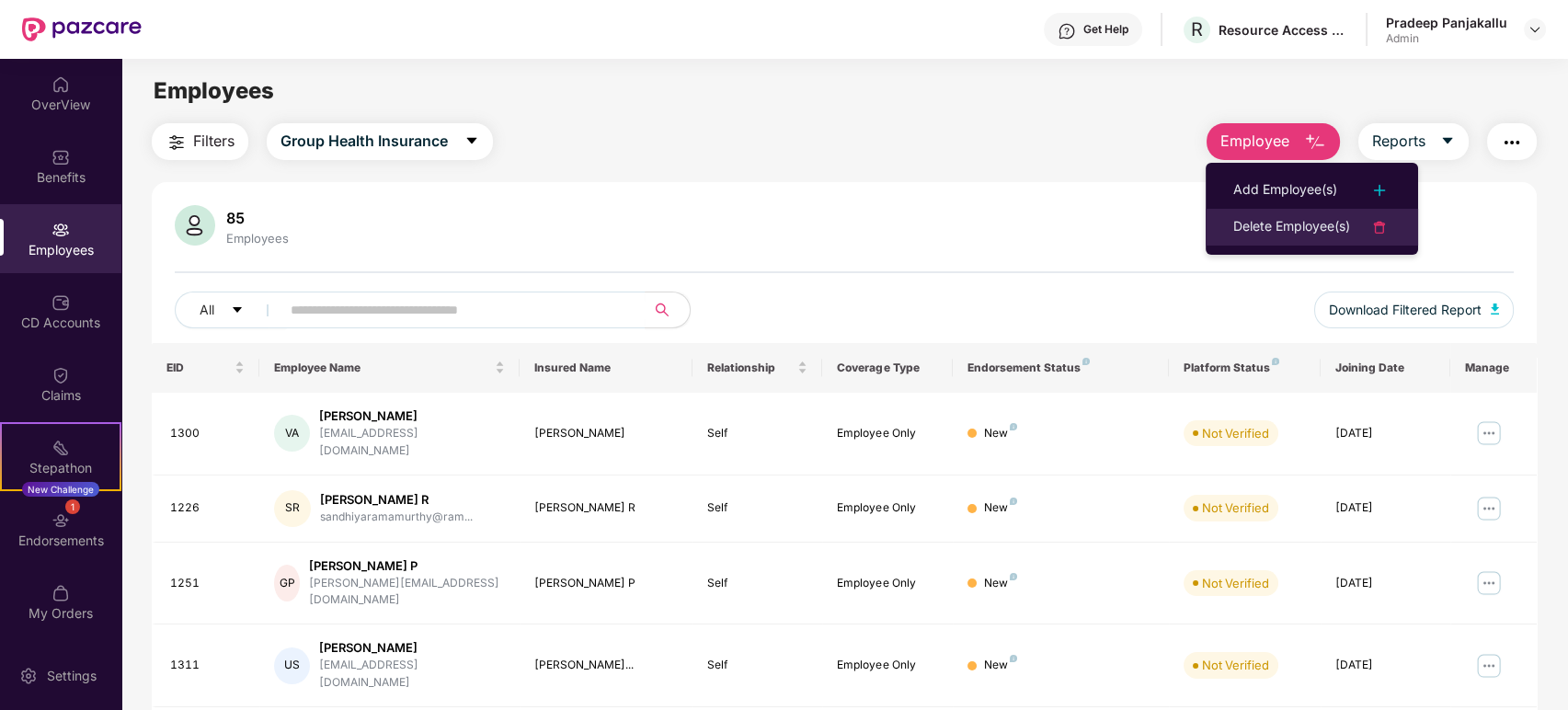
click at [1276, 224] on div "Delete Employee(s)" at bounding box center [1291, 226] width 117 height 22
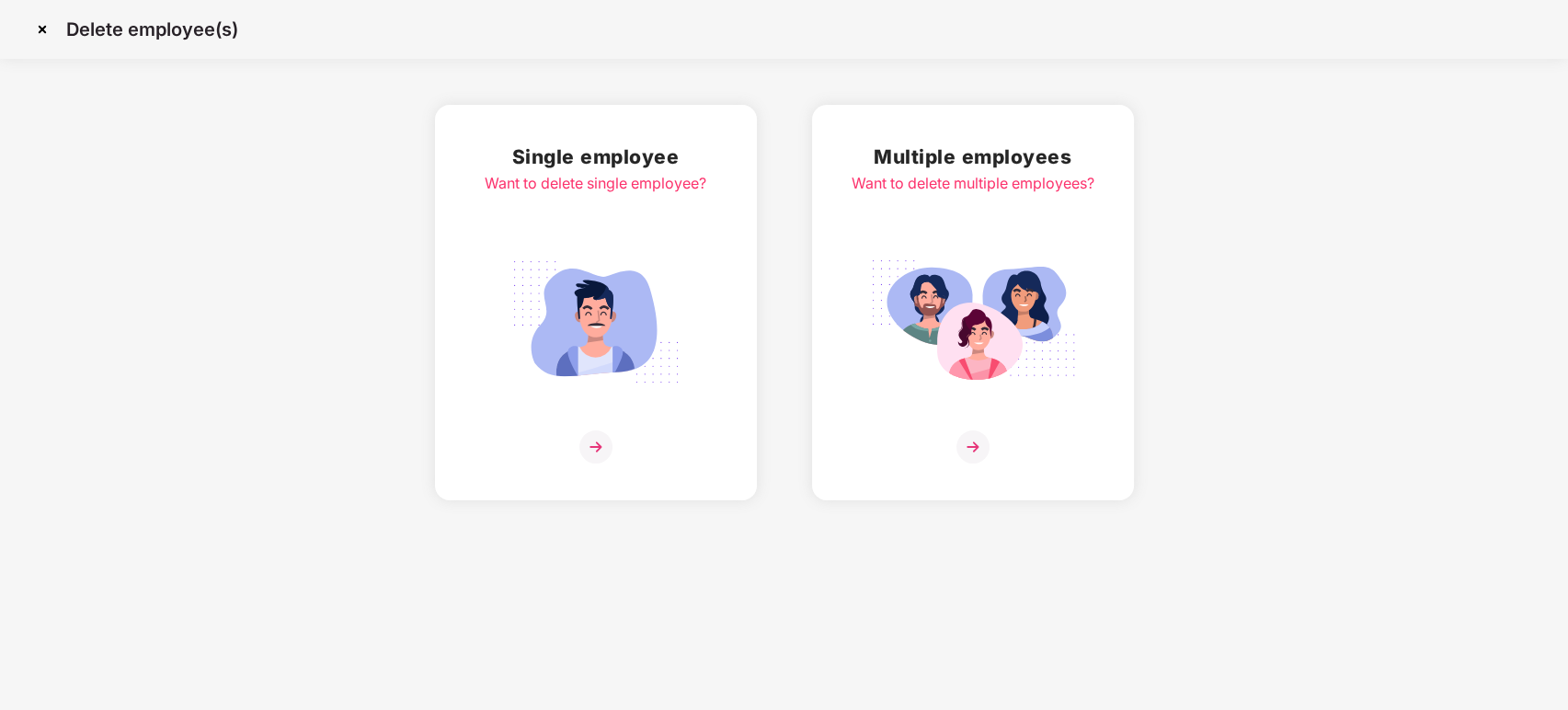
click at [607, 440] on img at bounding box center [596, 447] width 33 height 33
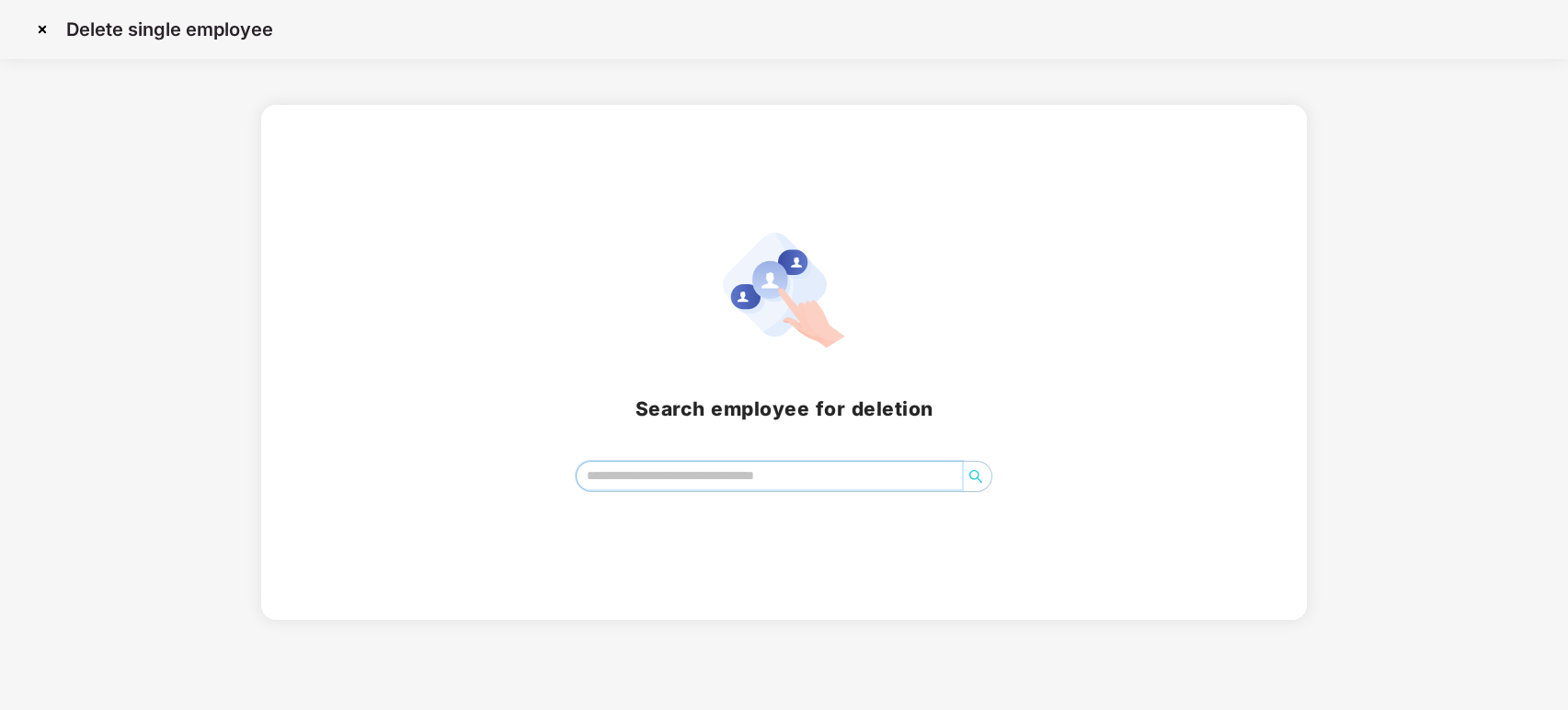
click at [601, 478] on input "search" at bounding box center [769, 475] width 386 height 28
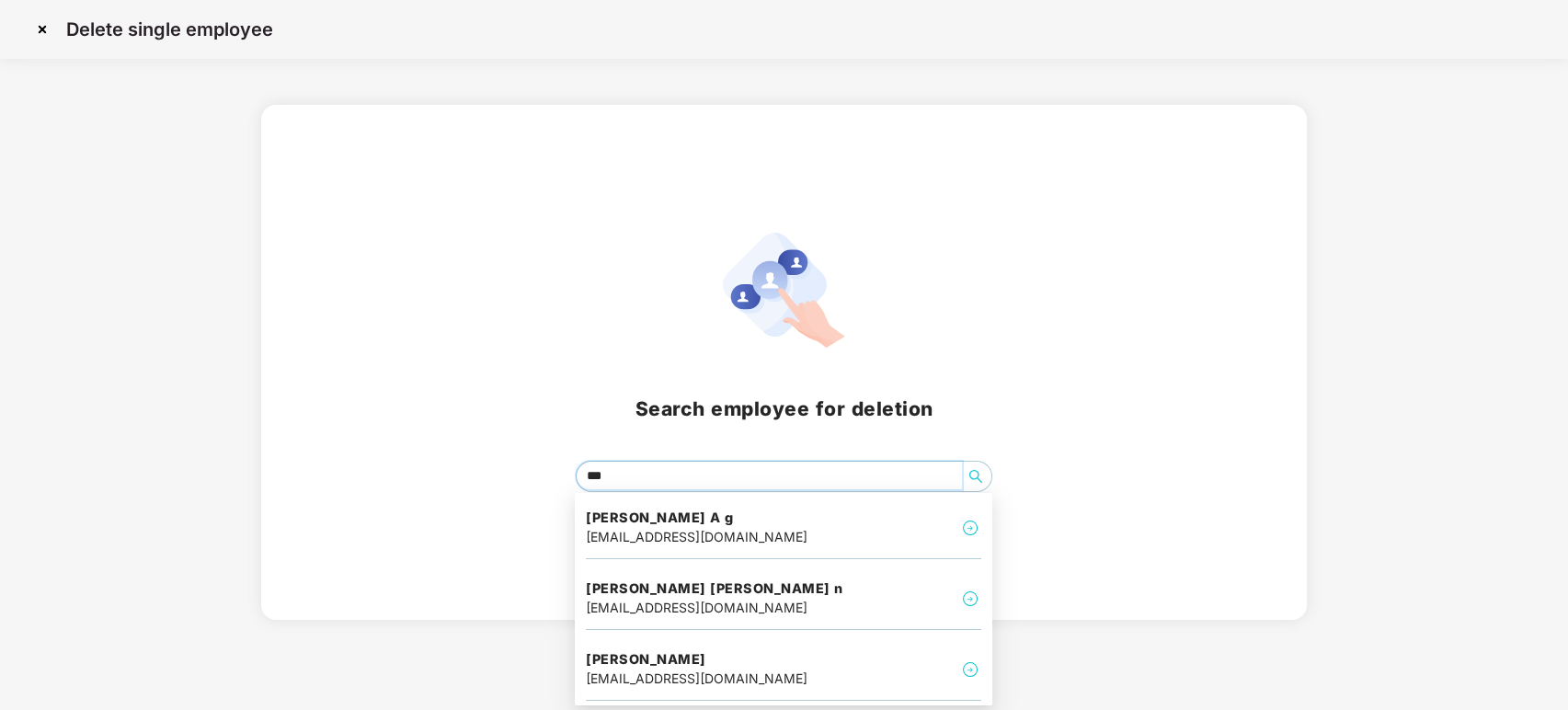
type input "****"
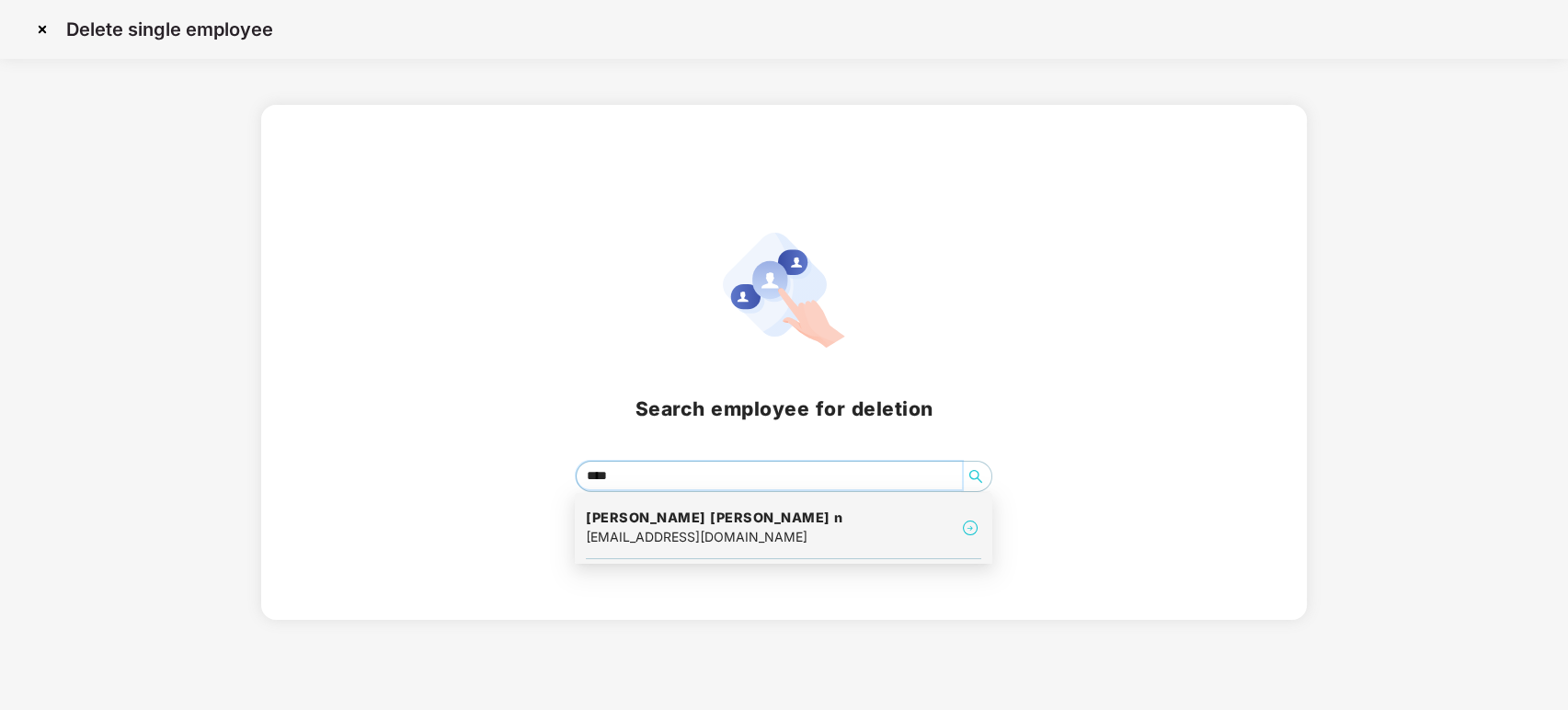
click at [630, 521] on h4 "[PERSON_NAME] [PERSON_NAME] n" at bounding box center [714, 517] width 257 height 18
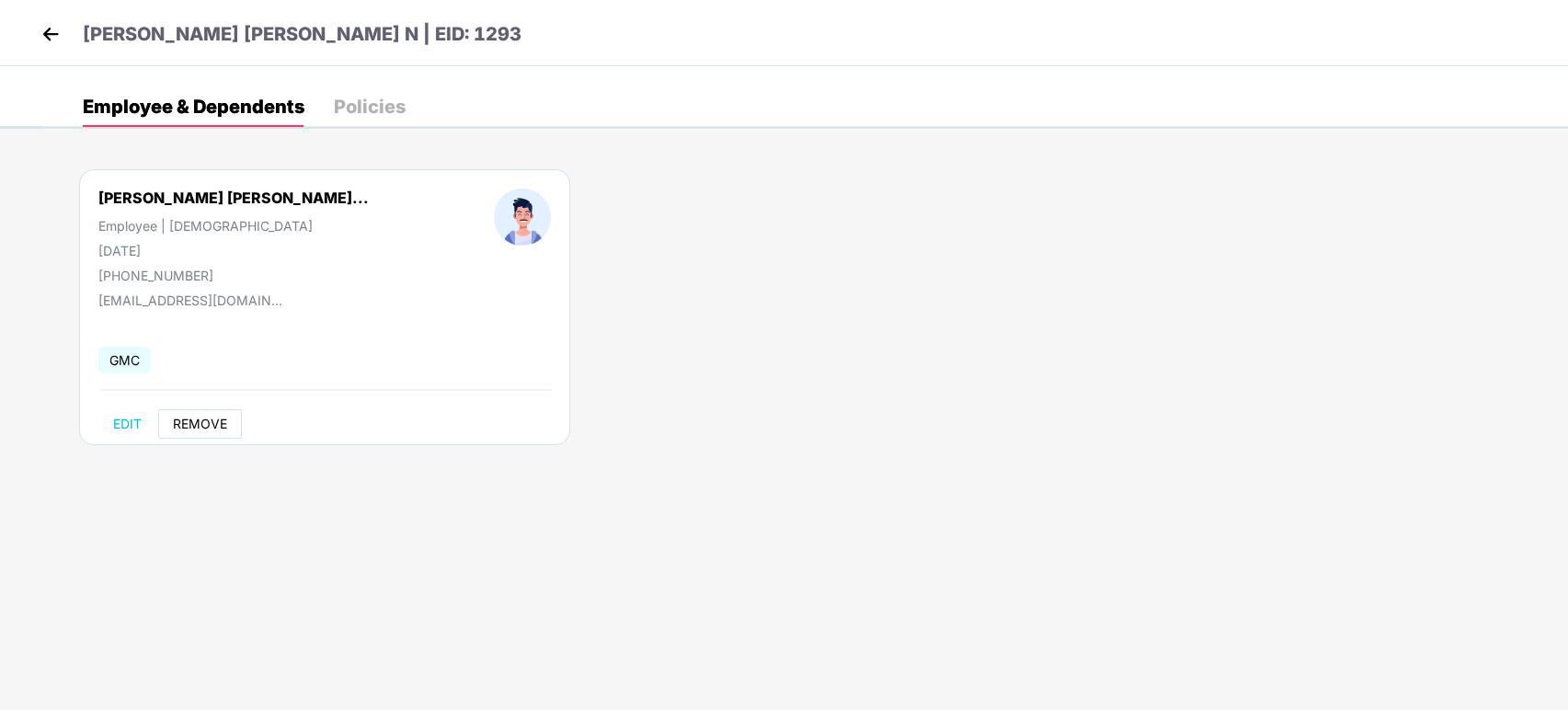
click at [200, 418] on span "REMOVE" at bounding box center [199, 423] width 54 height 14
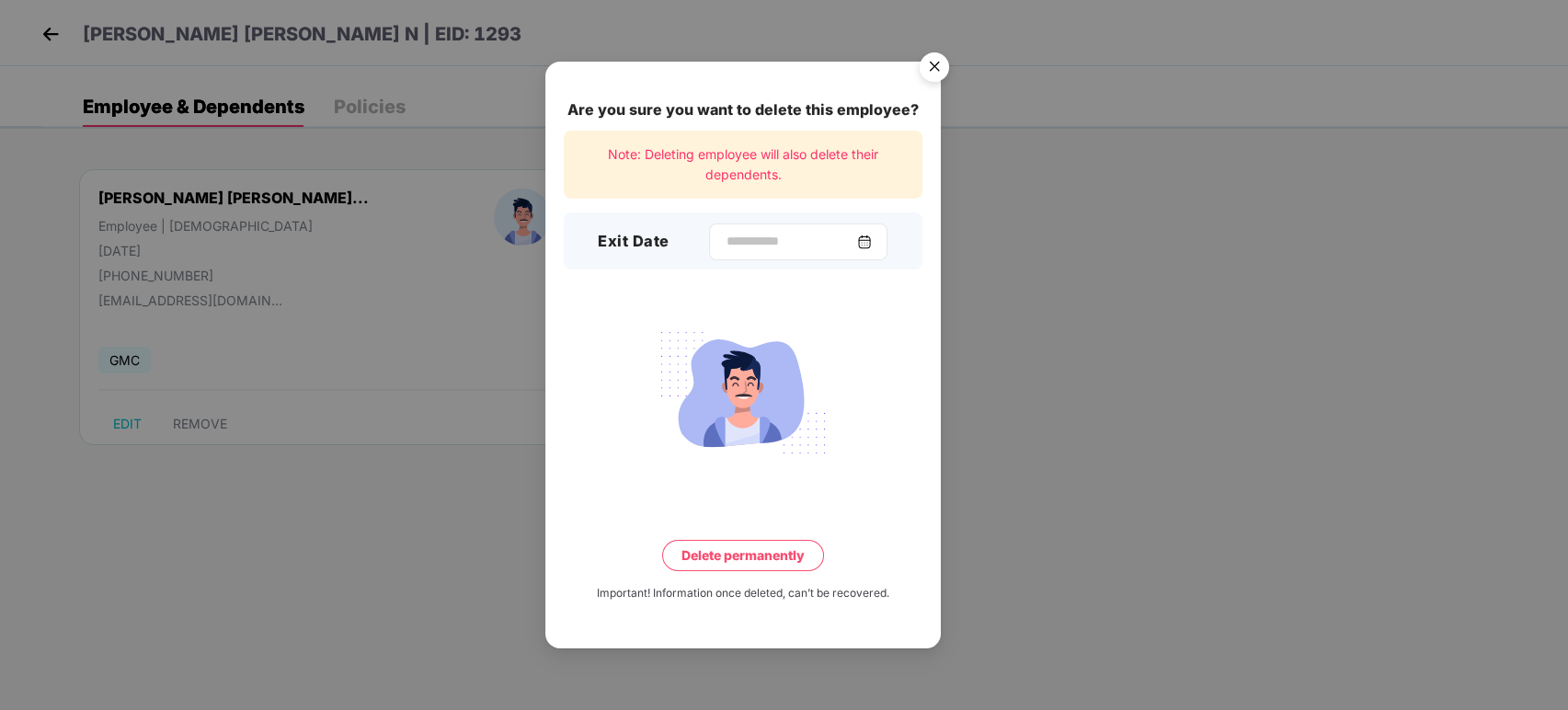
click at [872, 242] on img at bounding box center [864, 241] width 14 height 14
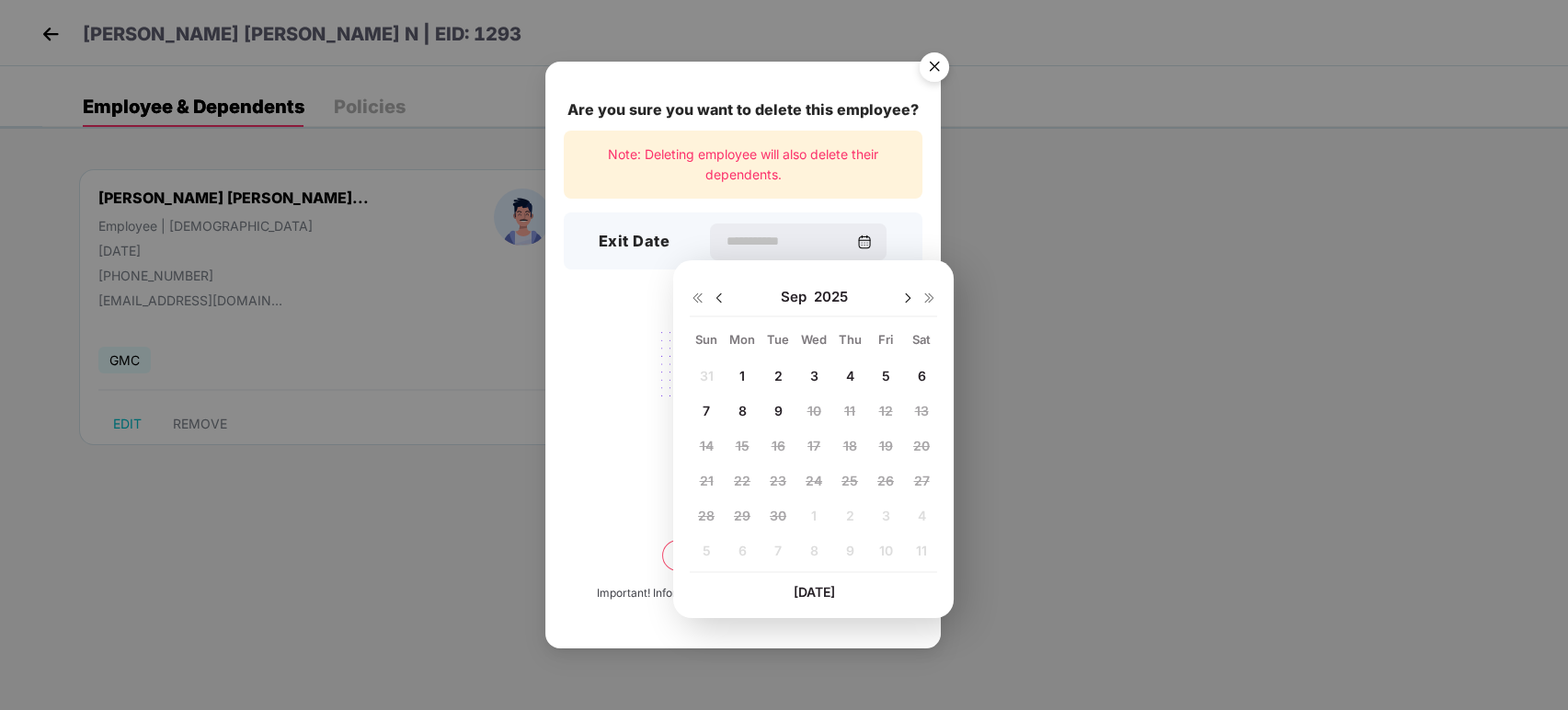
click at [727, 300] on div at bounding box center [708, 297] width 37 height 16
click at [717, 293] on img at bounding box center [719, 298] width 14 height 14
click at [713, 514] on span "24" at bounding box center [705, 515] width 16 height 15
type input "**********"
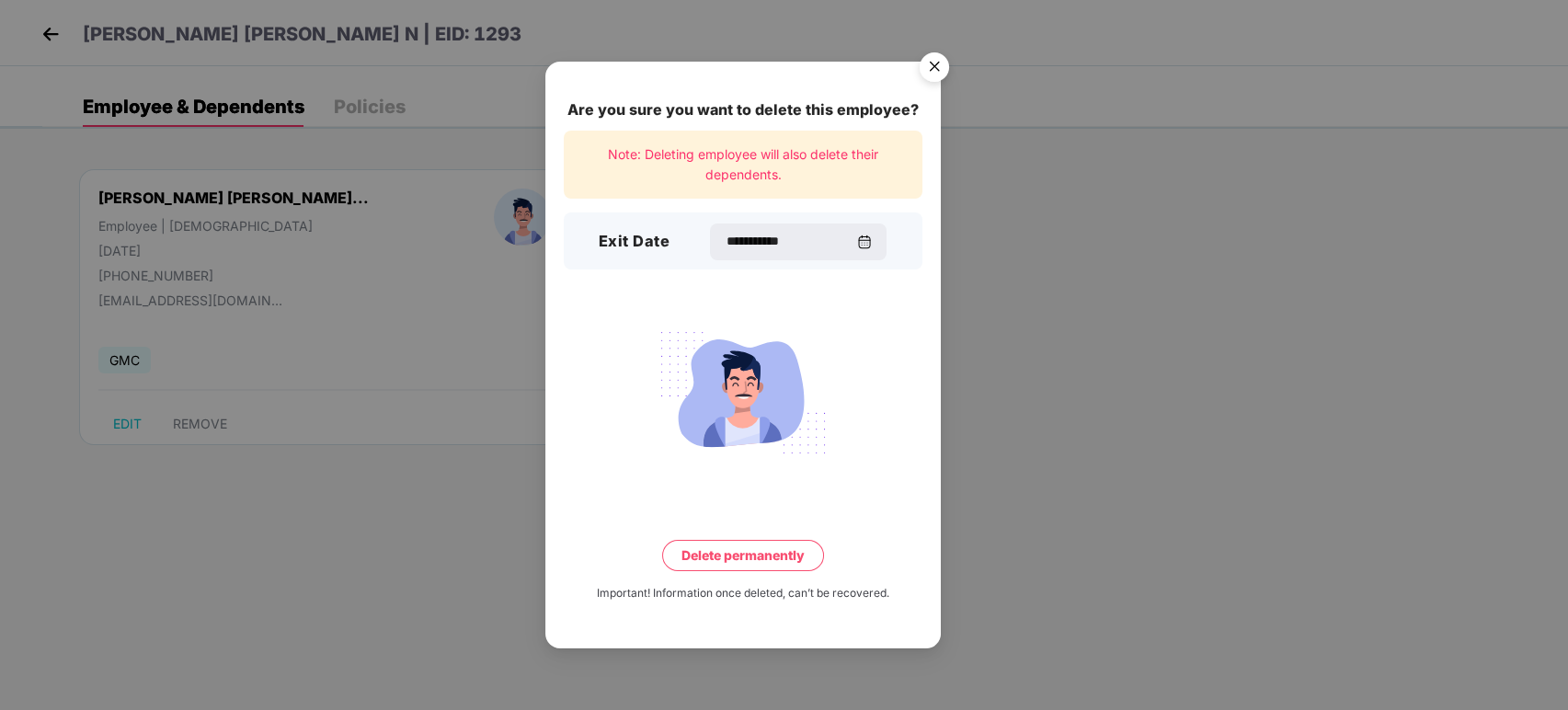
click at [1022, 408] on div "**********" at bounding box center [784, 355] width 1568 height 710
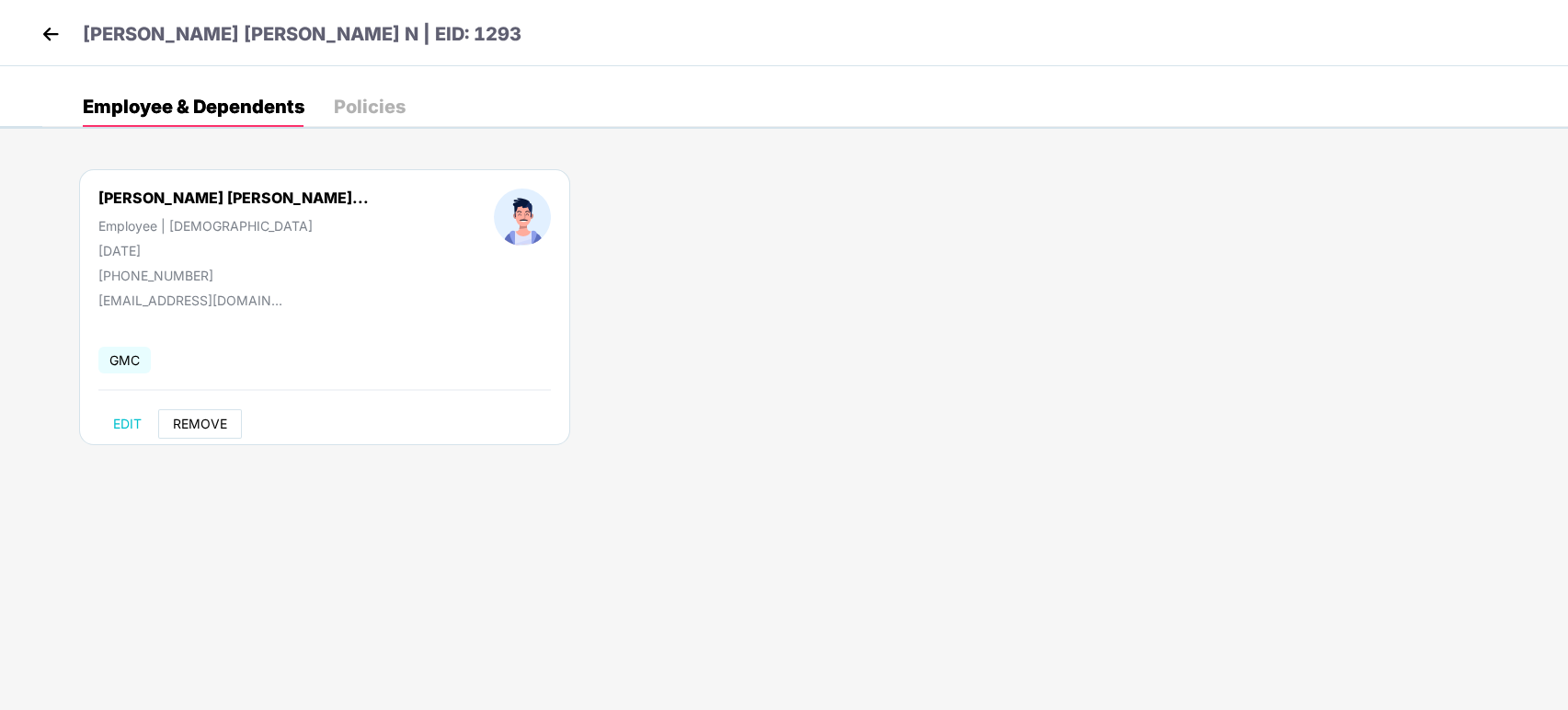
click at [170, 427] on button "REMOVE" at bounding box center [199, 424] width 84 height 30
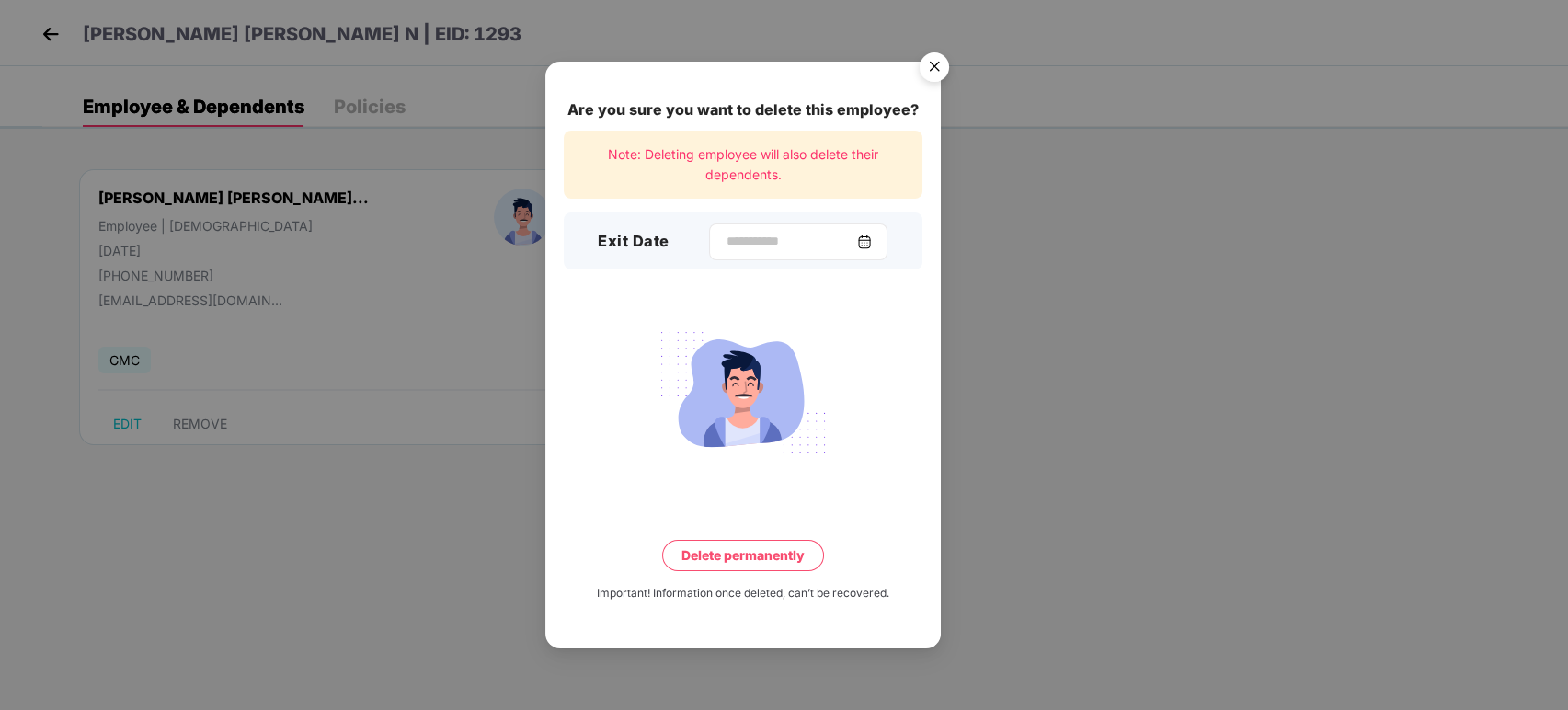
click at [872, 241] on img at bounding box center [864, 241] width 14 height 14
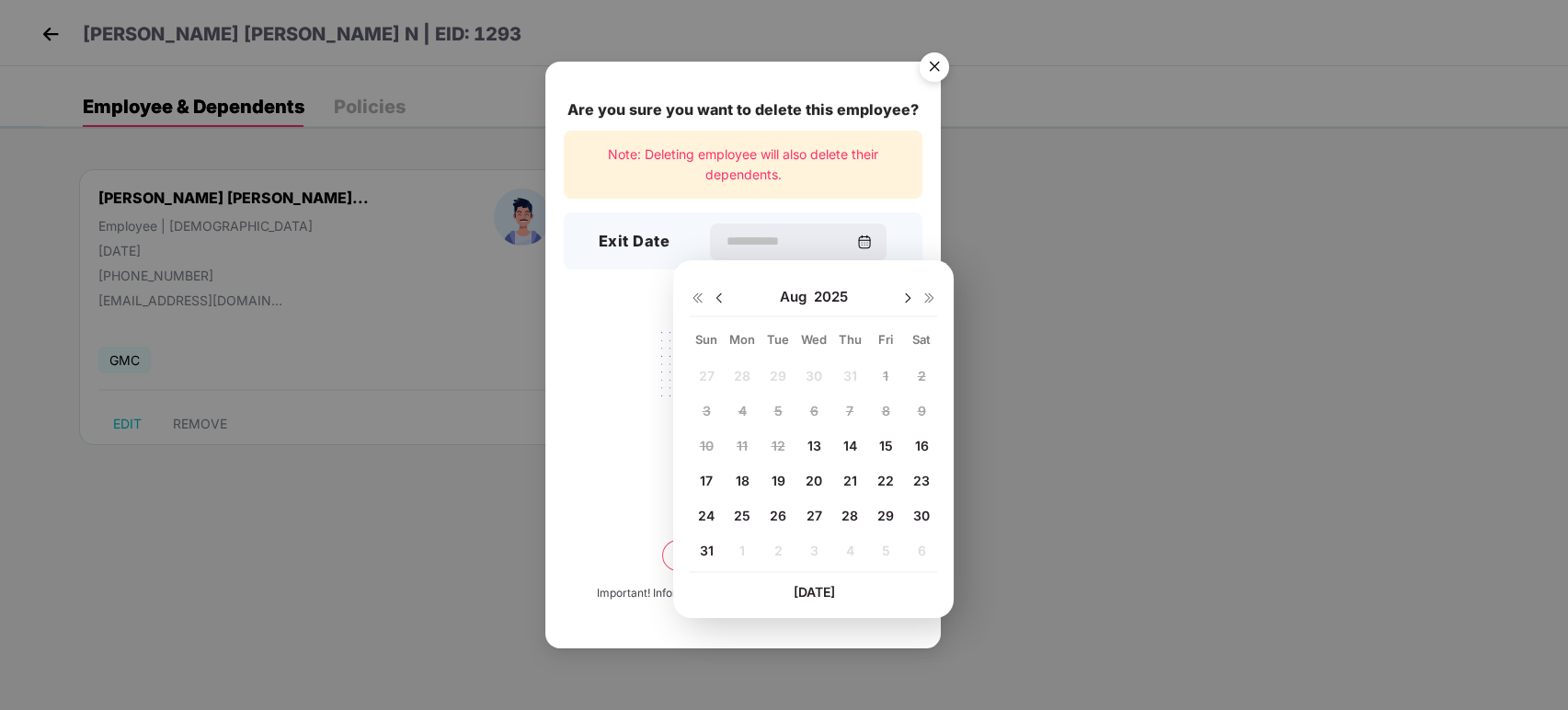
click at [704, 525] on div "24" at bounding box center [706, 514] width 28 height 28
type input "**********"
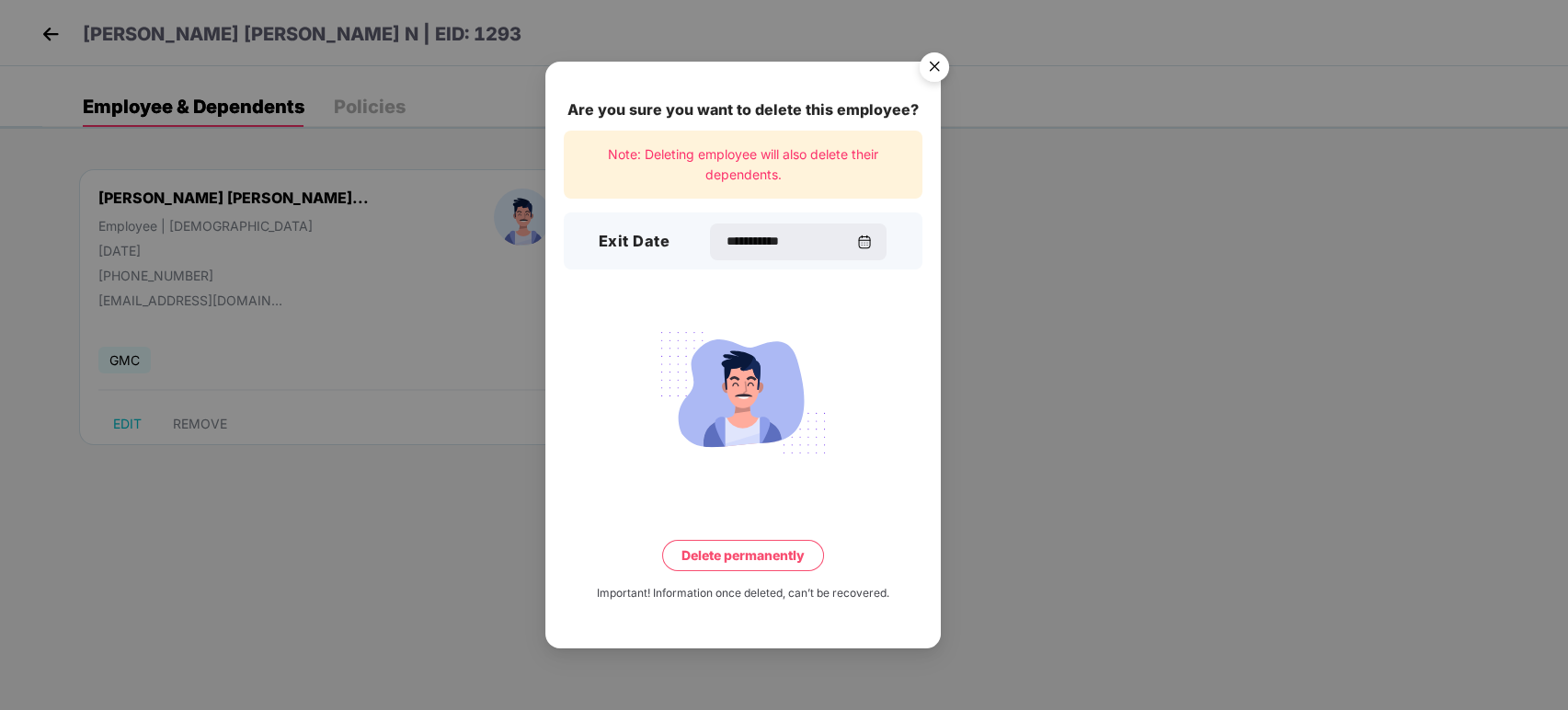
click at [733, 554] on button "Delete permanently" at bounding box center [743, 555] width 162 height 31
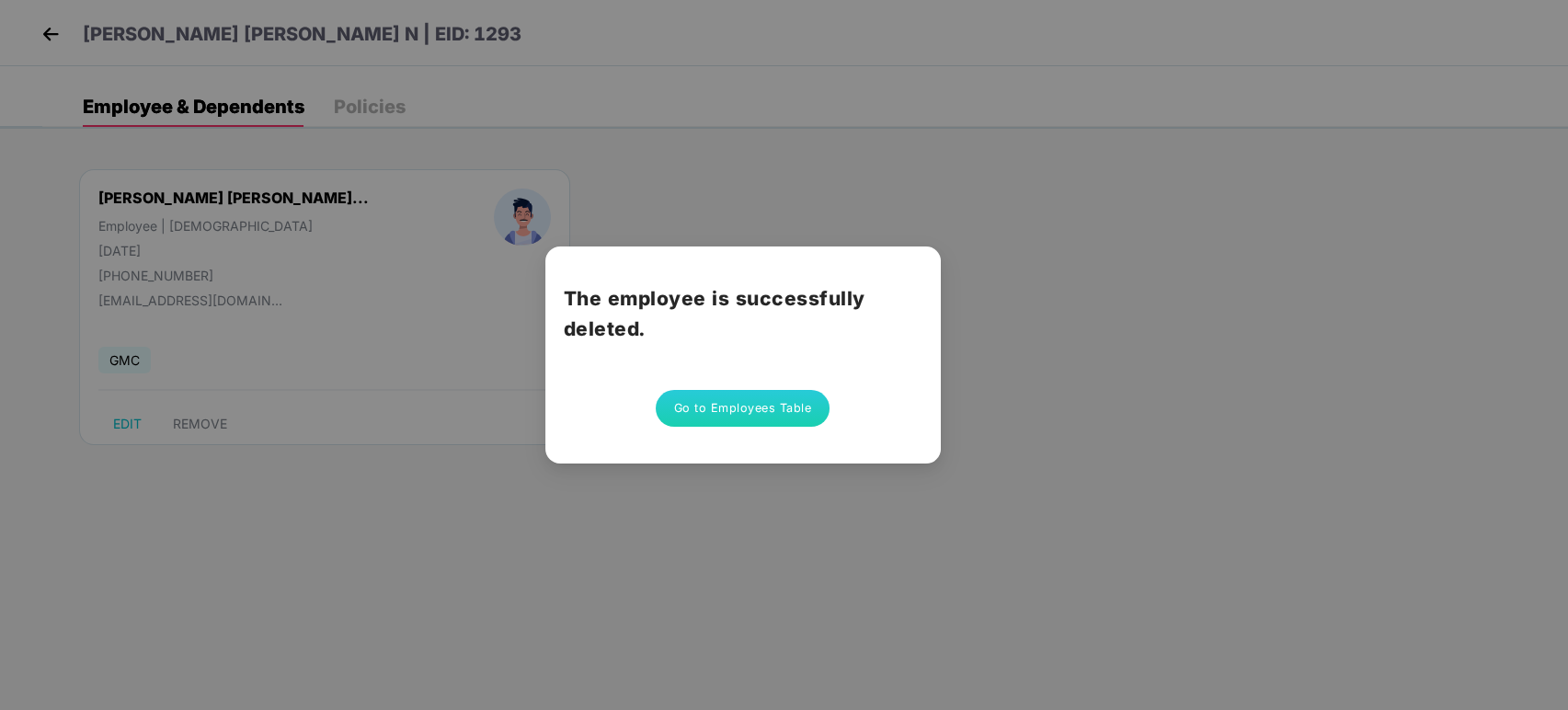
click at [692, 410] on button "Go to Employees Table" at bounding box center [743, 408] width 174 height 37
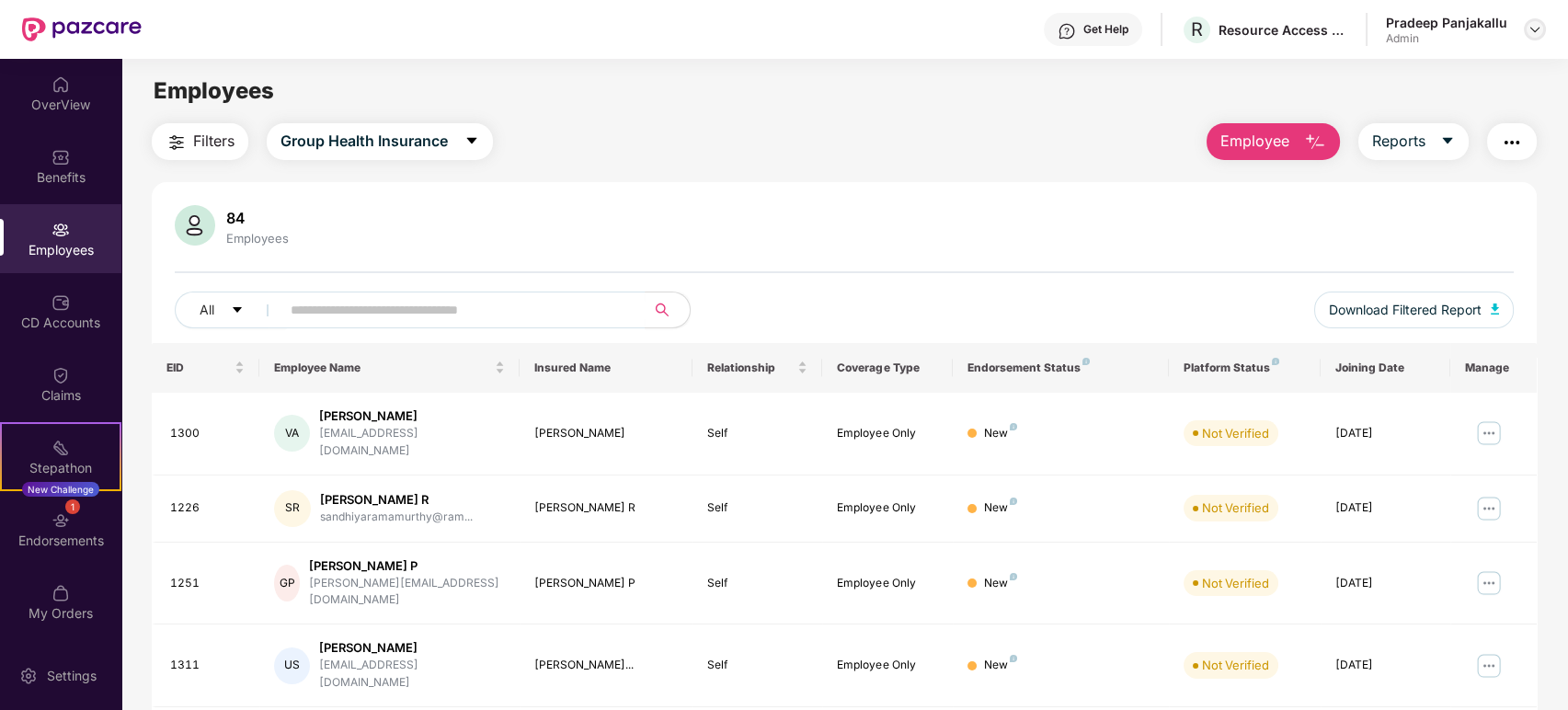
click at [1535, 18] on div at bounding box center [1535, 29] width 22 height 22
click at [1385, 103] on div "Logout" at bounding box center [1448, 108] width 239 height 36
